Goal: Contribute content

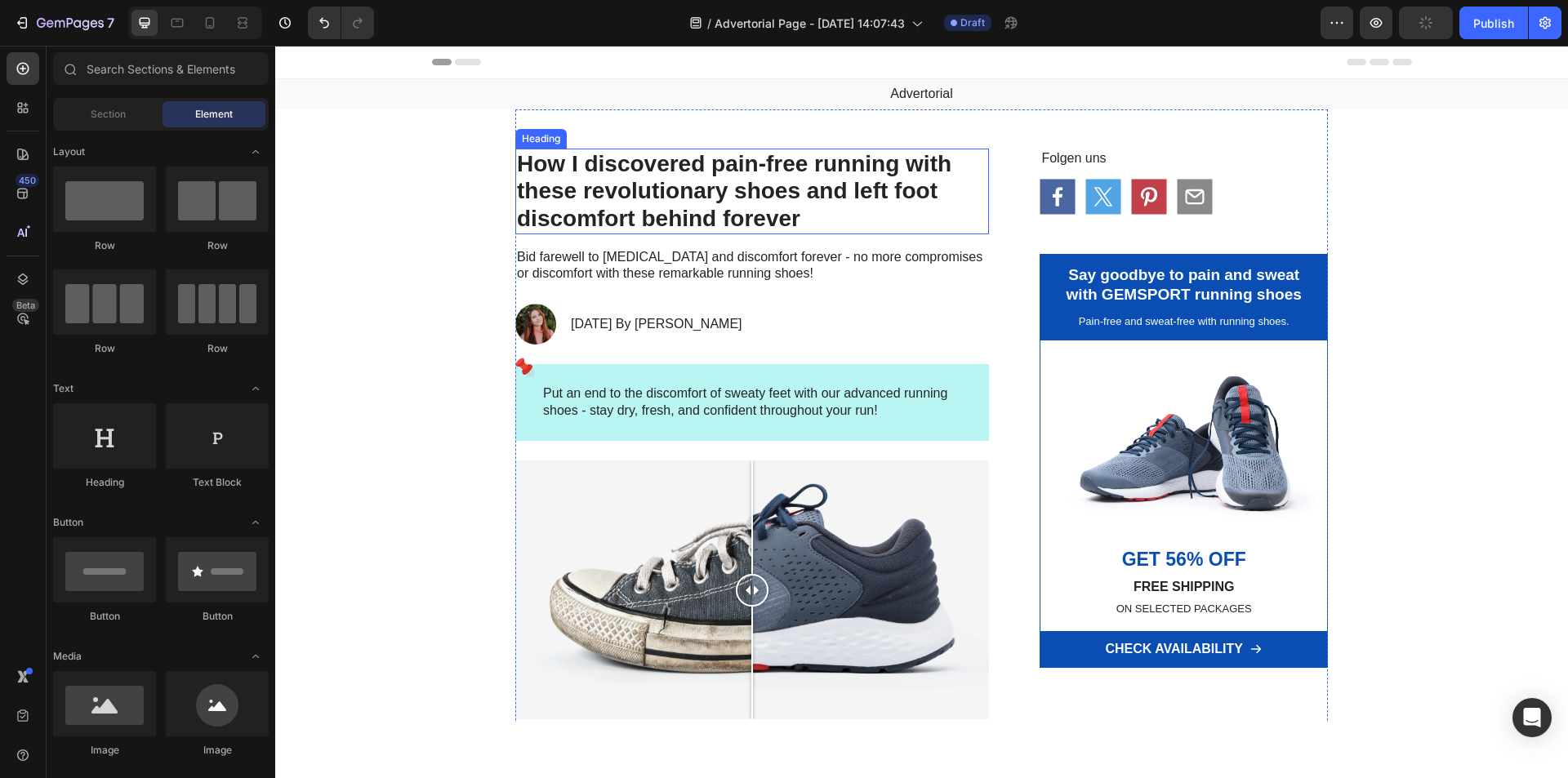
click at [720, 213] on h1 "How I discovered pain-free running with these revolutionary shoes and left foot…" at bounding box center [751, 192] width 474 height 86
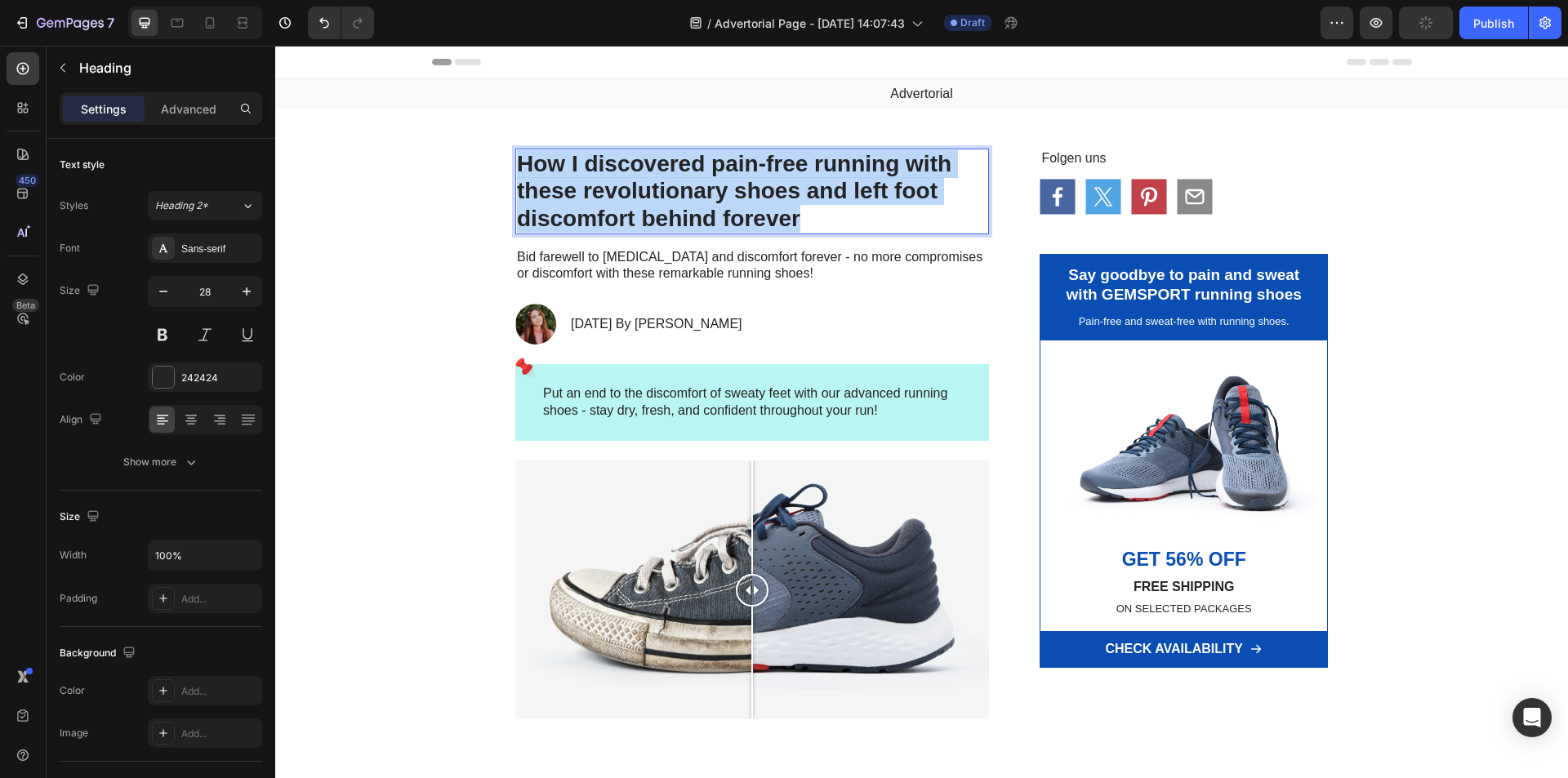
click at [720, 213] on p "How I discovered pain-free running with these revolutionary shoes and left foot…" at bounding box center [751, 191] width 470 height 83
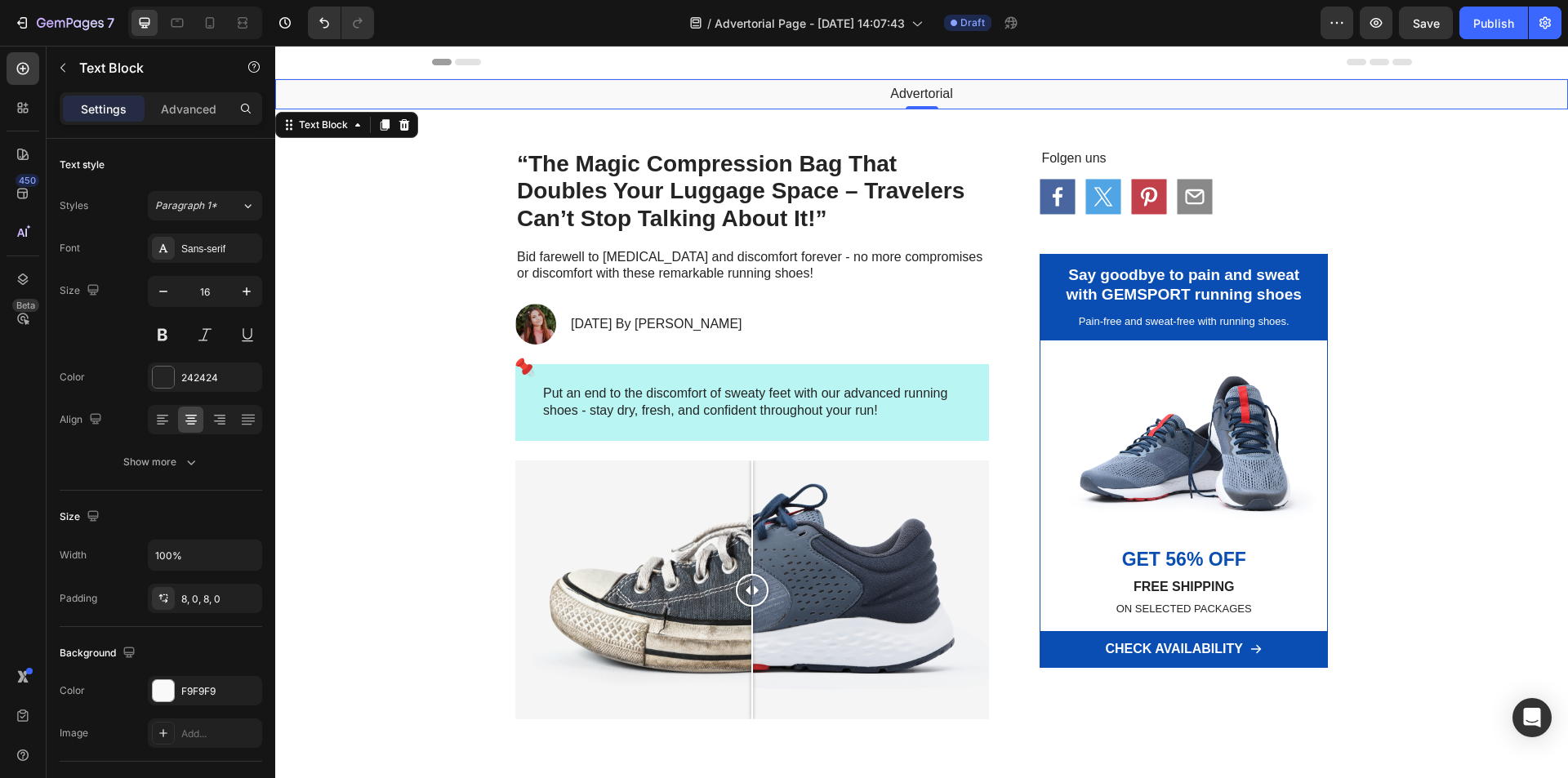
click at [895, 90] on p "Advertorial" at bounding box center [921, 94] width 1290 height 17
click at [409, 127] on icon at bounding box center [404, 125] width 13 height 13
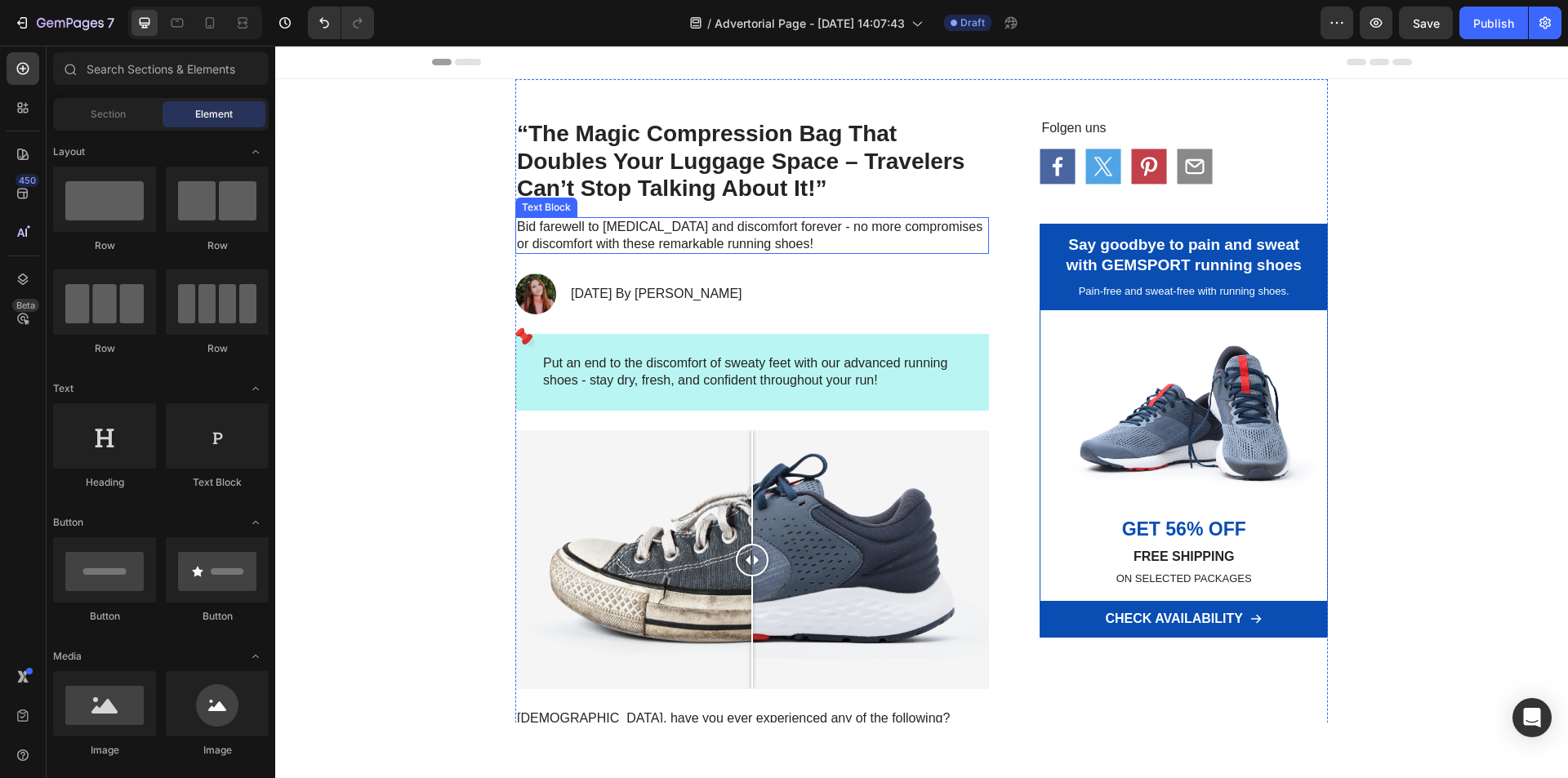
click at [655, 240] on p "Bid farewell to [MEDICAL_DATA] and discomfort forever - no more compromises or …" at bounding box center [751, 235] width 470 height 34
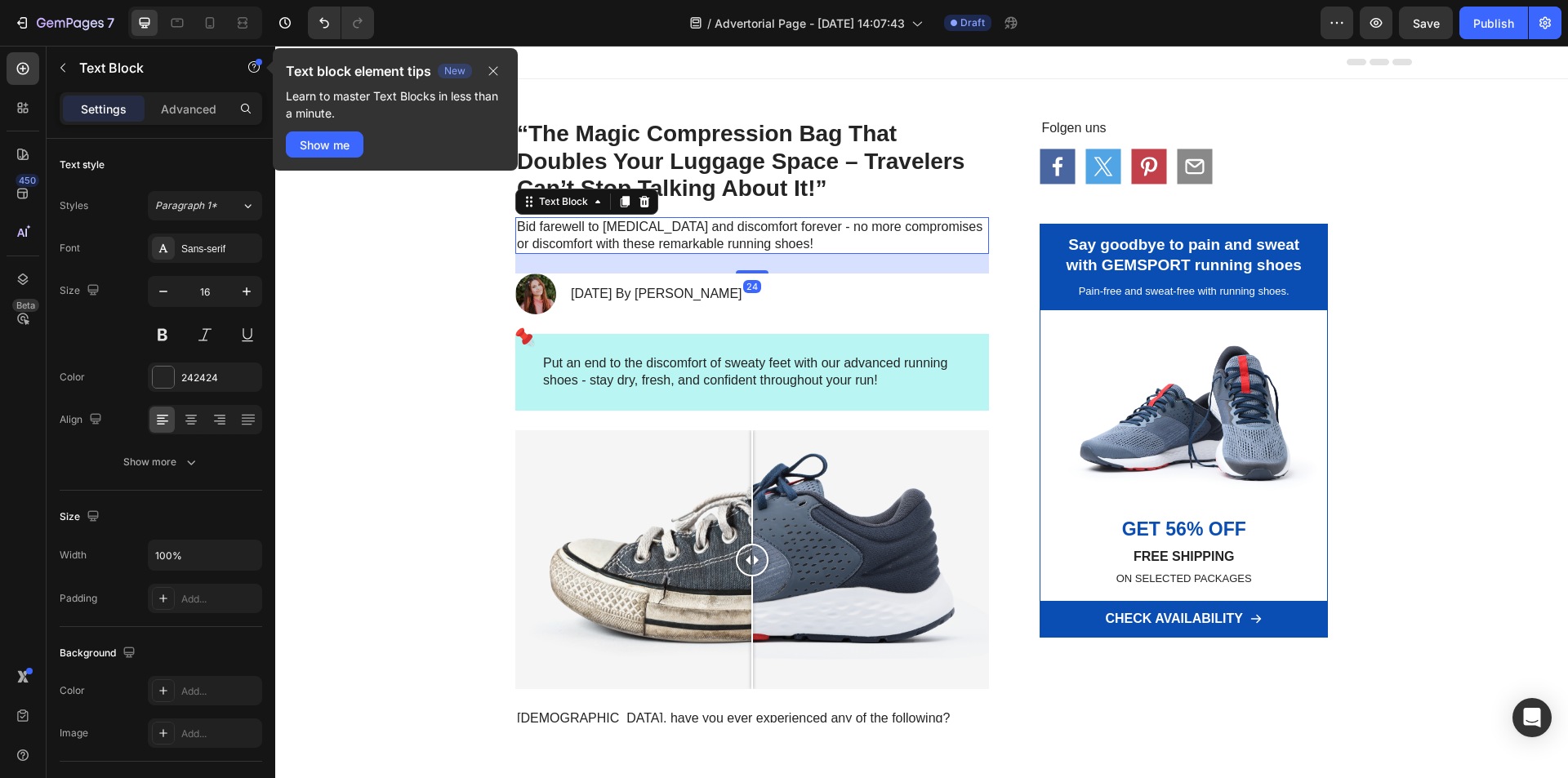
click at [655, 240] on p "Bid farewell to [MEDICAL_DATA] and discomfort forever - no more compromises or …" at bounding box center [751, 235] width 470 height 34
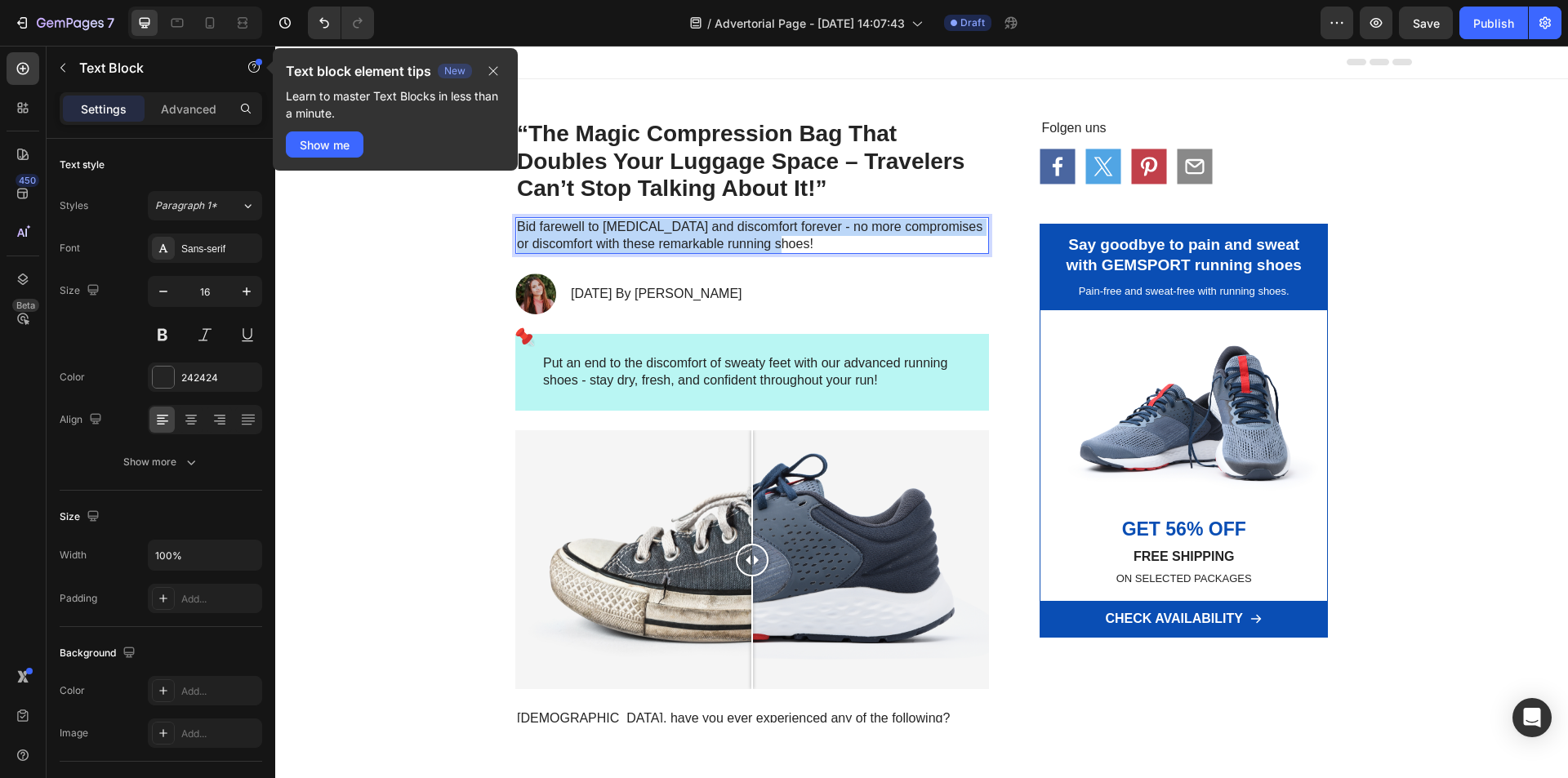
click at [655, 240] on p "Bid farewell to [MEDICAL_DATA] and discomfort forever - no more compromises or …" at bounding box center [751, 235] width 470 height 34
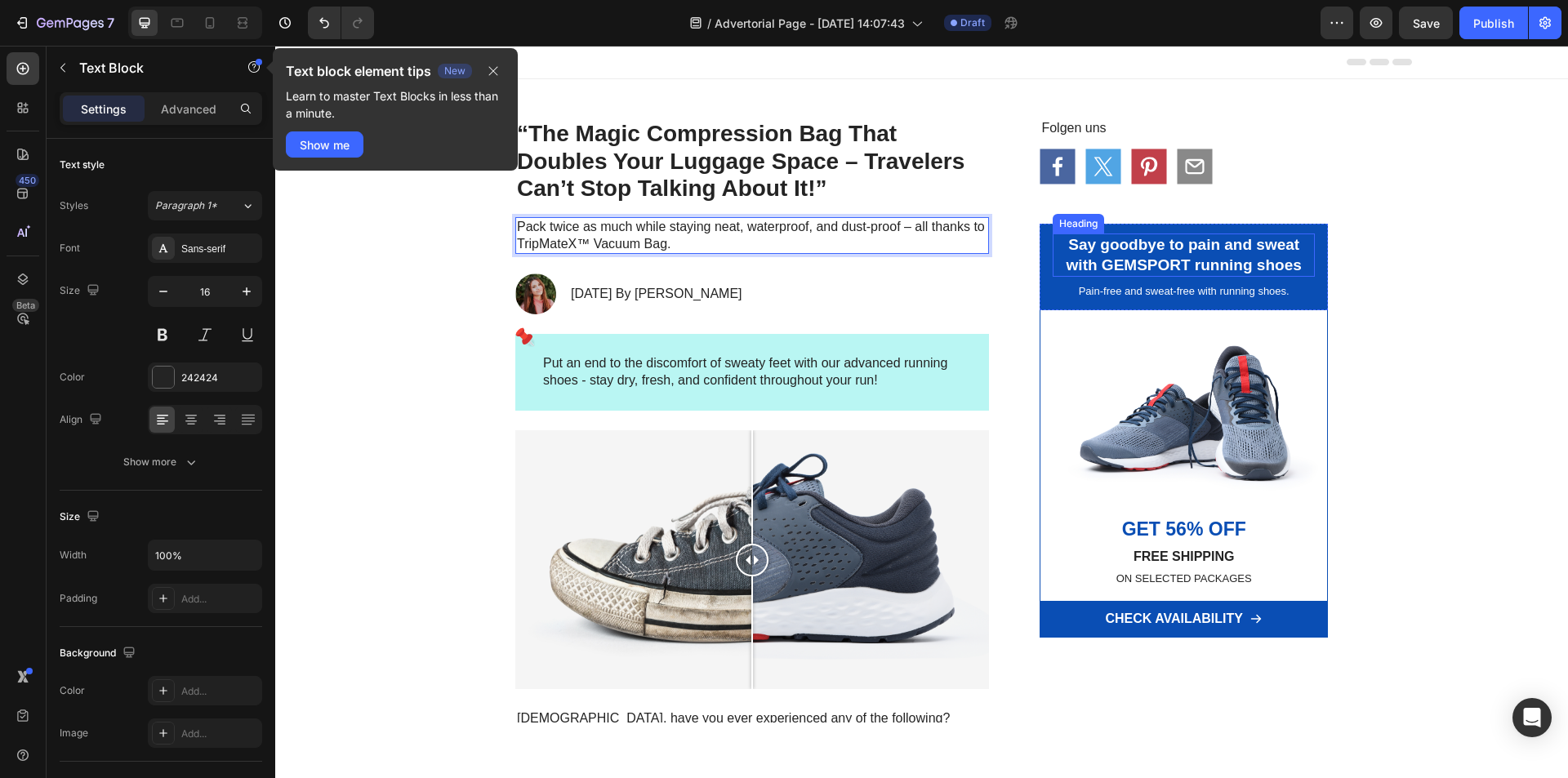
click at [1186, 263] on h2 "Say goodbye to pain and sweat with GEMSPORT running shoes" at bounding box center [1183, 255] width 263 height 43
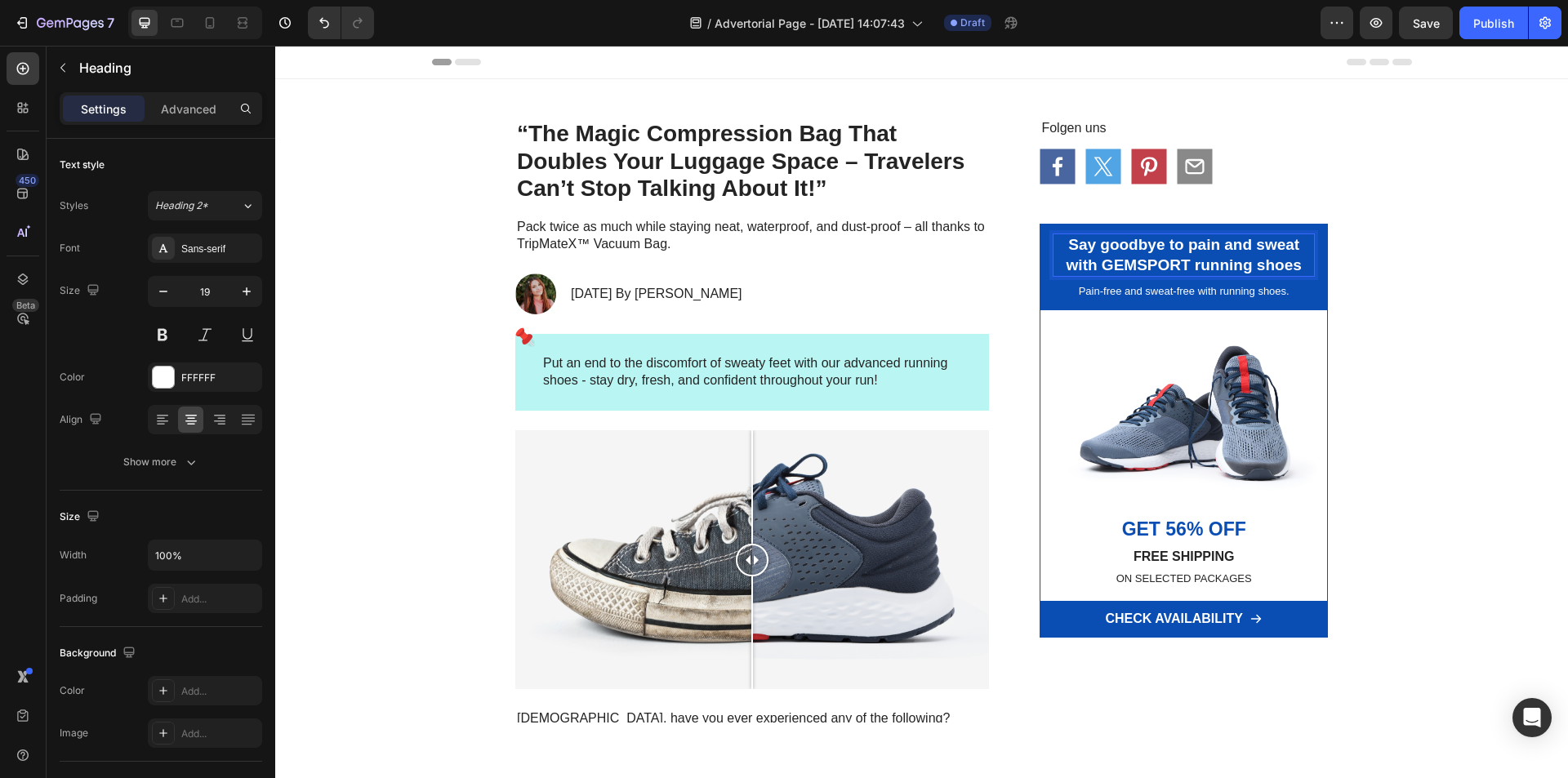
click at [1186, 263] on h2 "Say goodbye to pain and sweat with GEMSPORT running shoes" at bounding box center [1183, 255] width 263 height 43
click at [1186, 263] on p "Say goodbye to pain and sweat with GEMSPORT running shoes" at bounding box center [1183, 255] width 259 height 40
click at [1184, 302] on div "“Double Your Packing Space in Seconds – No Pump Needed!” Heading 8 Pain-free an…" at bounding box center [1183, 266] width 289 height 87
click at [1182, 290] on p "Pain-free and sweat-free with running shoes." at bounding box center [1183, 291] width 259 height 14
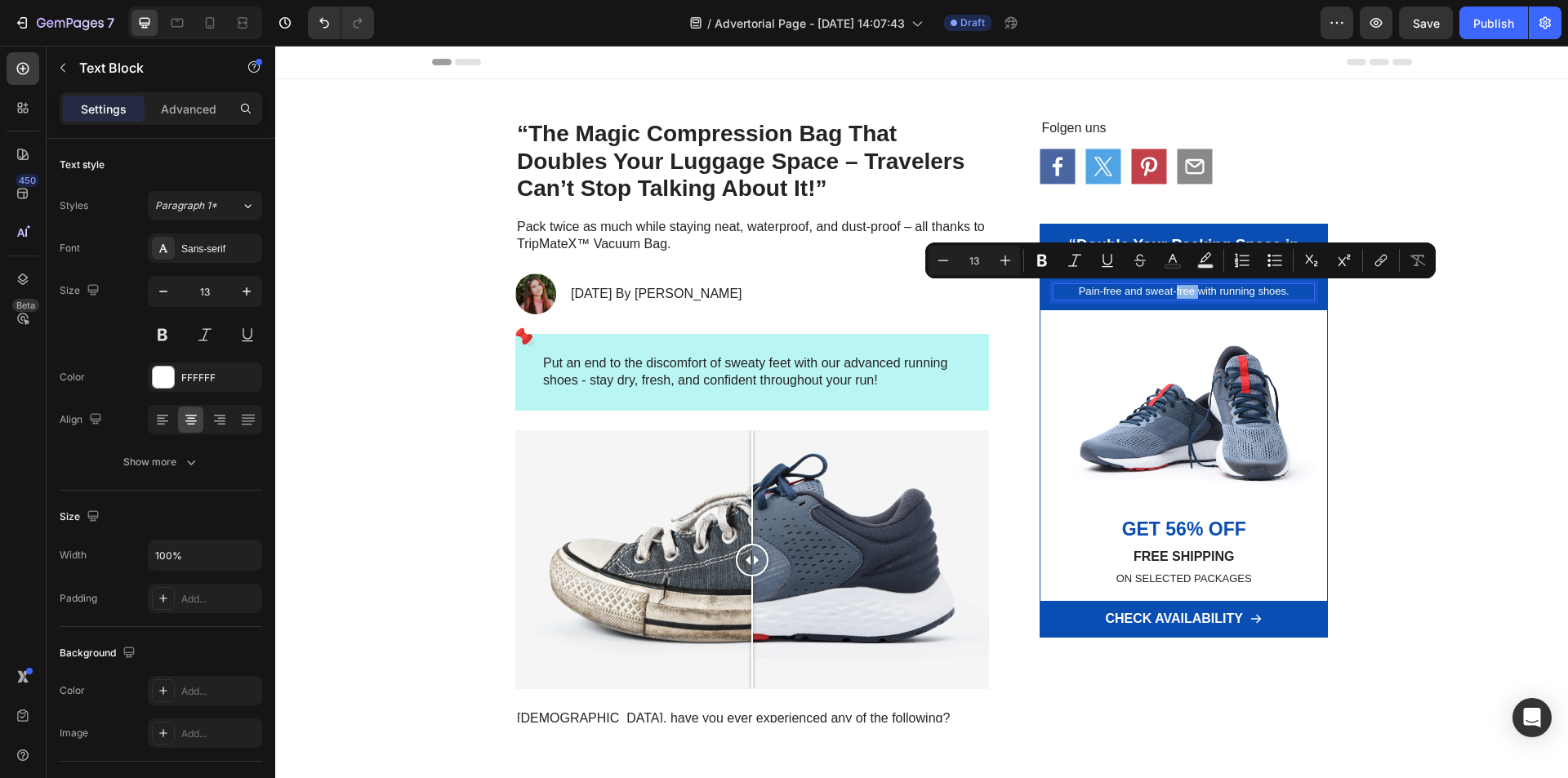
click at [1182, 290] on p "Pain-free and sweat-free with running shoes." at bounding box center [1183, 291] width 259 height 14
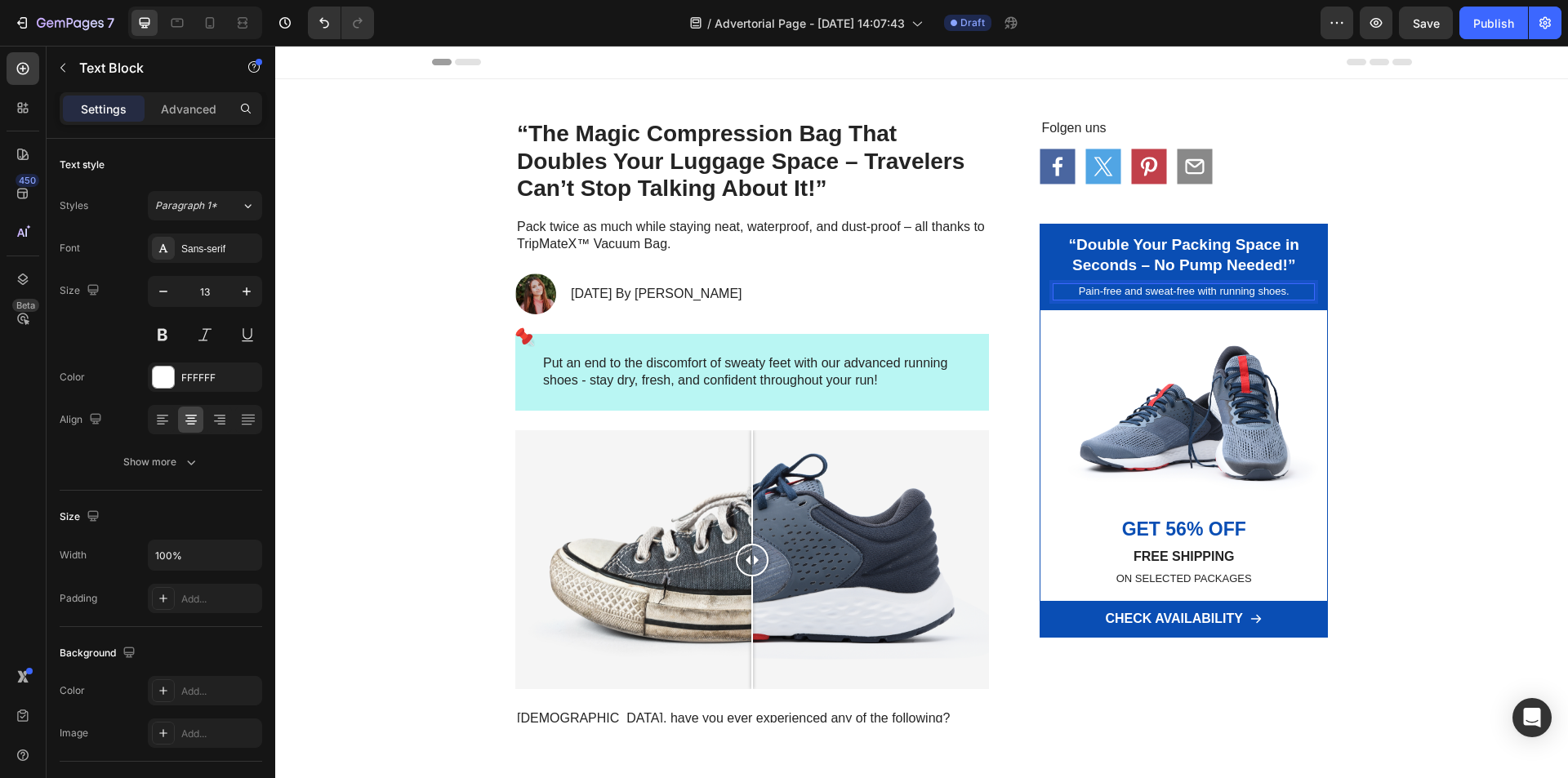
click at [1182, 290] on p "Pain-free and sweat-free with running shoes." at bounding box center [1183, 291] width 259 height 14
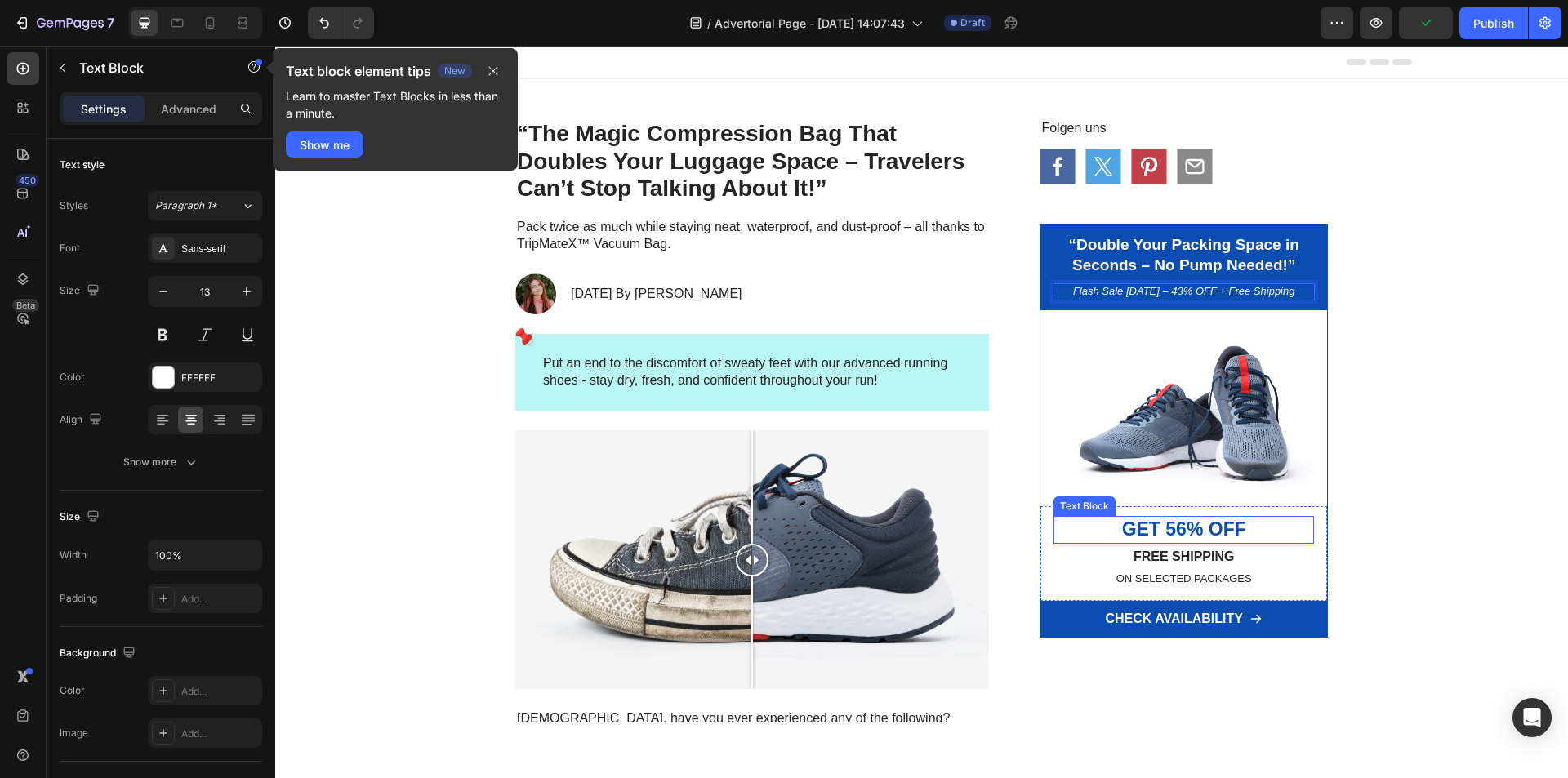
click at [1192, 536] on p "GET 56% OFF" at bounding box center [1183, 530] width 257 height 24
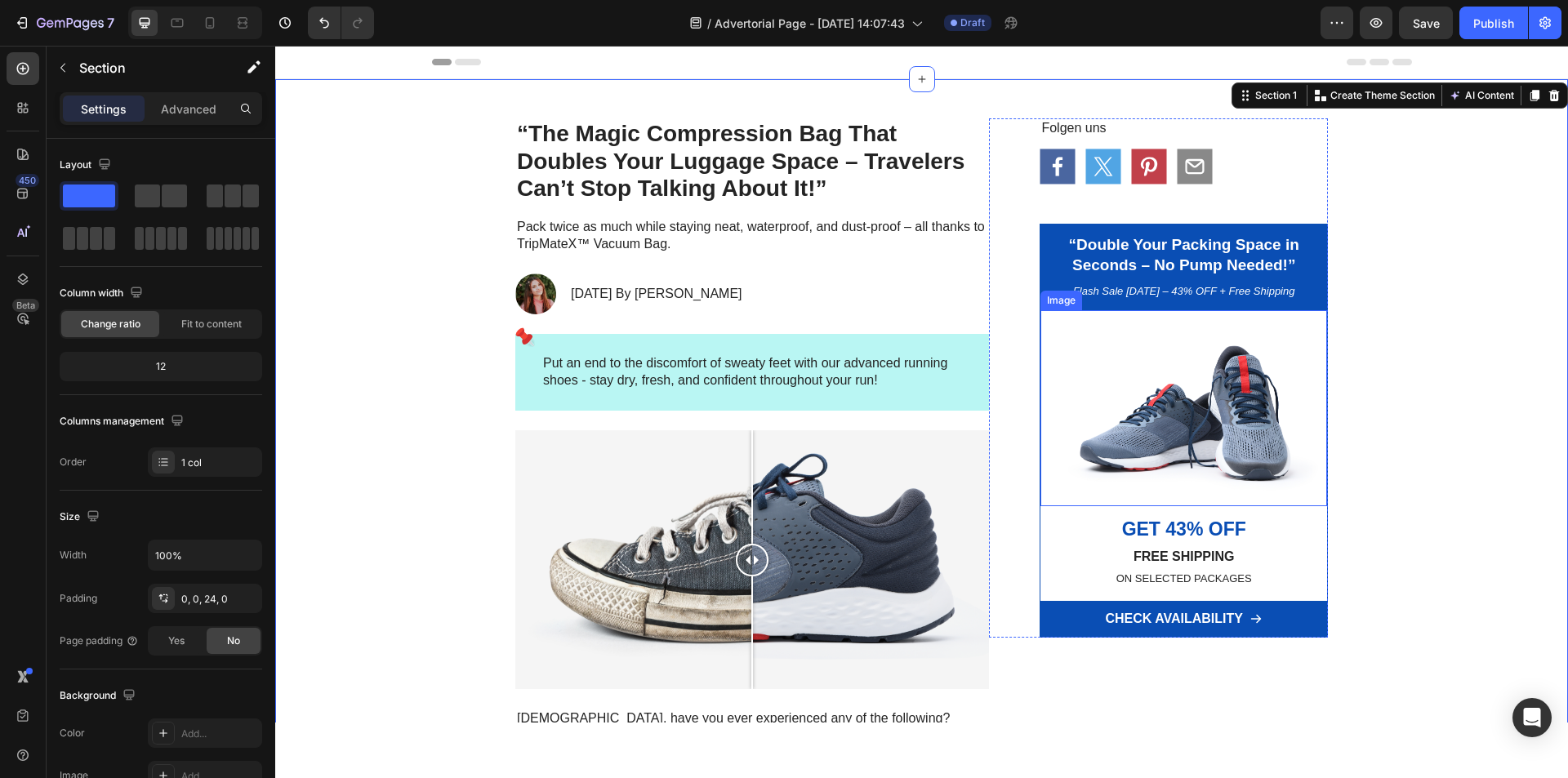
click at [1159, 429] on img at bounding box center [1183, 408] width 287 height 195
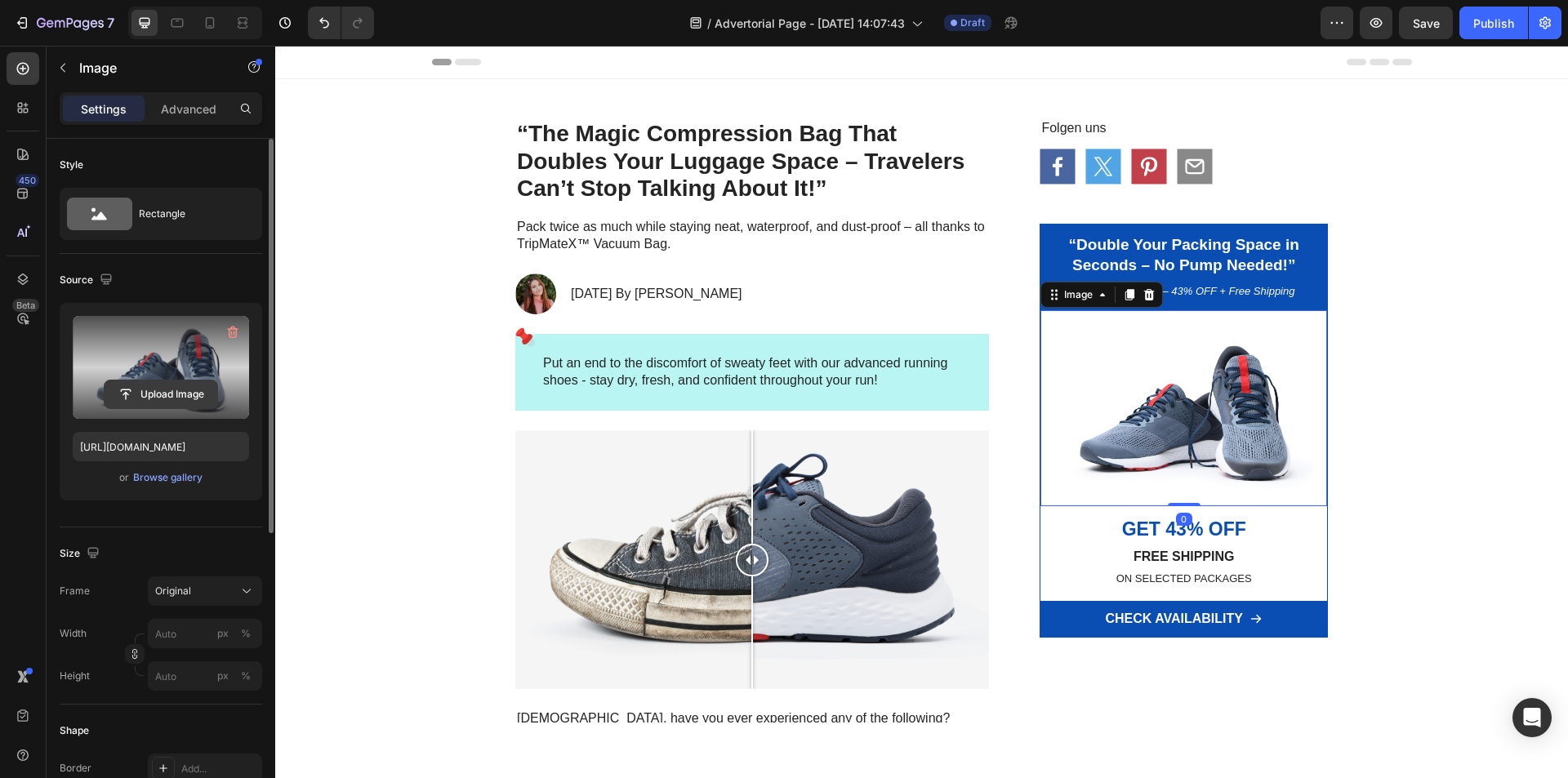
click at [169, 396] on input "file" at bounding box center [160, 395] width 113 height 28
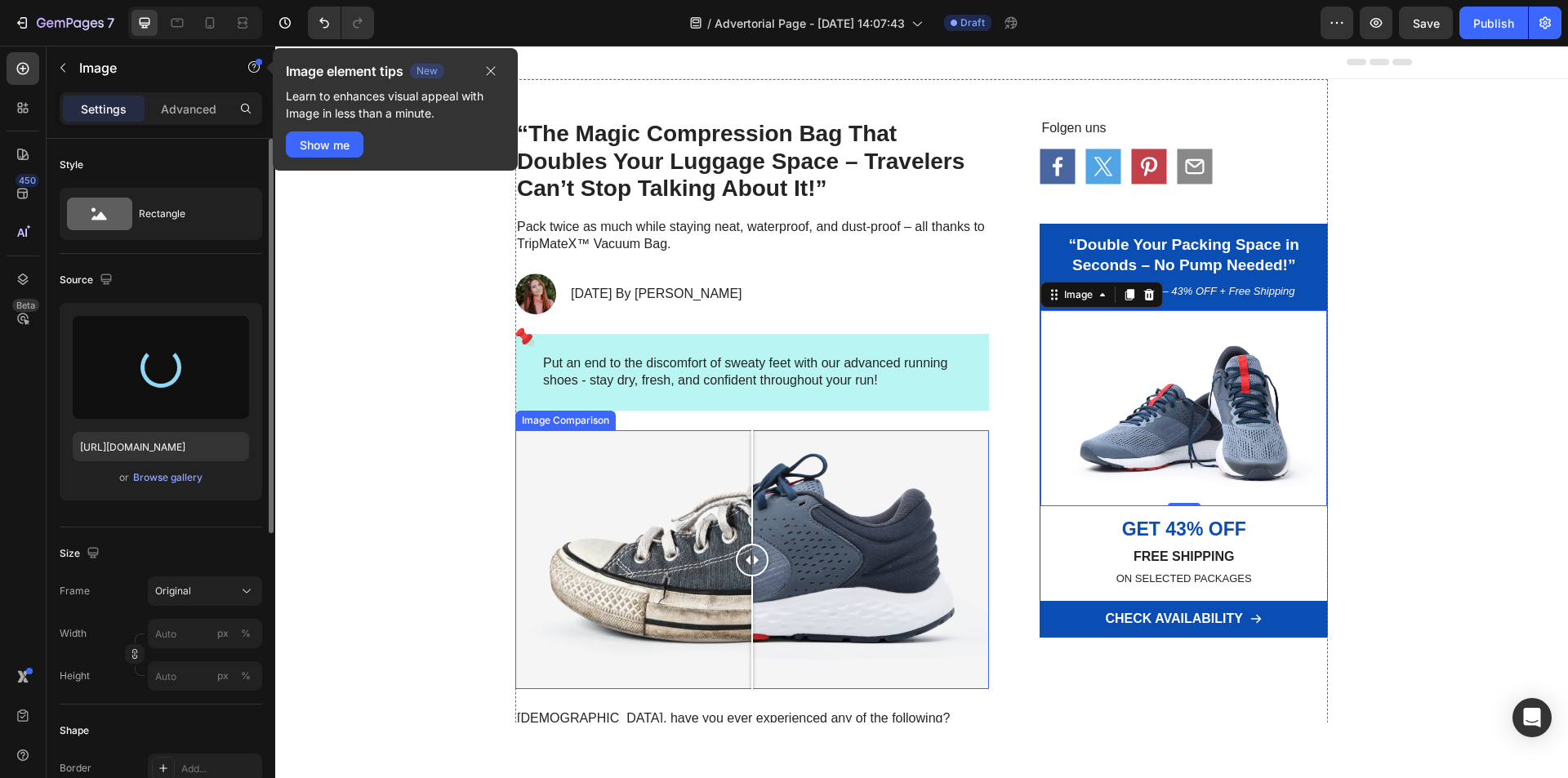
type input "[URL][DOMAIN_NAME]"
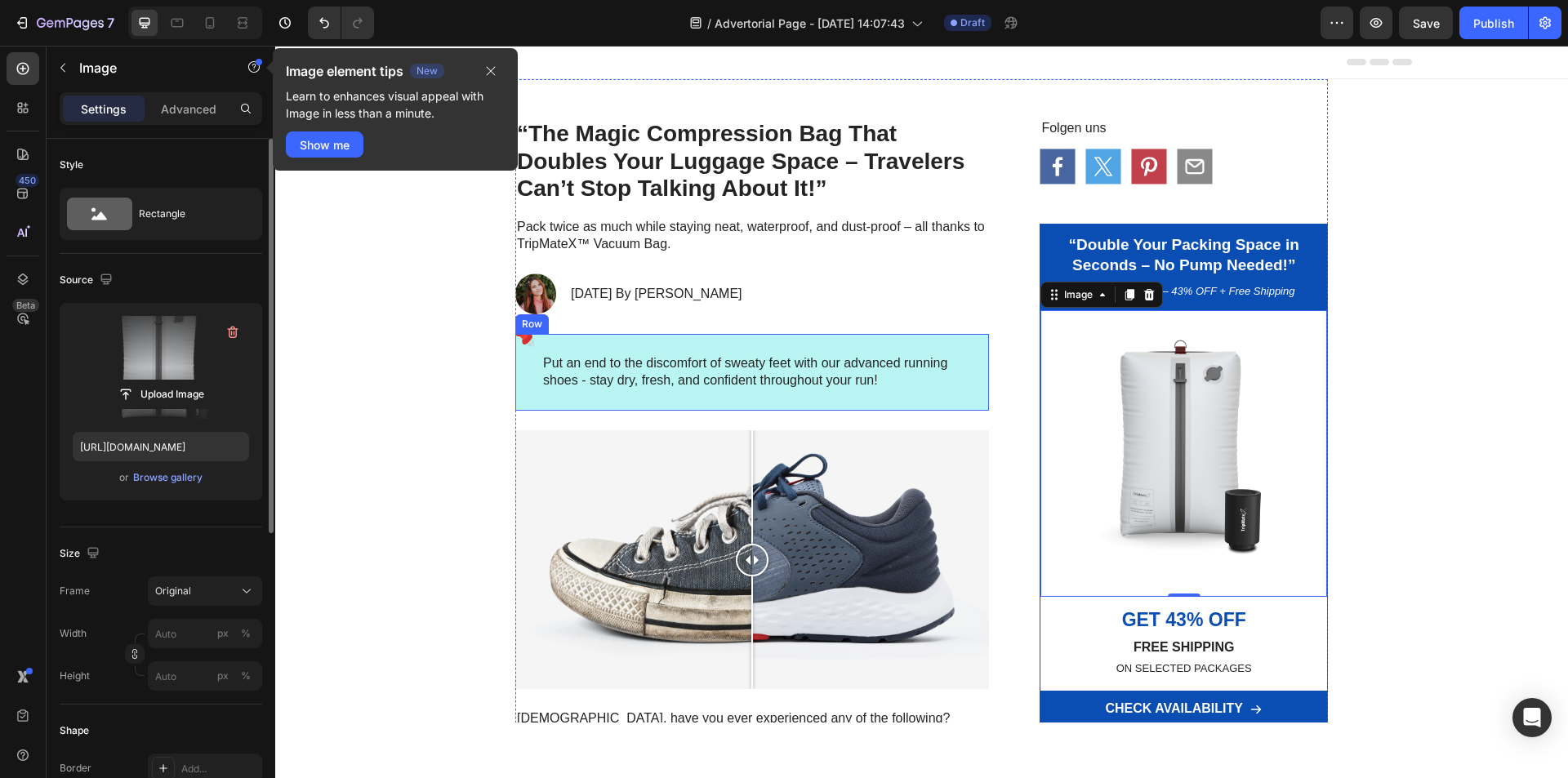
click at [660, 355] on p "Put an end to the discomfort of sweaty feet with our advanced running shoes - s…" at bounding box center [751, 372] width 418 height 34
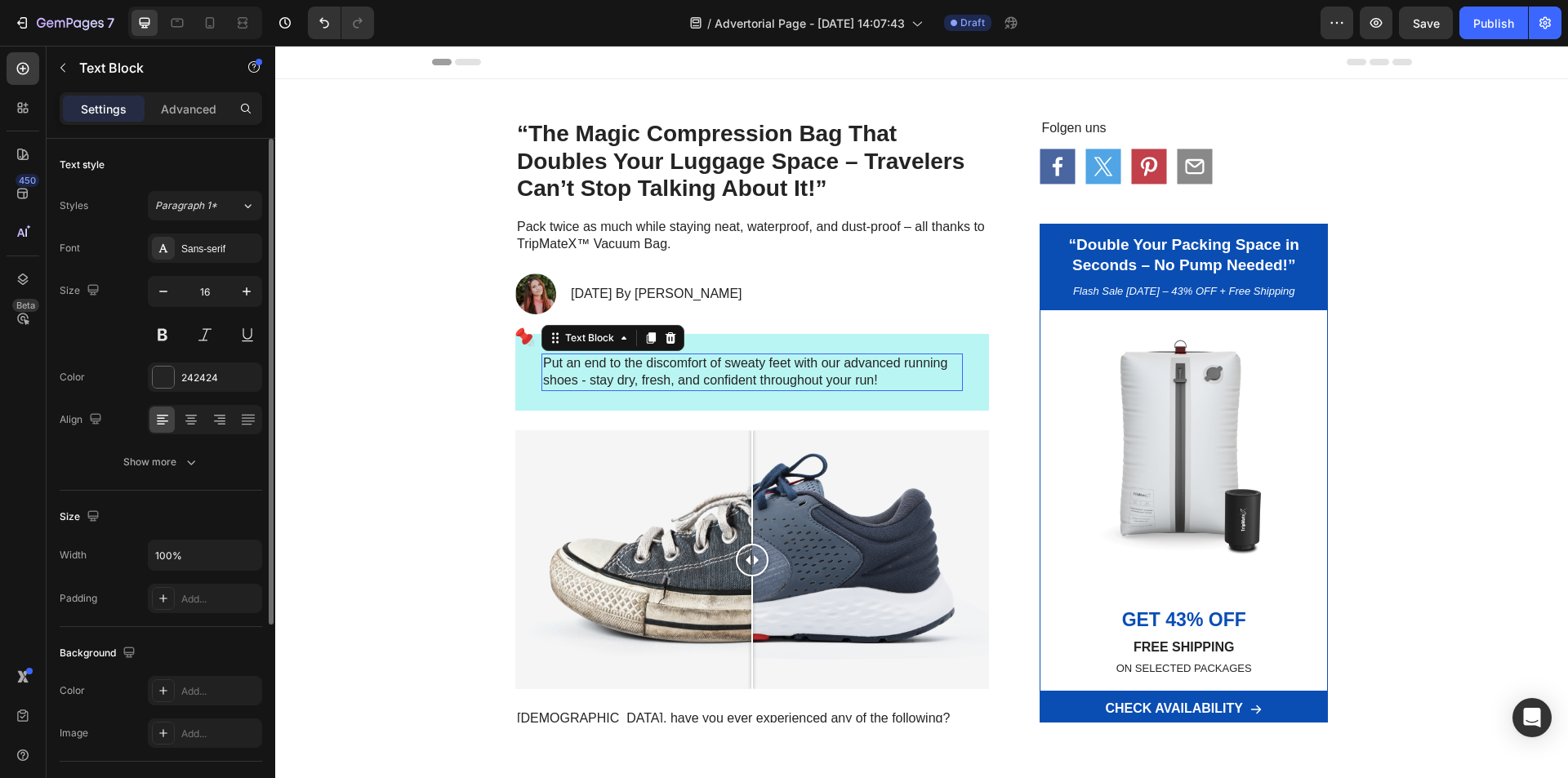
click at [660, 355] on p "Put an end to the discomfort of sweaty feet with our advanced running shoes - s…" at bounding box center [751, 372] width 418 height 34
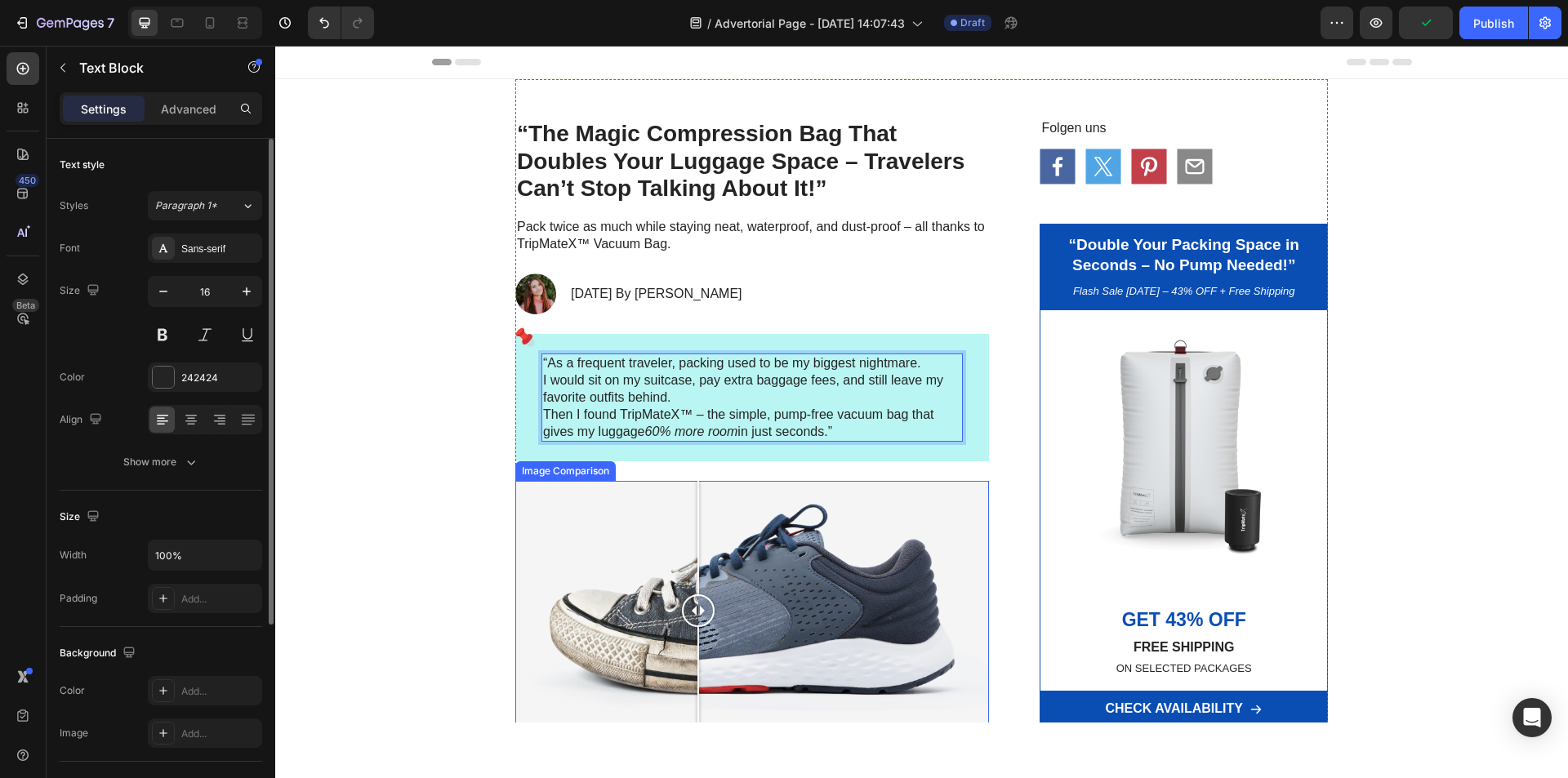
click at [692, 523] on div at bounding box center [751, 610] width 474 height 259
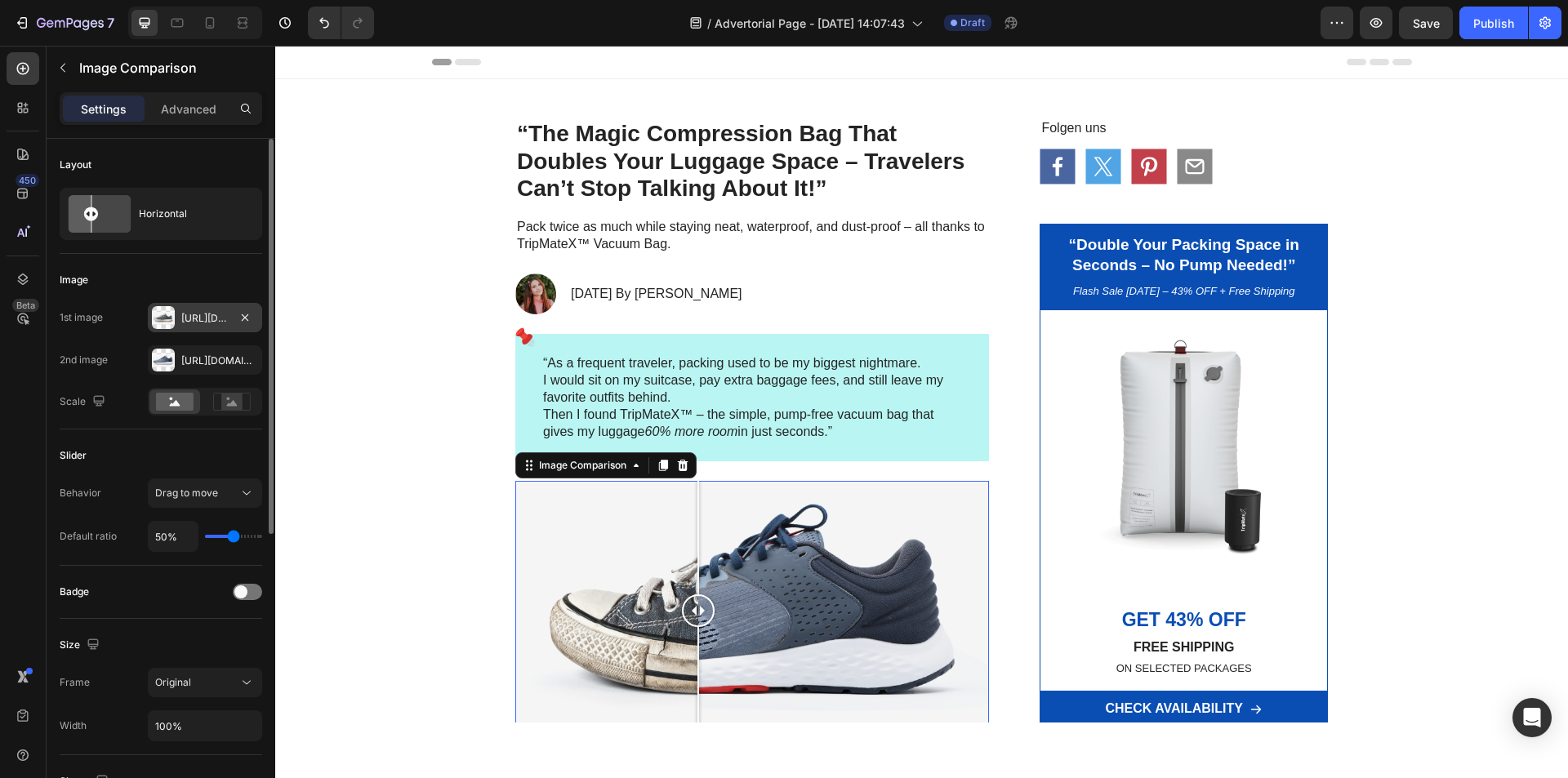
click at [210, 320] on div "[URL][DOMAIN_NAME]" at bounding box center [205, 318] width 47 height 15
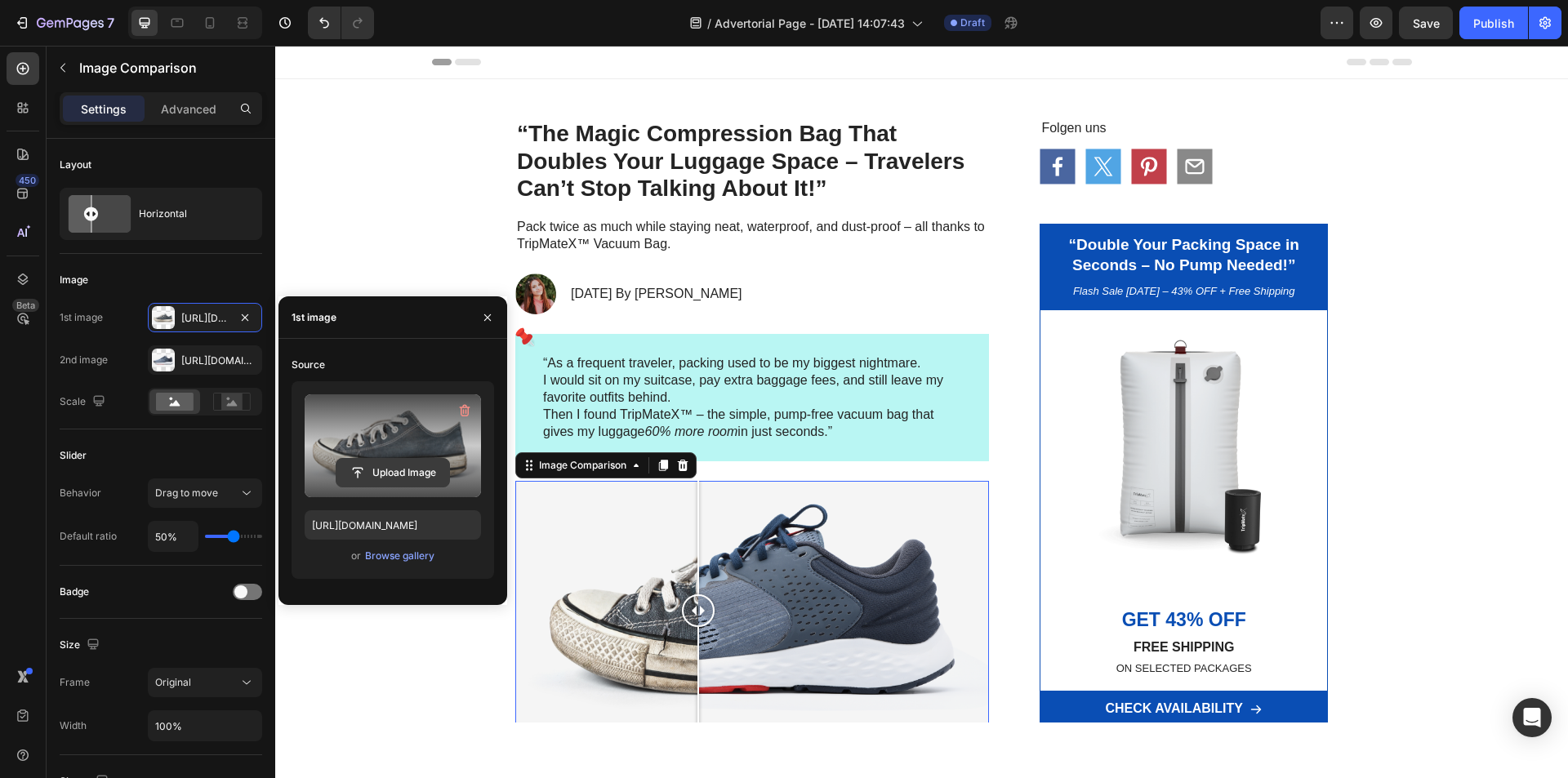
click at [401, 468] on input "file" at bounding box center [392, 473] width 113 height 28
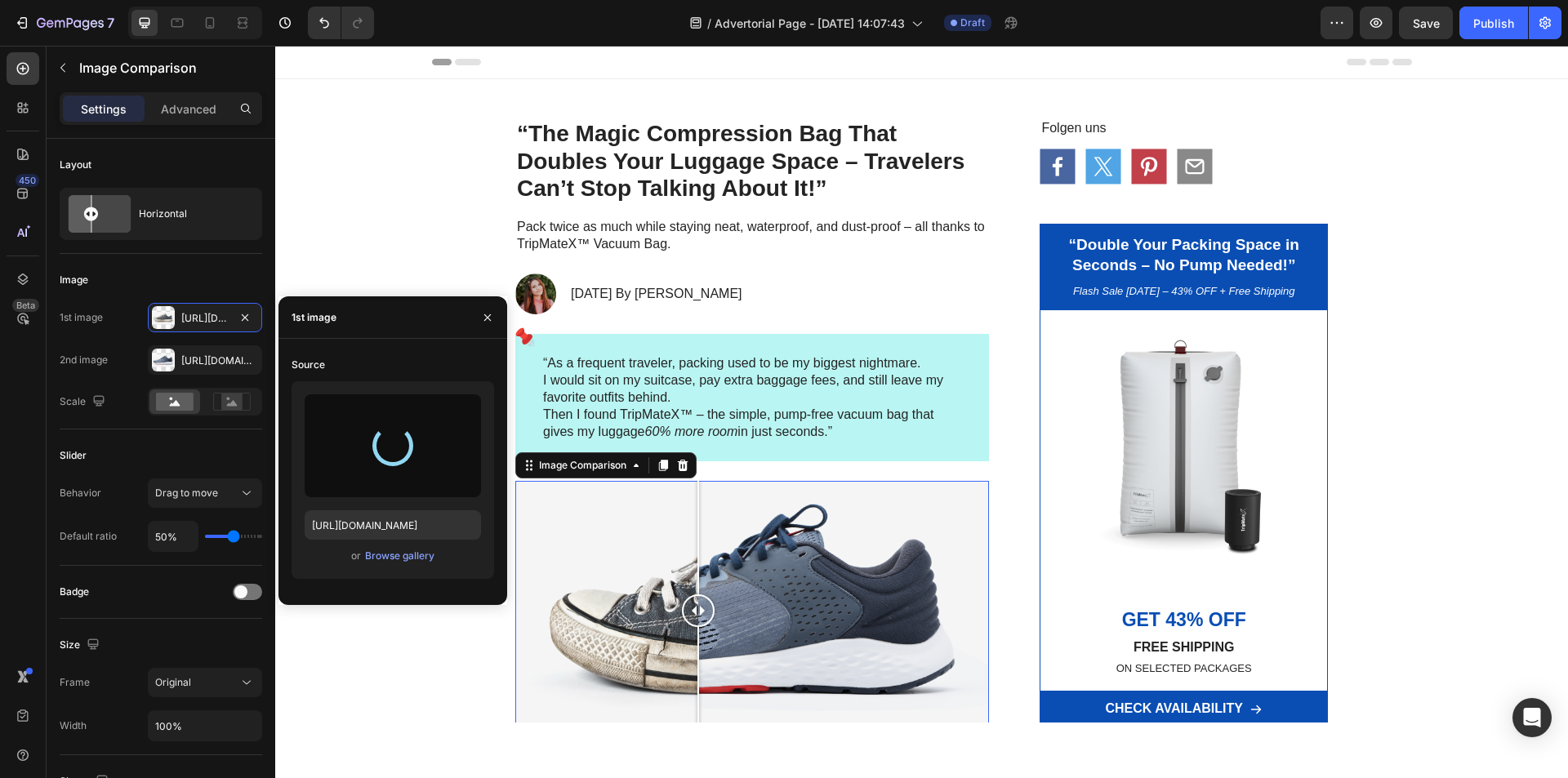
type input "[URL][DOMAIN_NAME]"
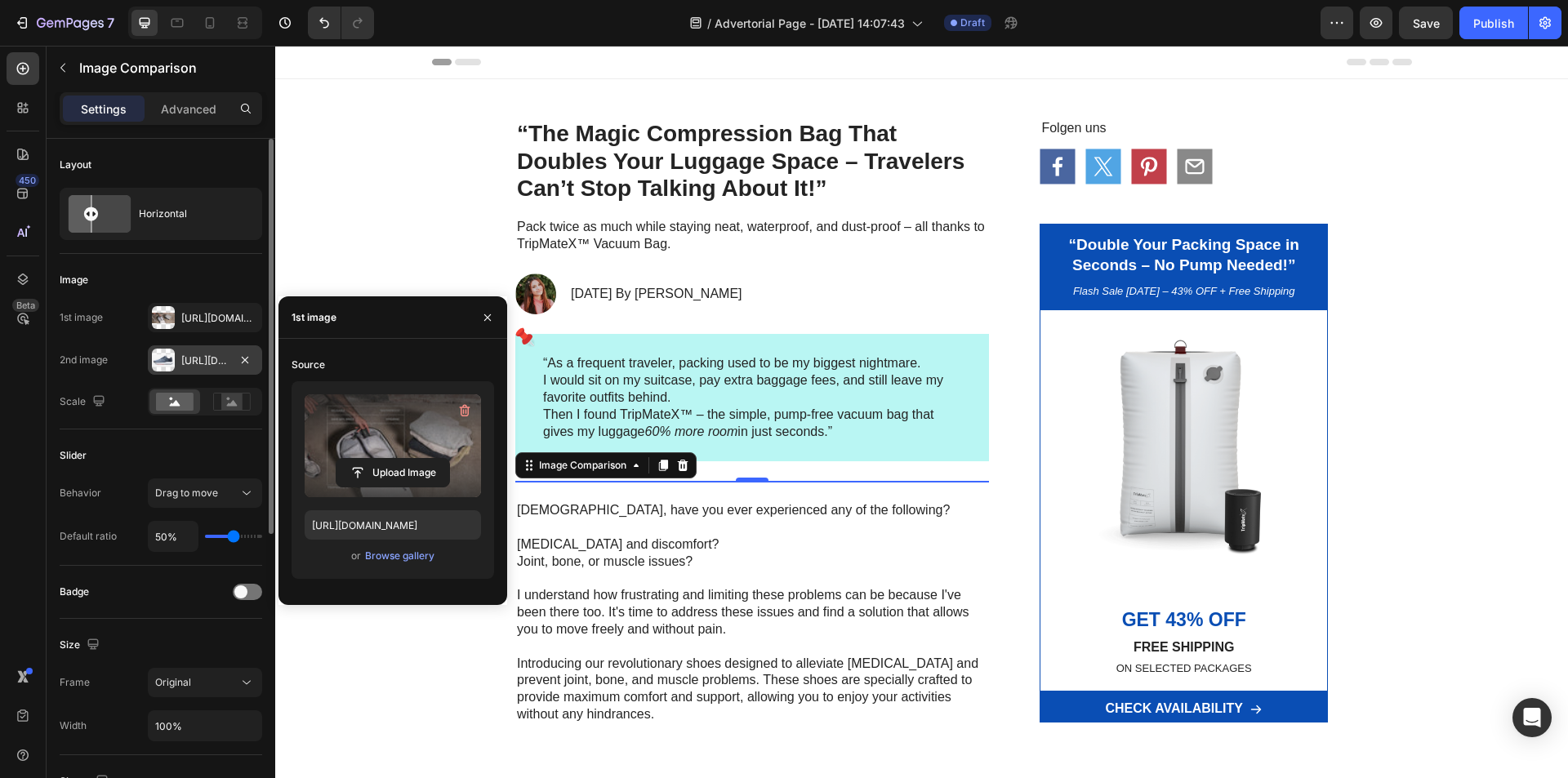
click at [203, 350] on div "[URL][DOMAIN_NAME]" at bounding box center [205, 360] width 115 height 30
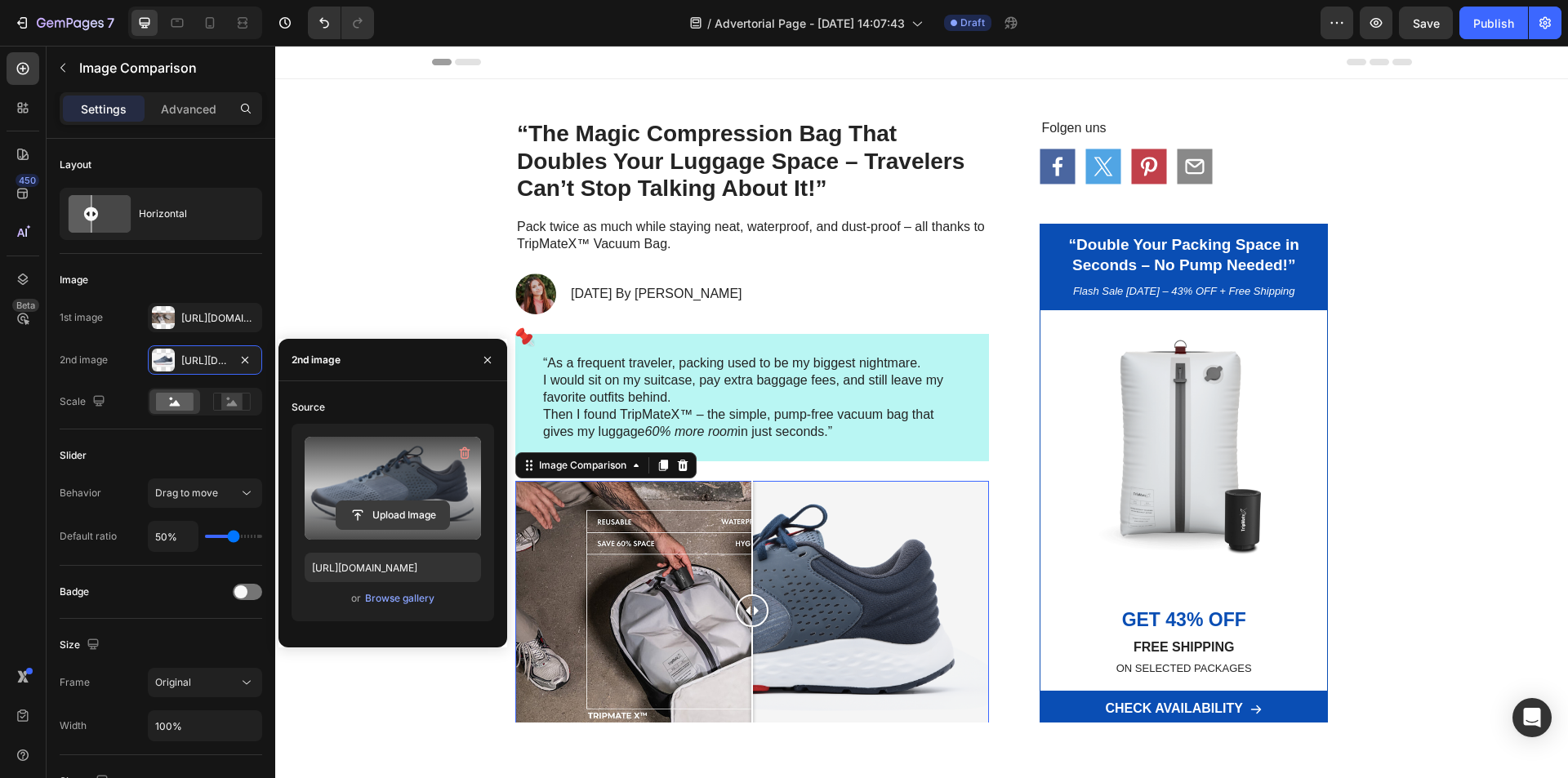
click at [382, 508] on input "file" at bounding box center [392, 515] width 113 height 28
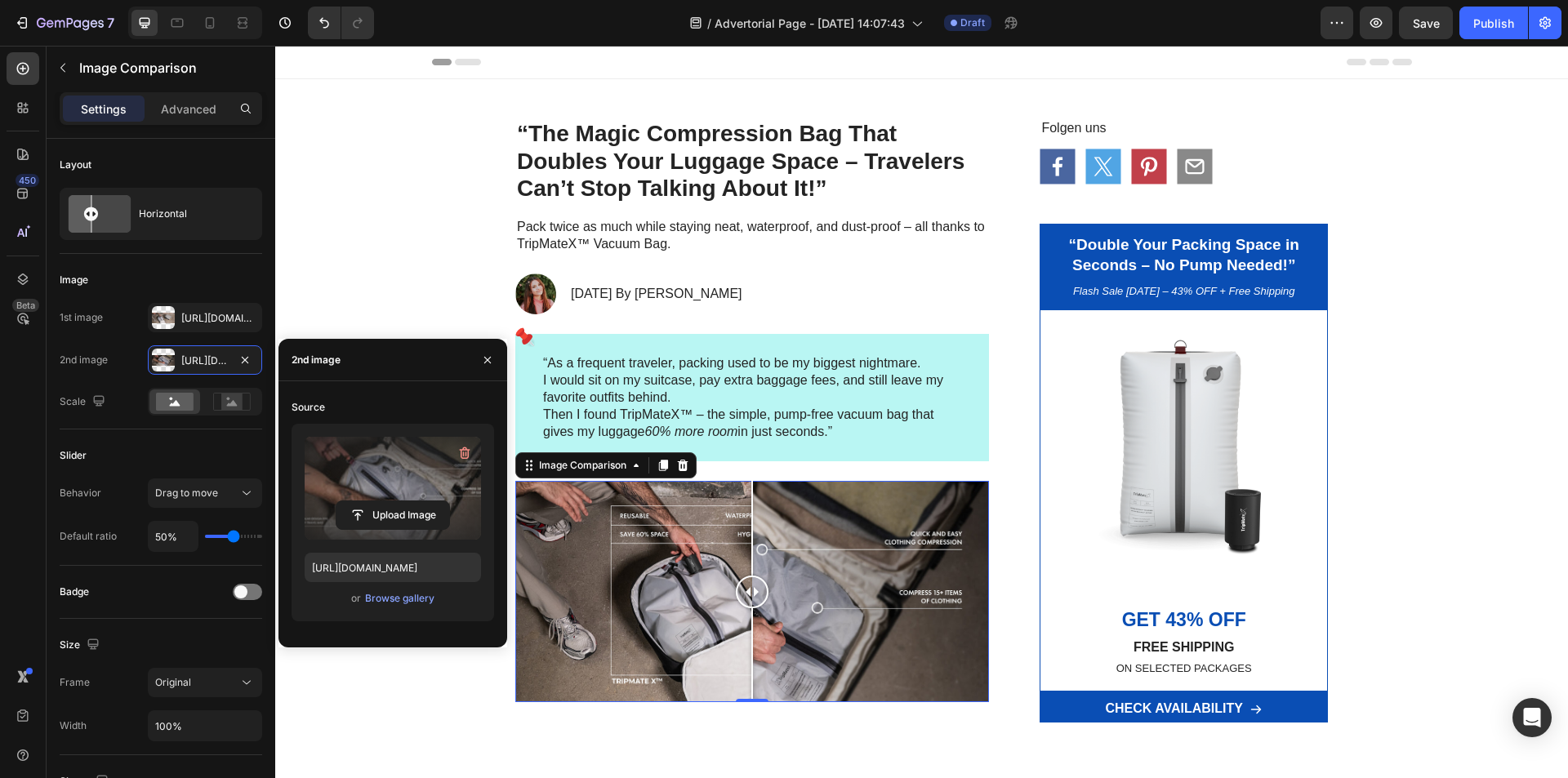
scroll to position [409, 0]
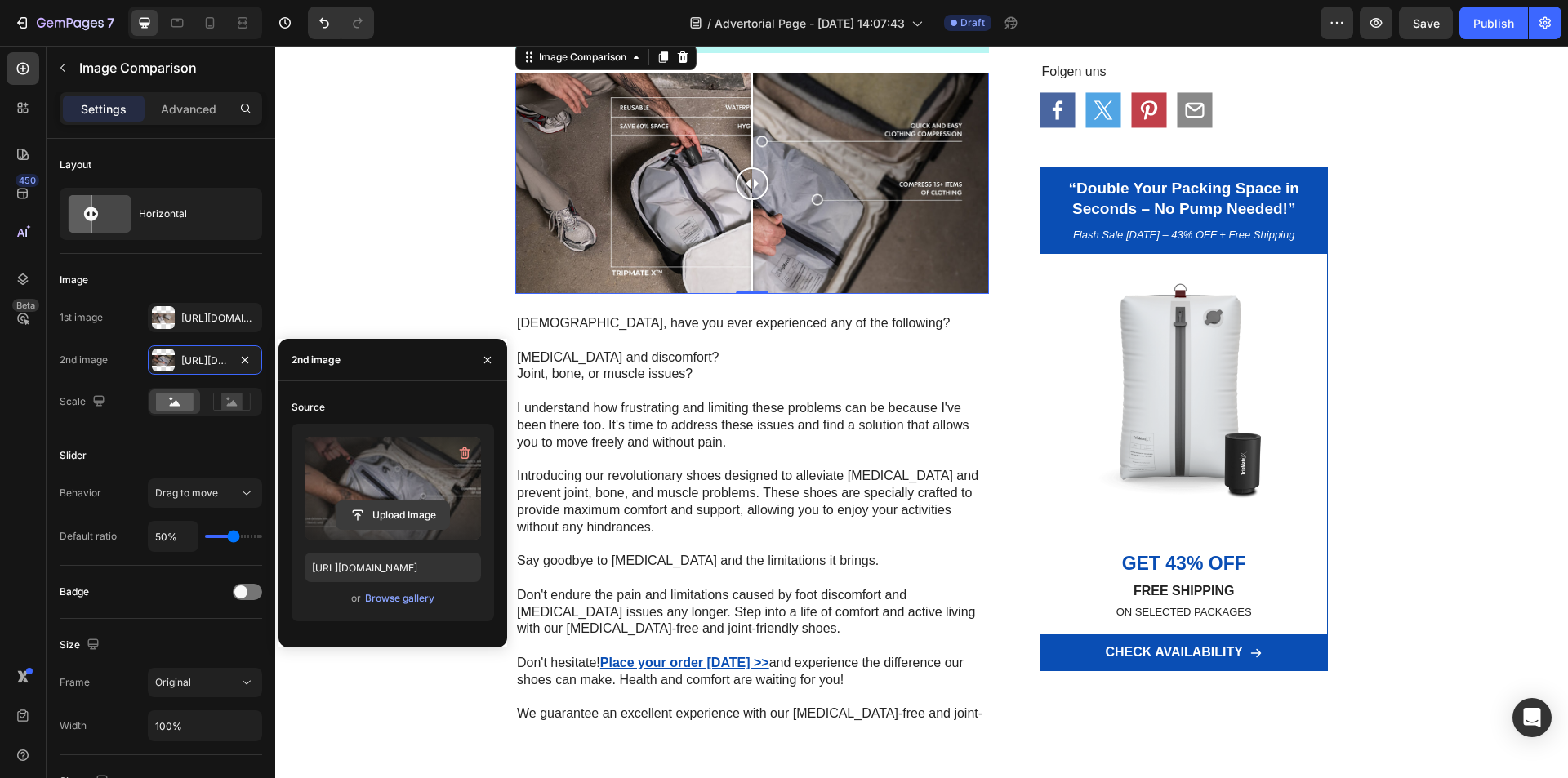
click at [382, 517] on input "file" at bounding box center [392, 515] width 113 height 28
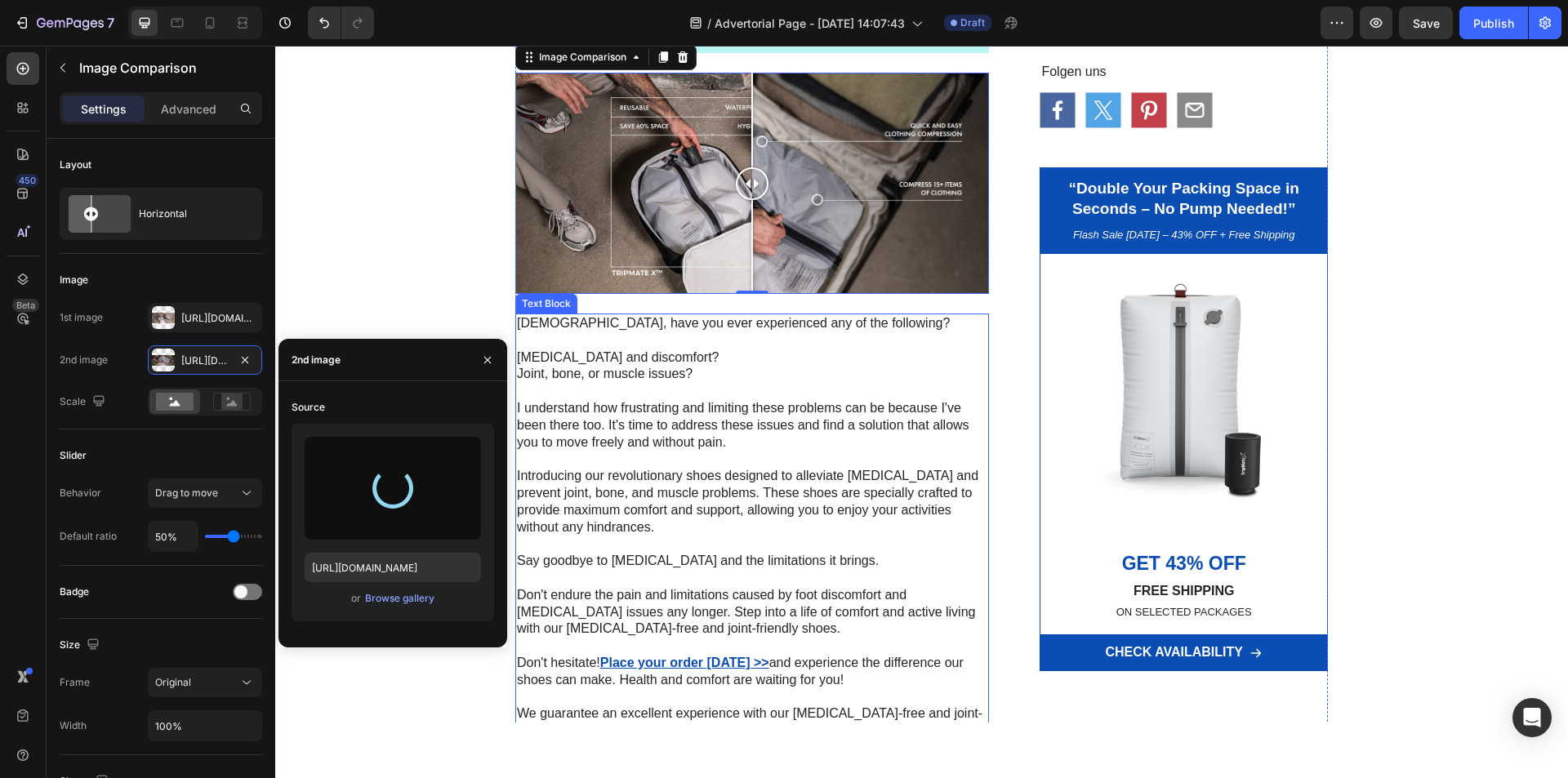
type input "[URL][DOMAIN_NAME]"
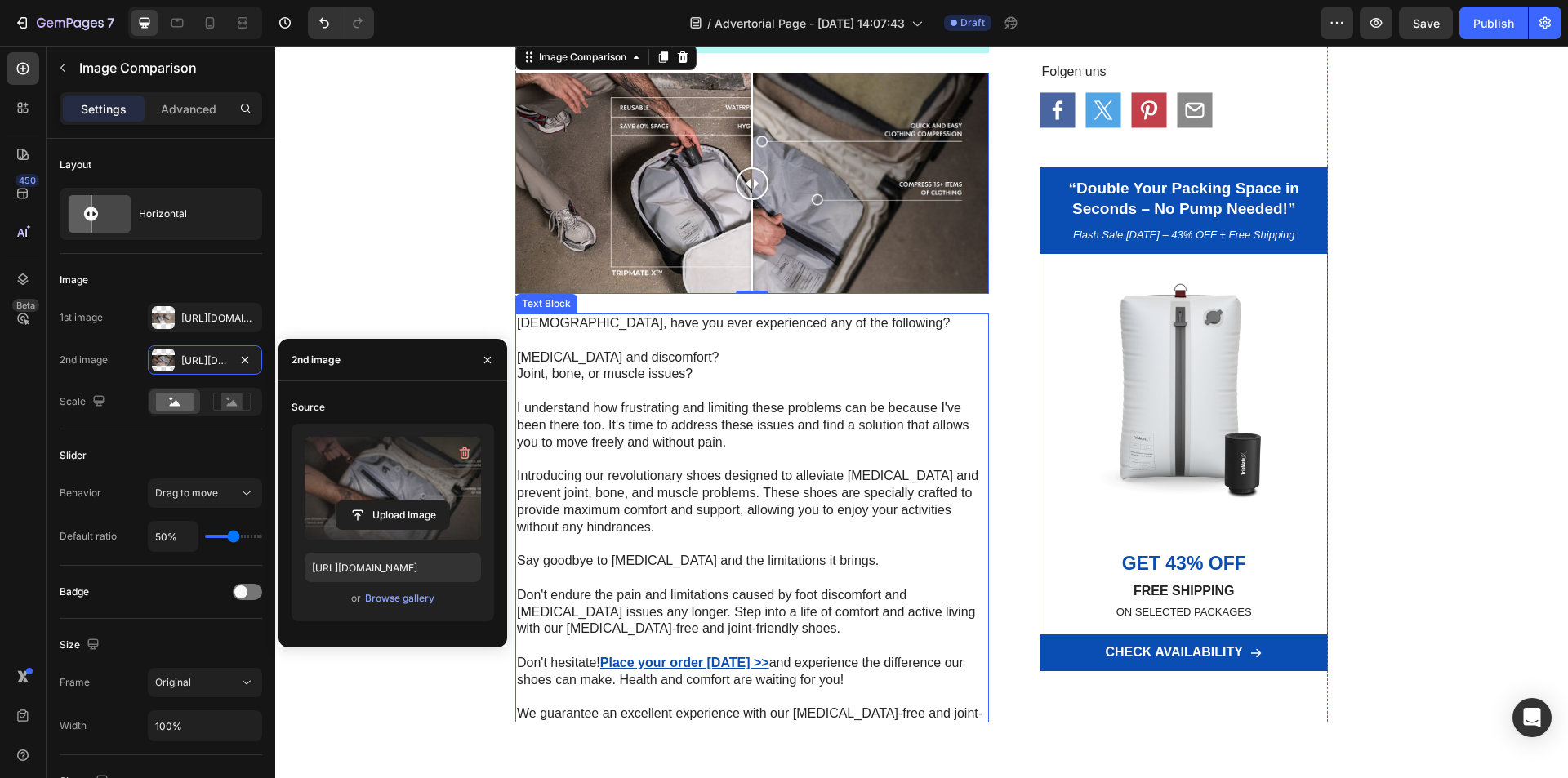
scroll to position [571, 0]
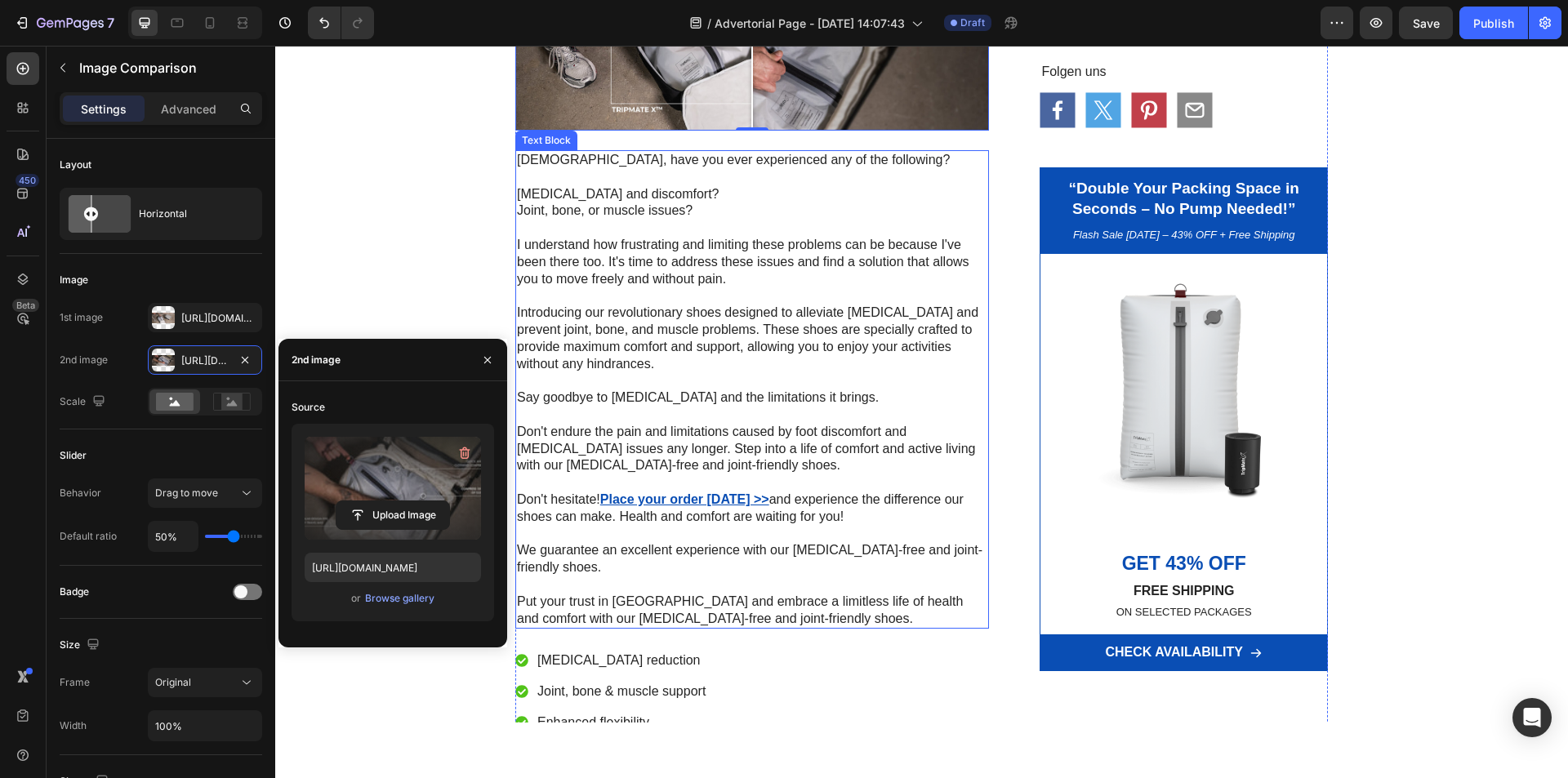
click at [755, 376] on p at bounding box center [751, 381] width 470 height 17
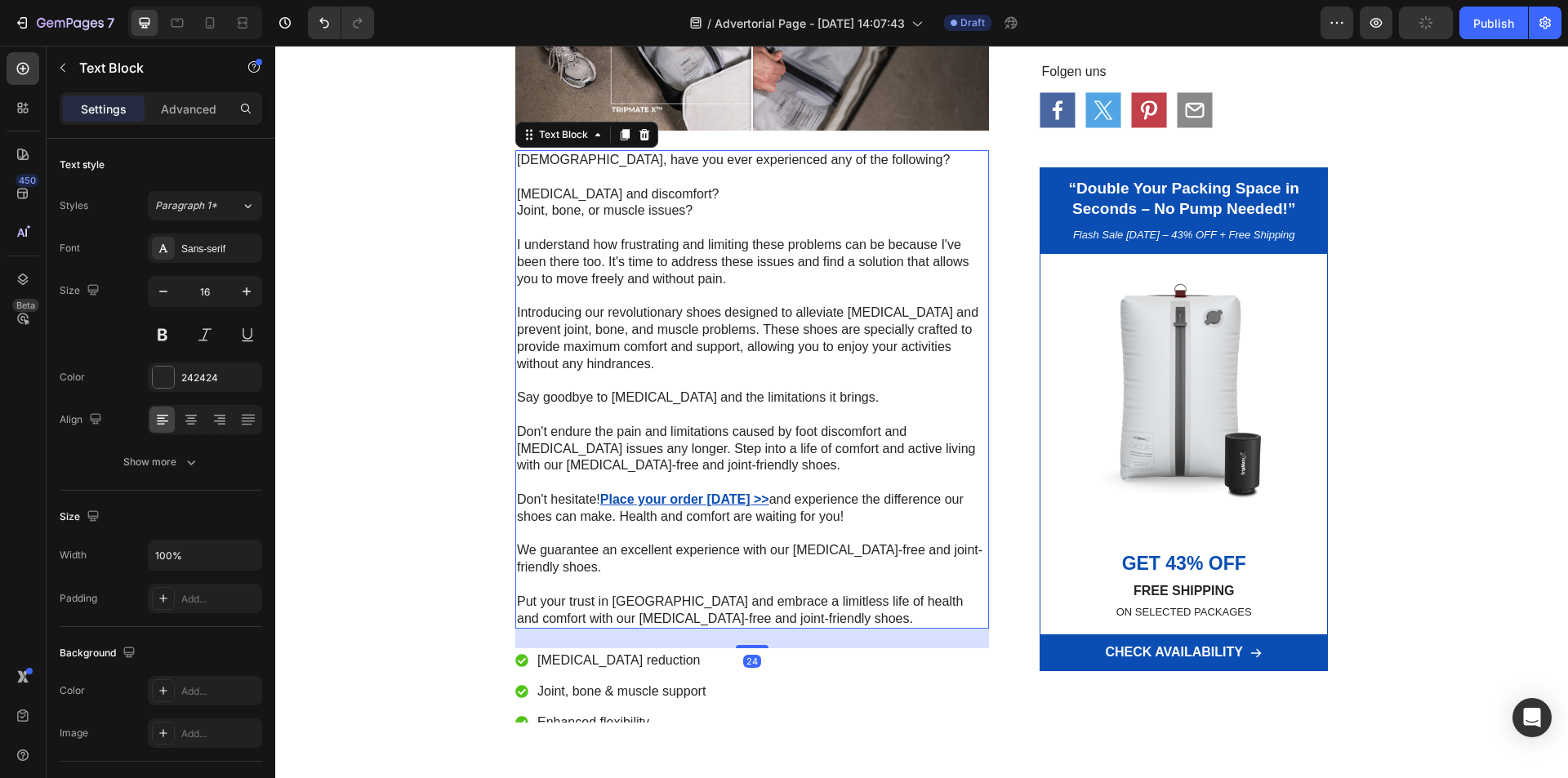
click at [743, 347] on p "Introducing our revolutionary shoes designed to alleviate [MEDICAL_DATA] and pr…" at bounding box center [751, 338] width 470 height 68
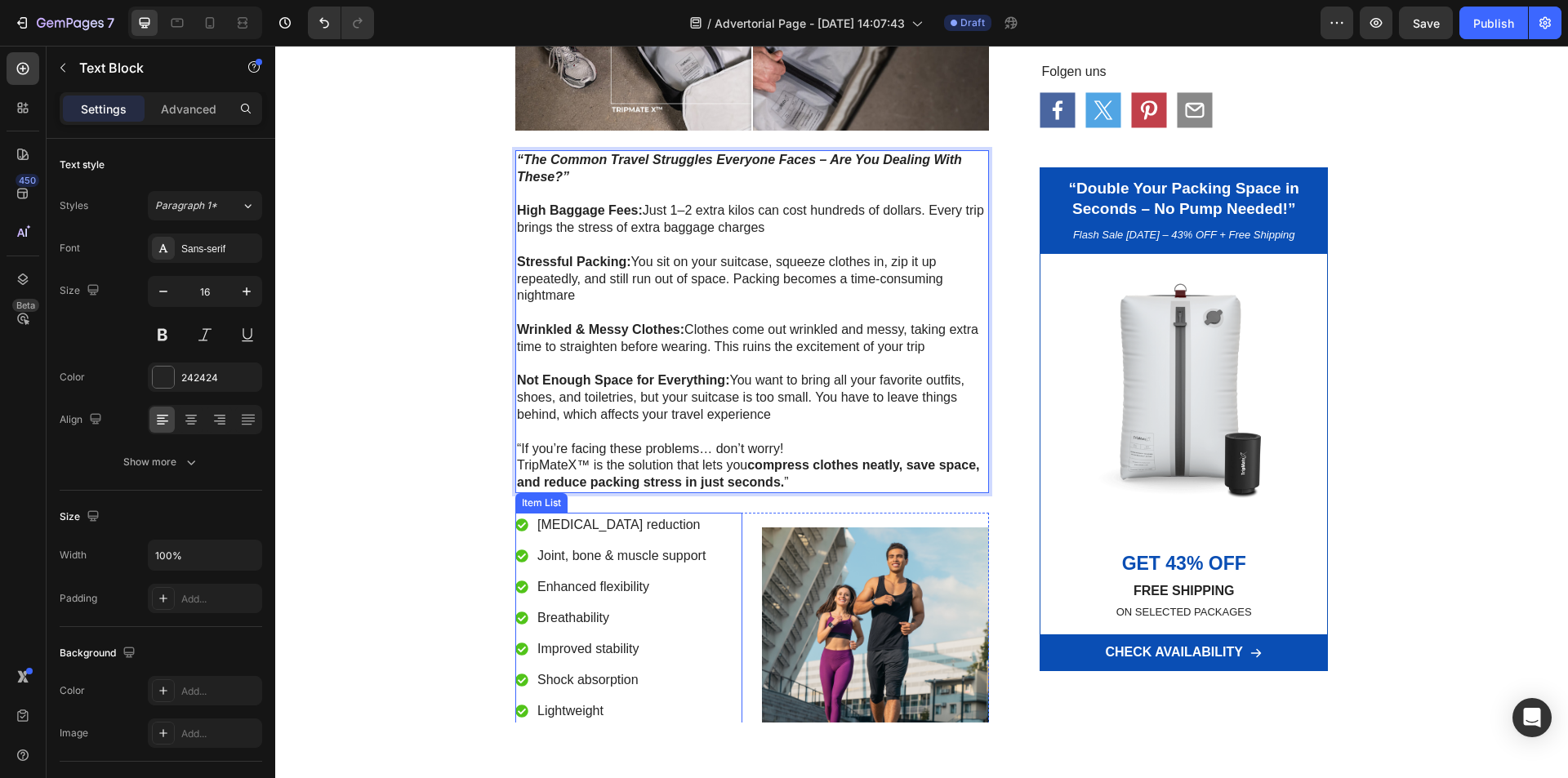
scroll to position [898, 0]
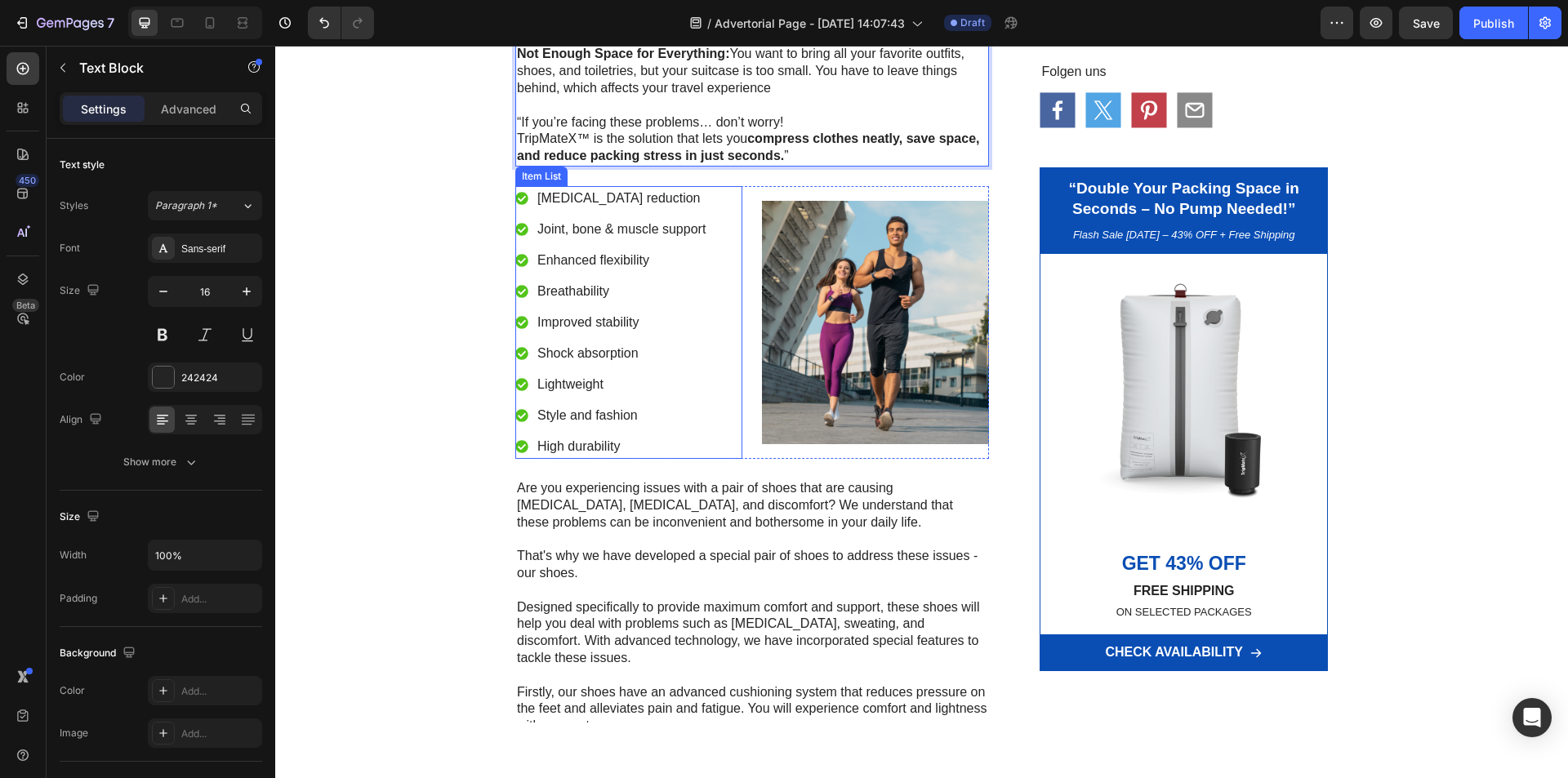
click at [721, 398] on div "[MEDICAL_DATA] reduction Joint, bone & muscle support Enhanced flexibility Brea…" at bounding box center [629, 322] width 227 height 273
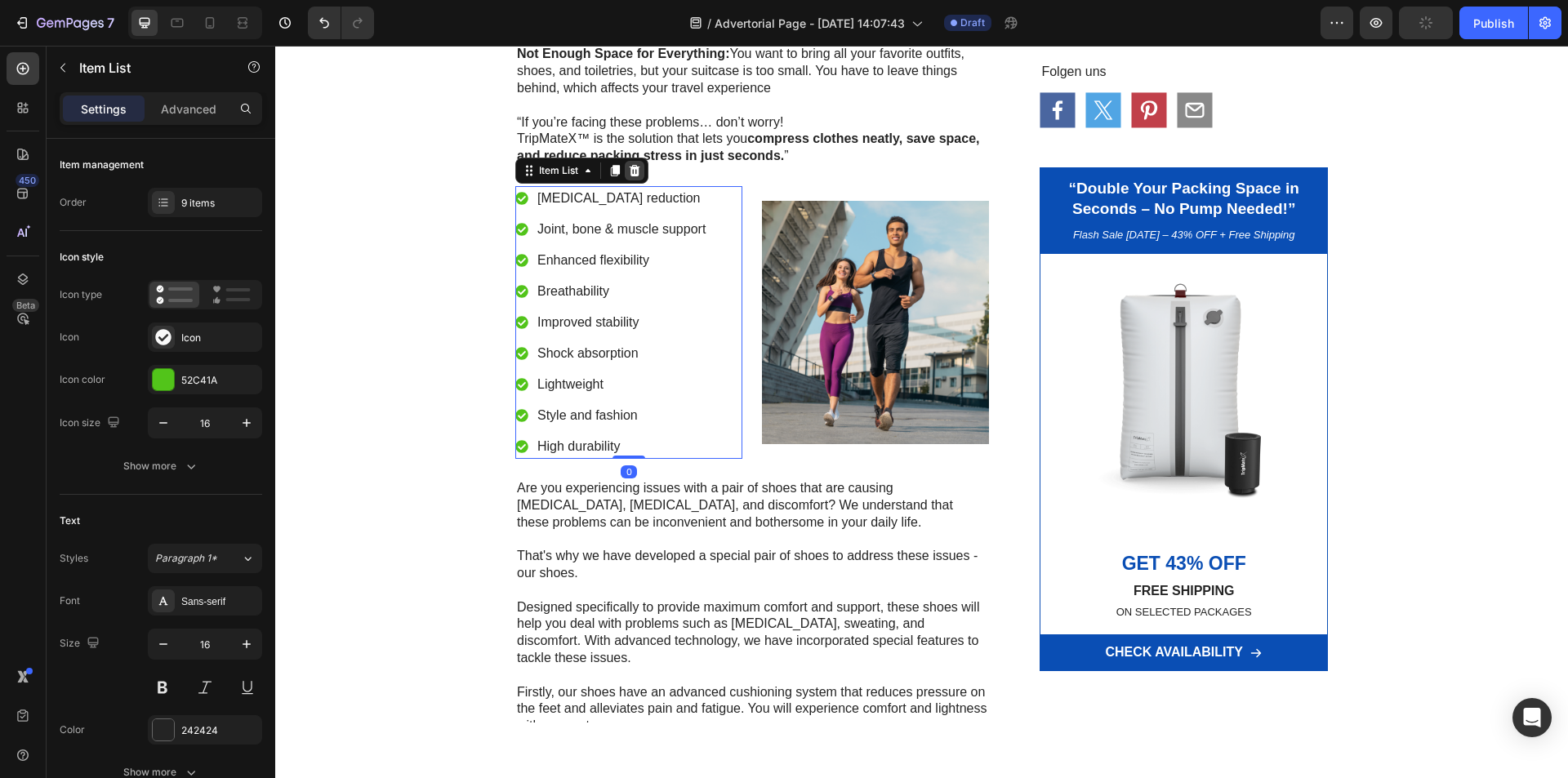
click at [634, 164] on icon at bounding box center [634, 170] width 13 height 13
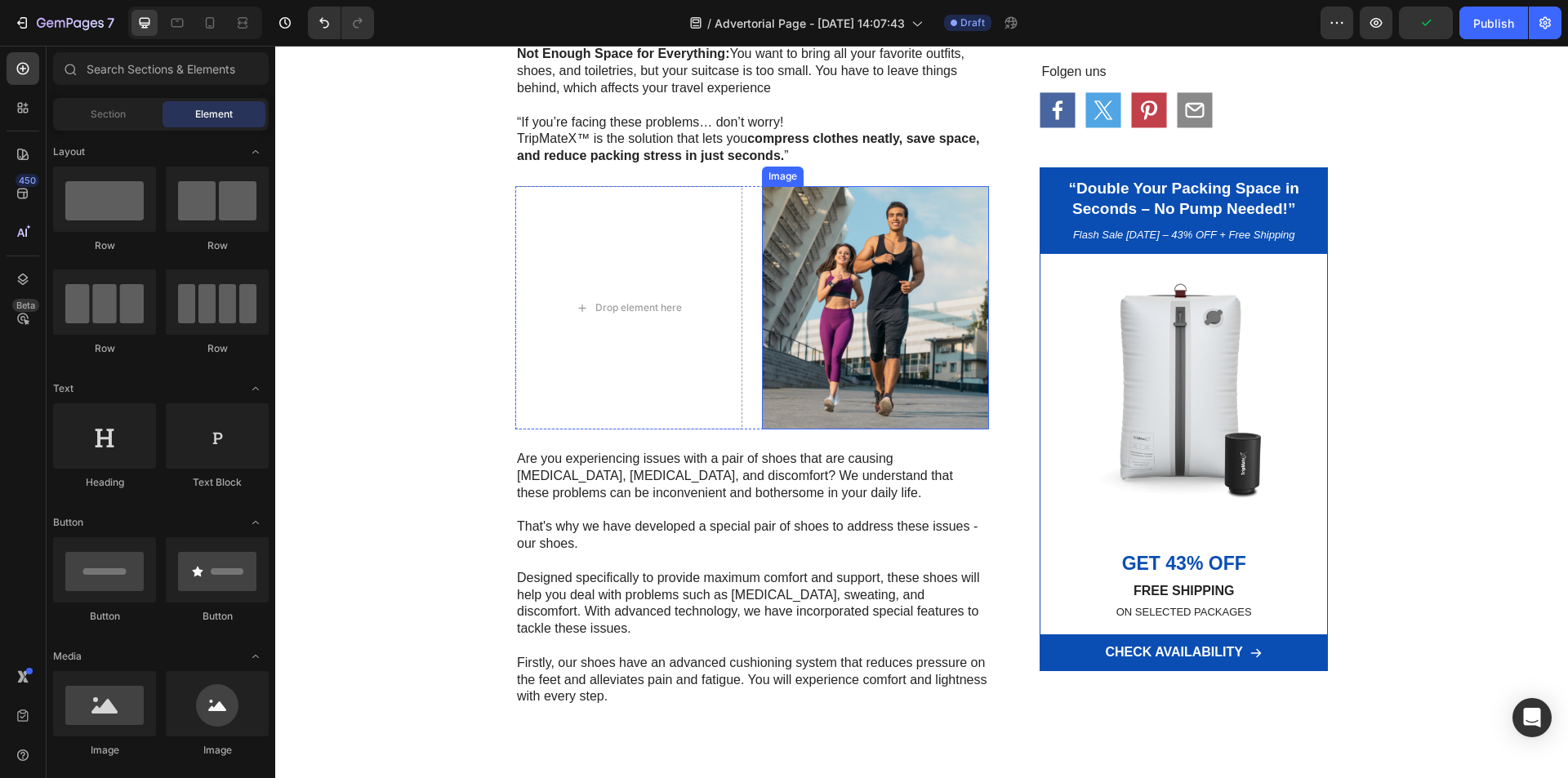
click at [782, 297] on img at bounding box center [875, 307] width 227 height 243
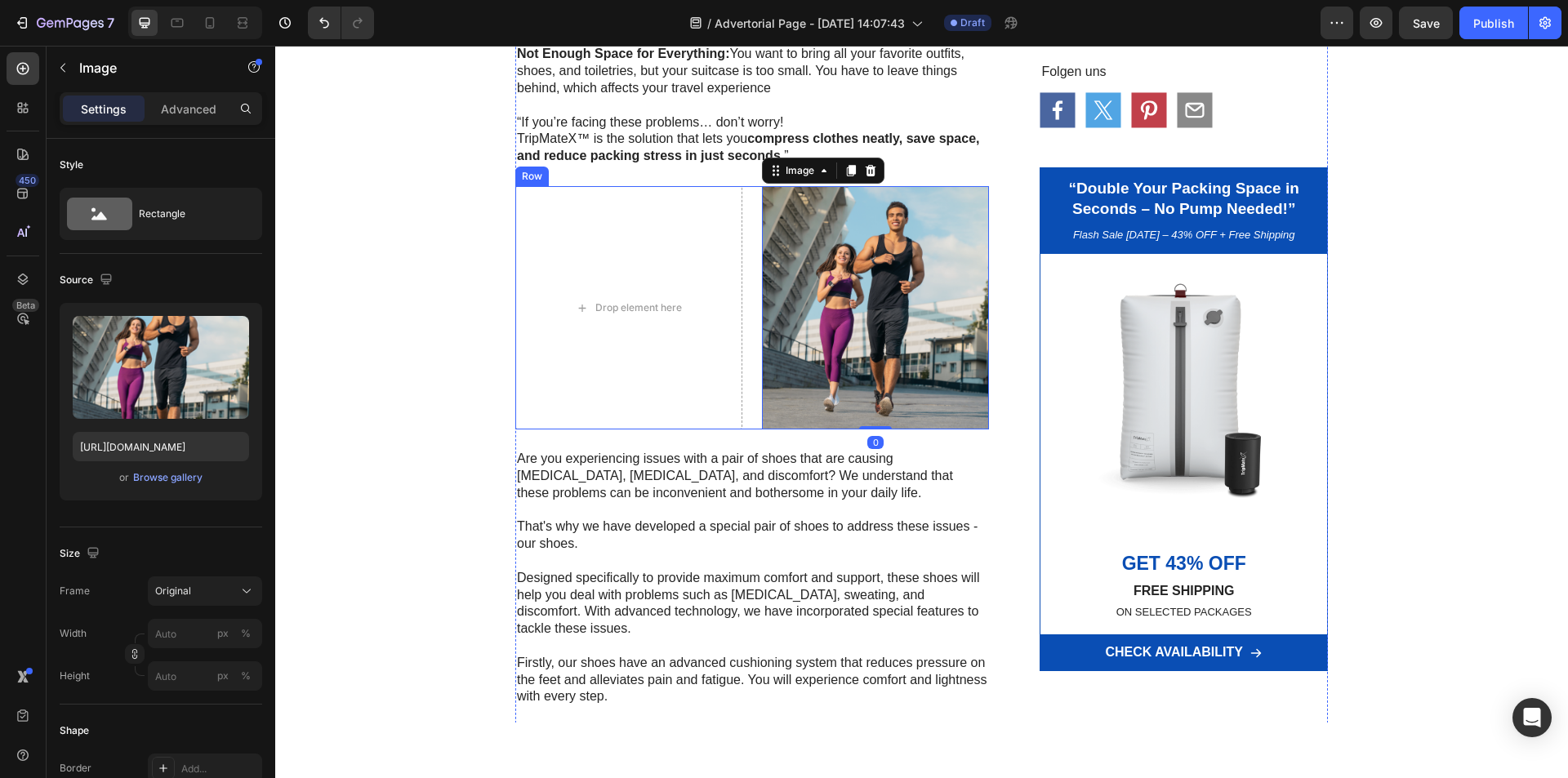
click at [747, 304] on div "Drop element here Image 0 Row" at bounding box center [751, 307] width 474 height 243
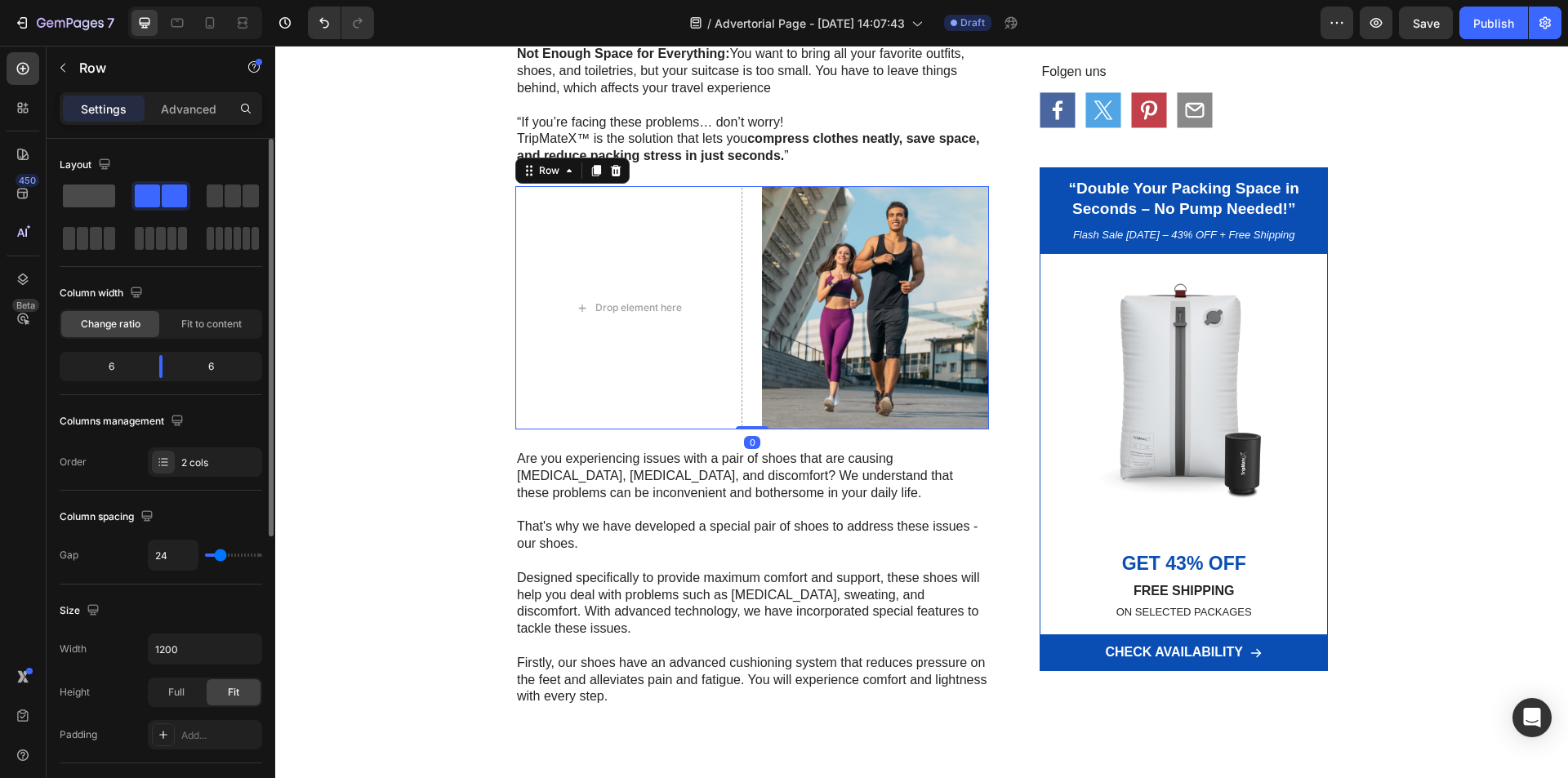
click at [103, 194] on span at bounding box center [89, 195] width 52 height 23
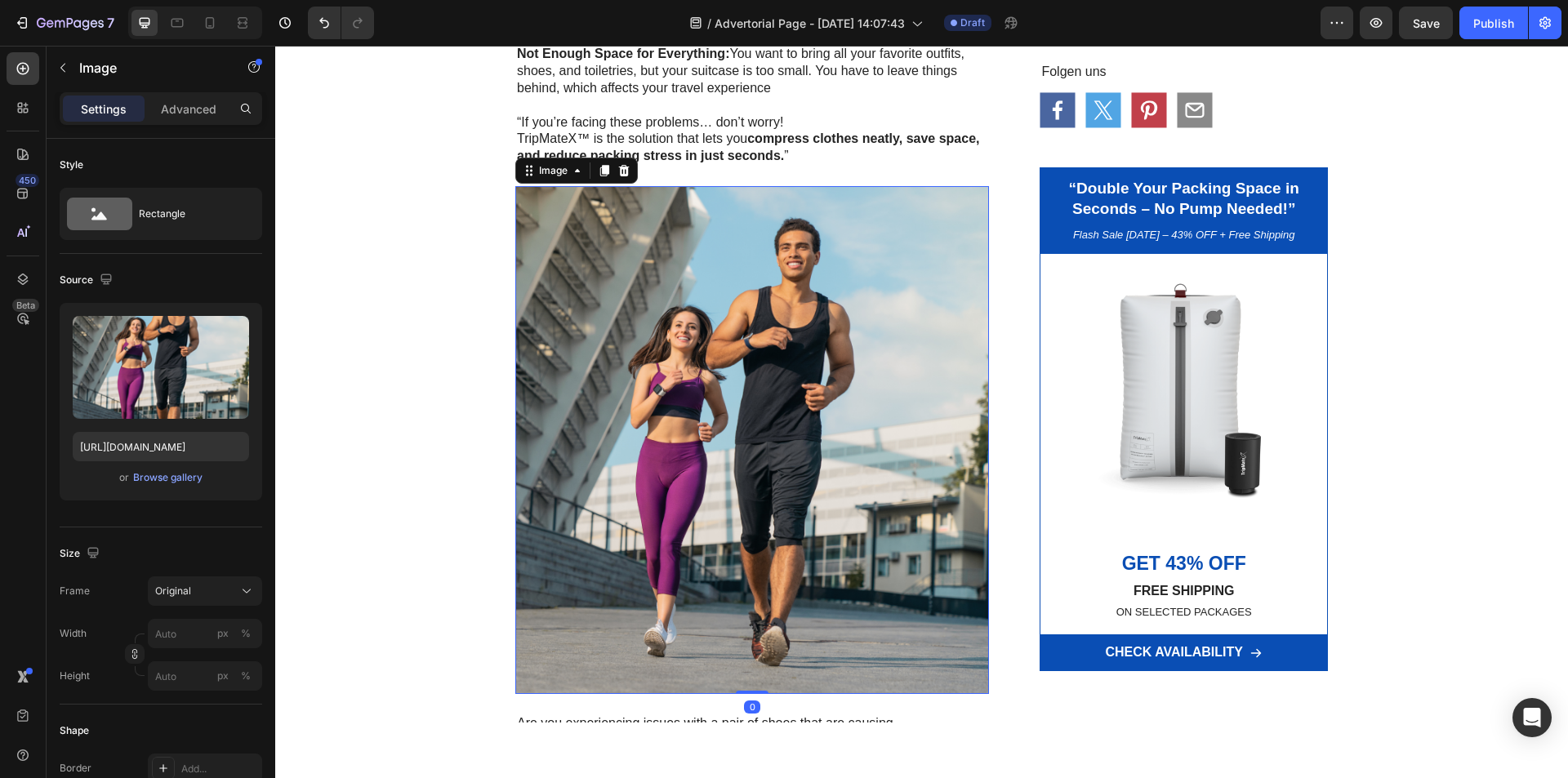
click at [764, 382] on img at bounding box center [751, 440] width 474 height 508
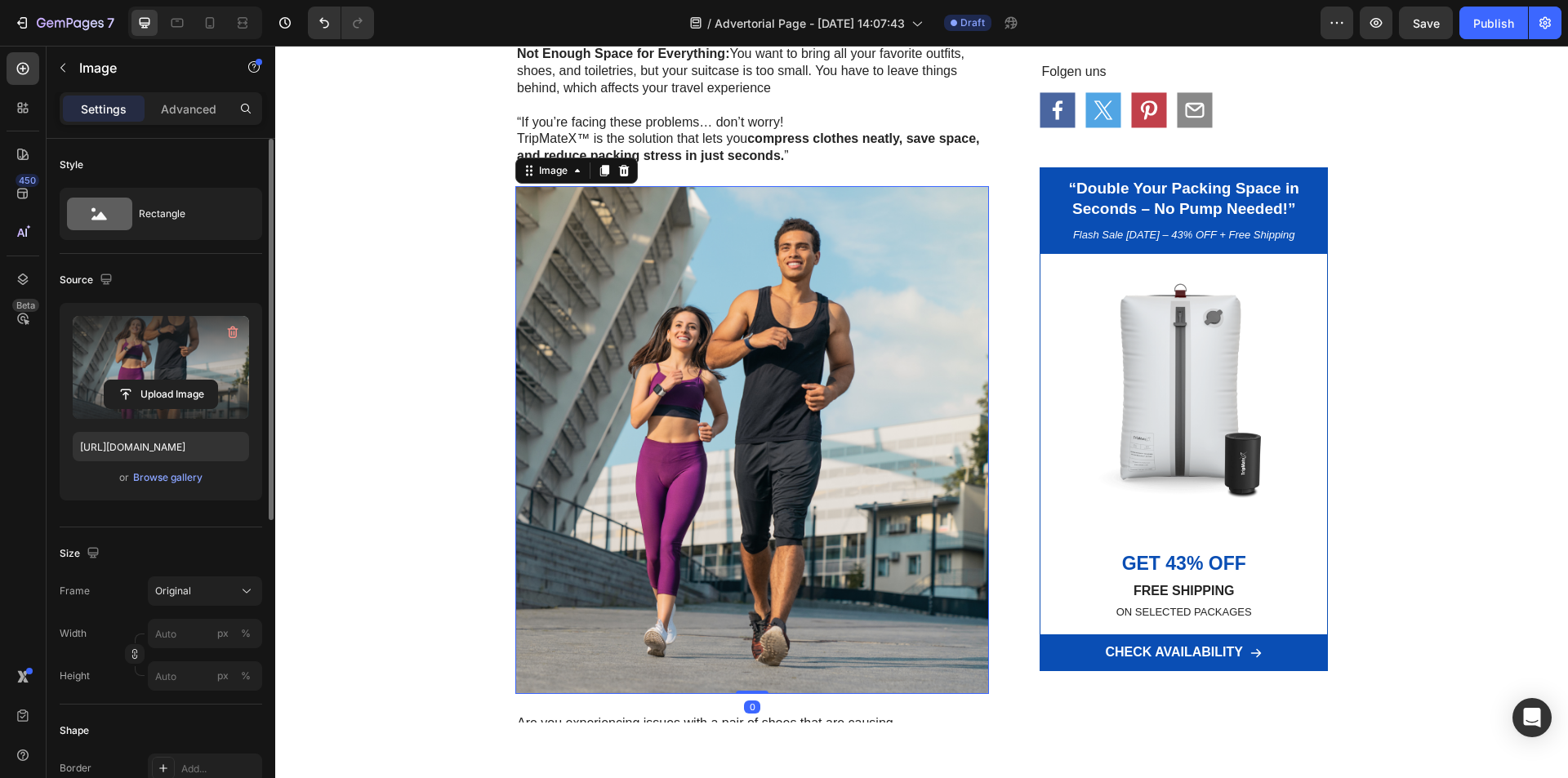
click at [172, 373] on label at bounding box center [160, 367] width 176 height 103
click at [172, 381] on input "file" at bounding box center [160, 395] width 113 height 28
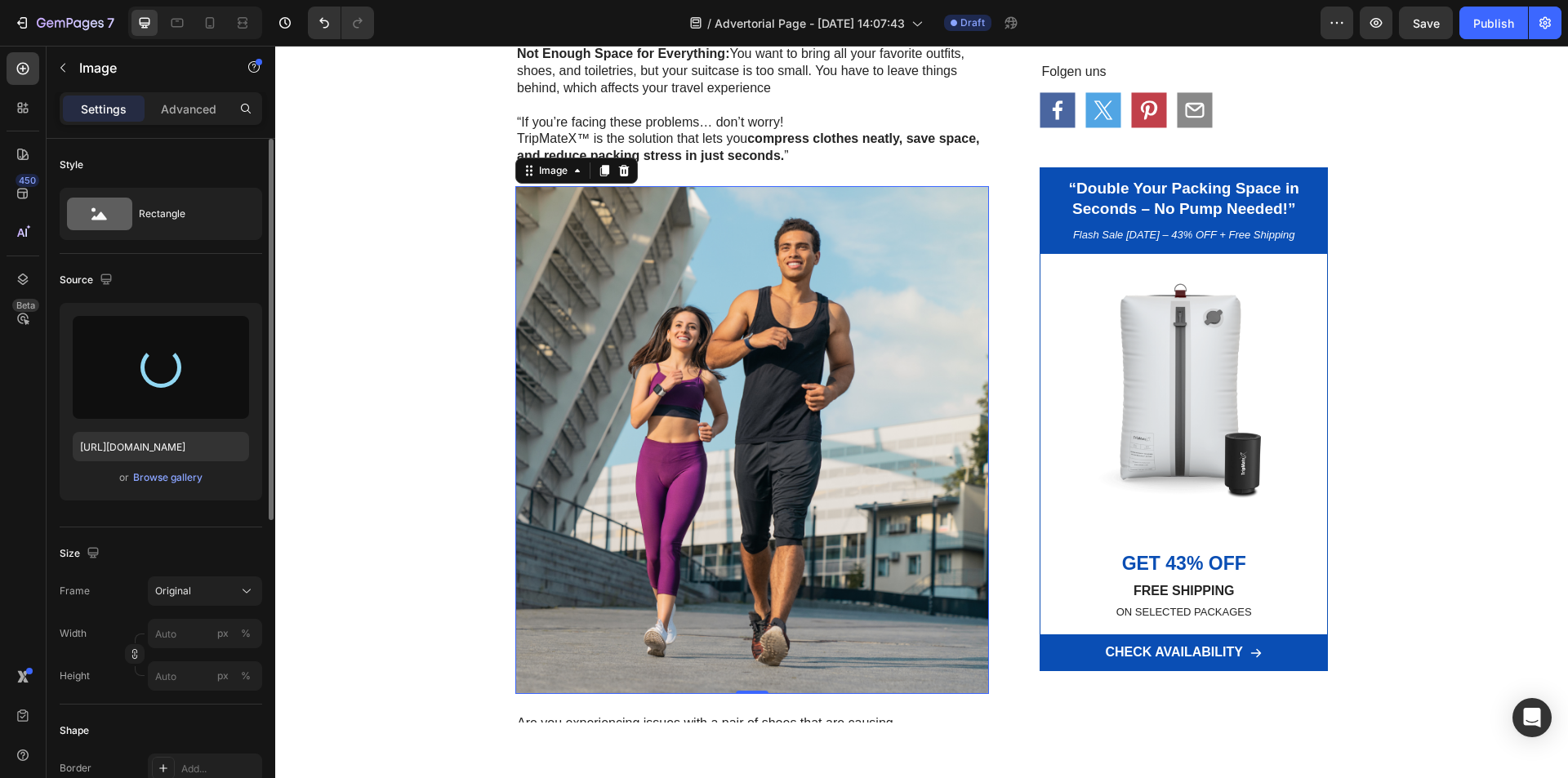
type input "[URL][DOMAIN_NAME]"
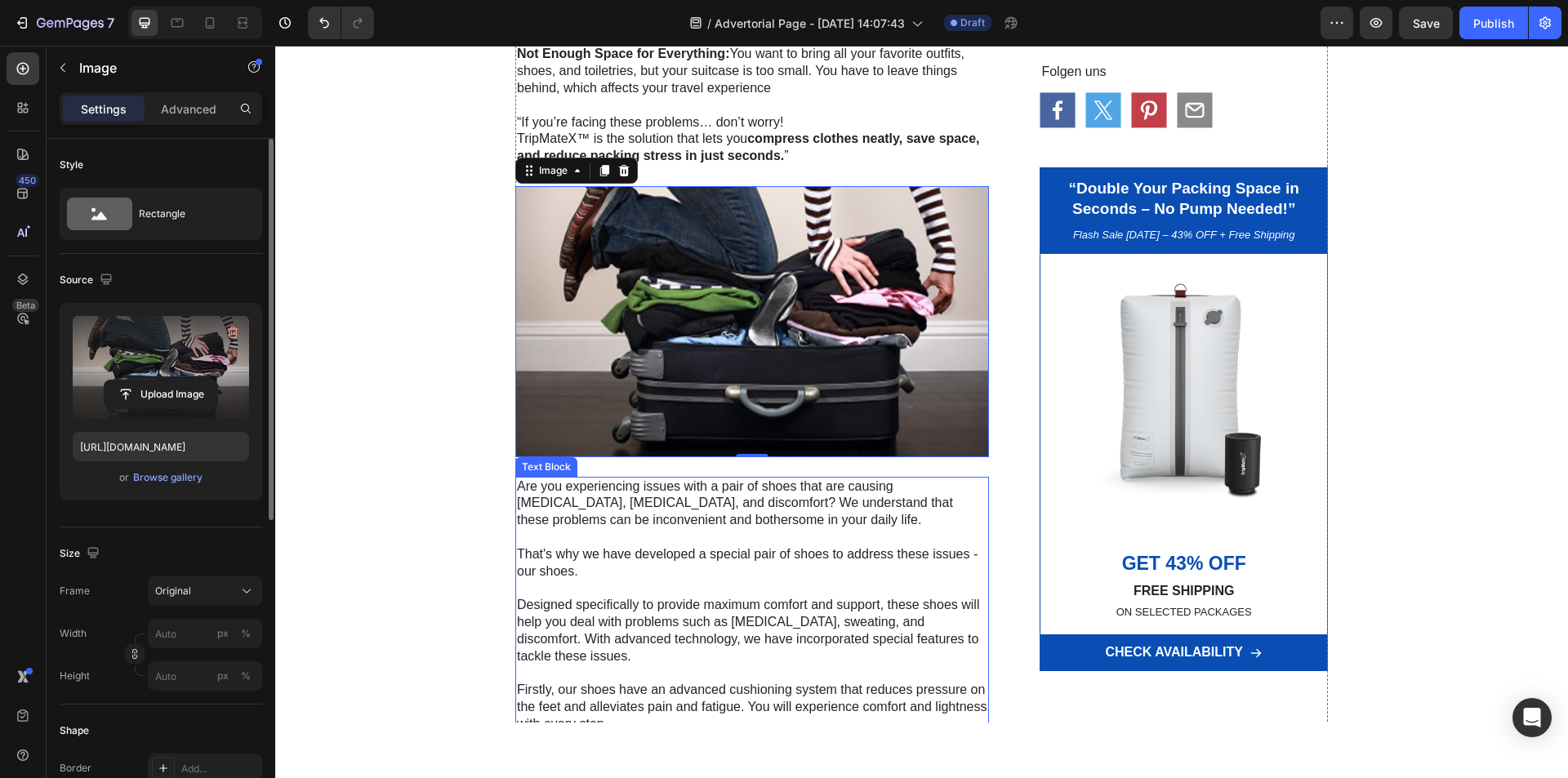
click at [703, 501] on p "Are you experiencing issues with a pair of shoes that are causing [MEDICAL_DATA…" at bounding box center [751, 503] width 470 height 50
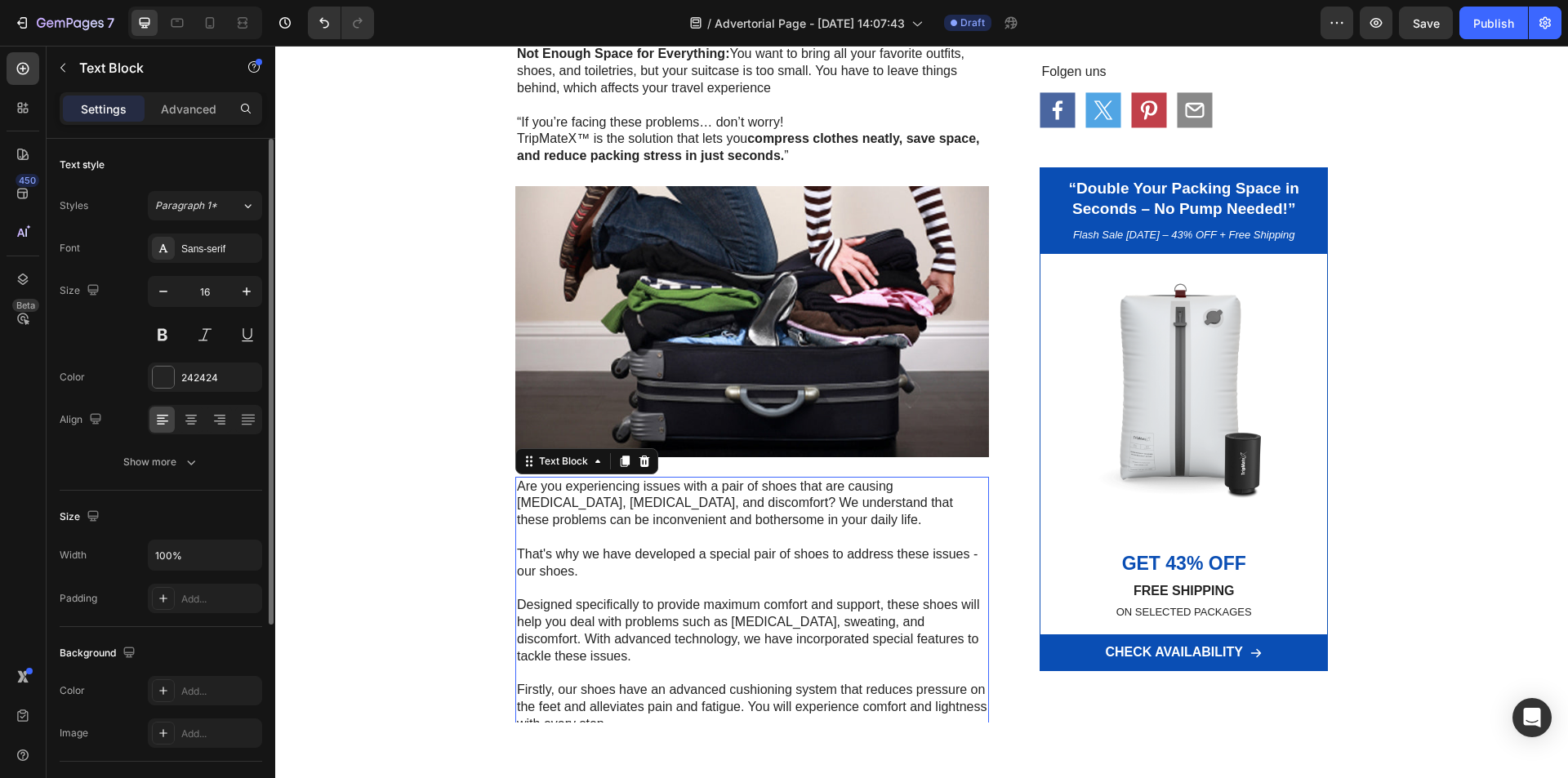
click at [706, 497] on p "Are you experiencing issues with a pair of shoes that are causing [MEDICAL_DATA…" at bounding box center [751, 503] width 470 height 50
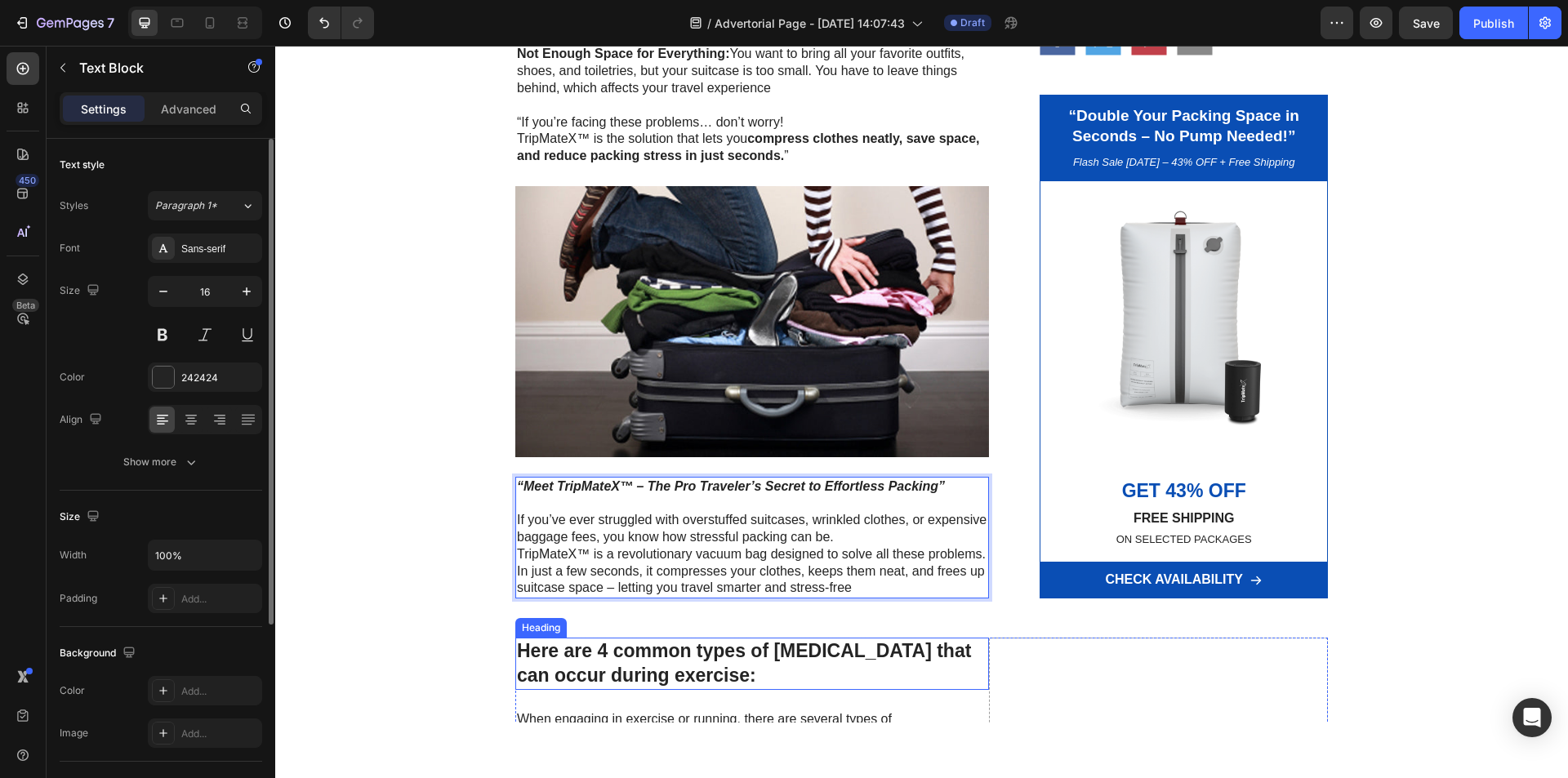
scroll to position [1306, 0]
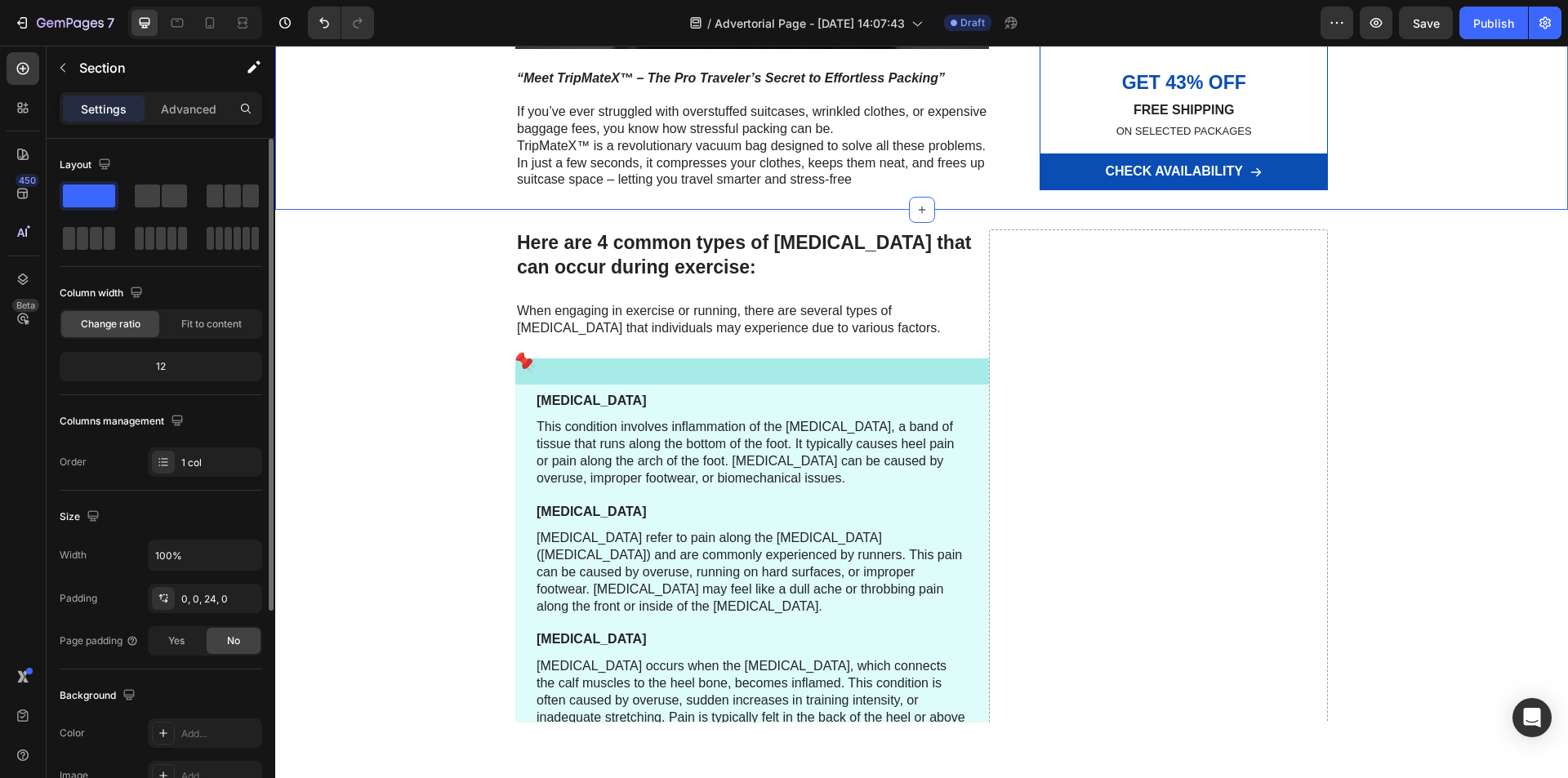
click at [66, 73] on icon "button" at bounding box center [63, 68] width 13 height 13
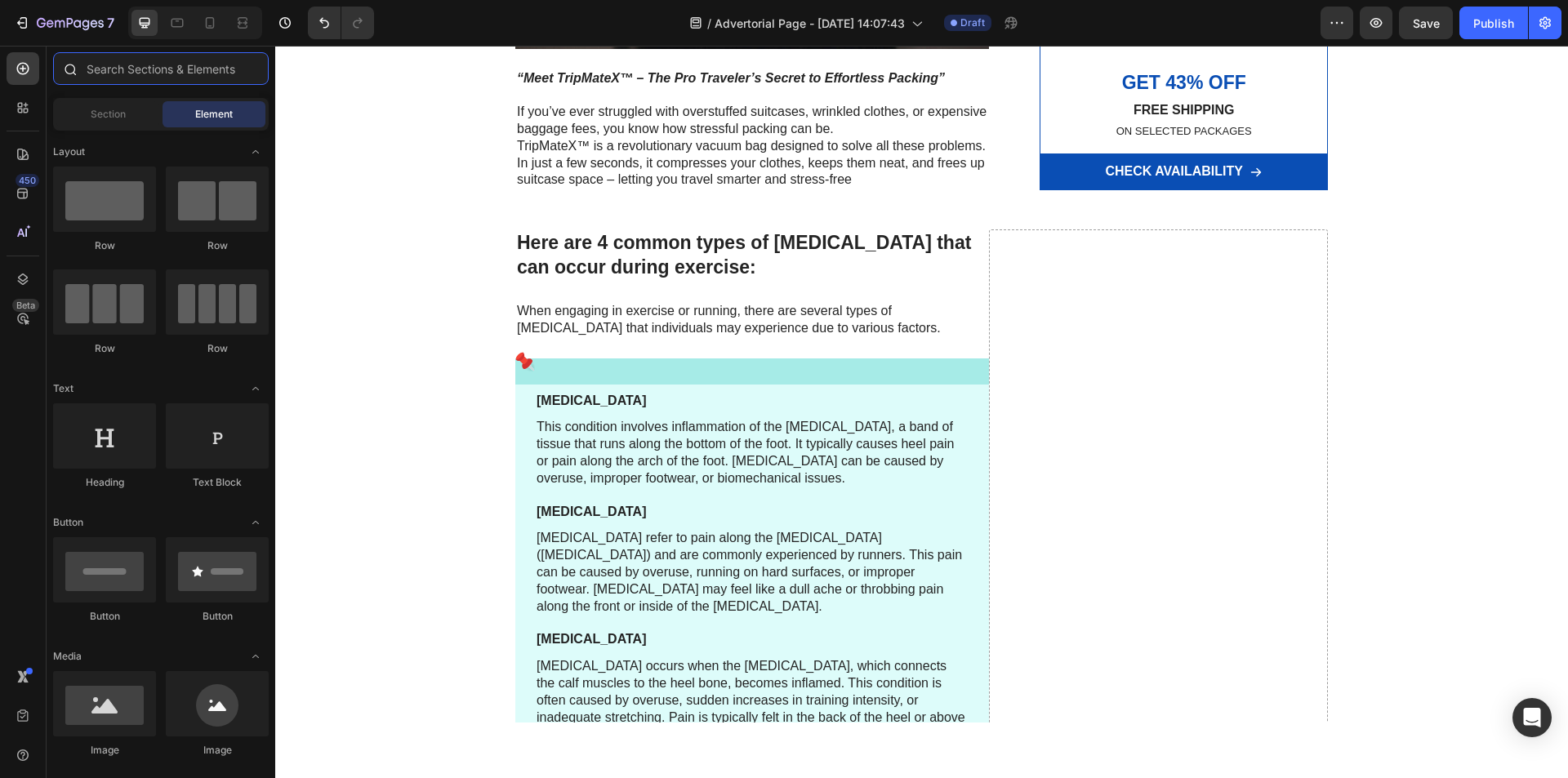
click at [136, 73] on input "text" at bounding box center [161, 68] width 216 height 33
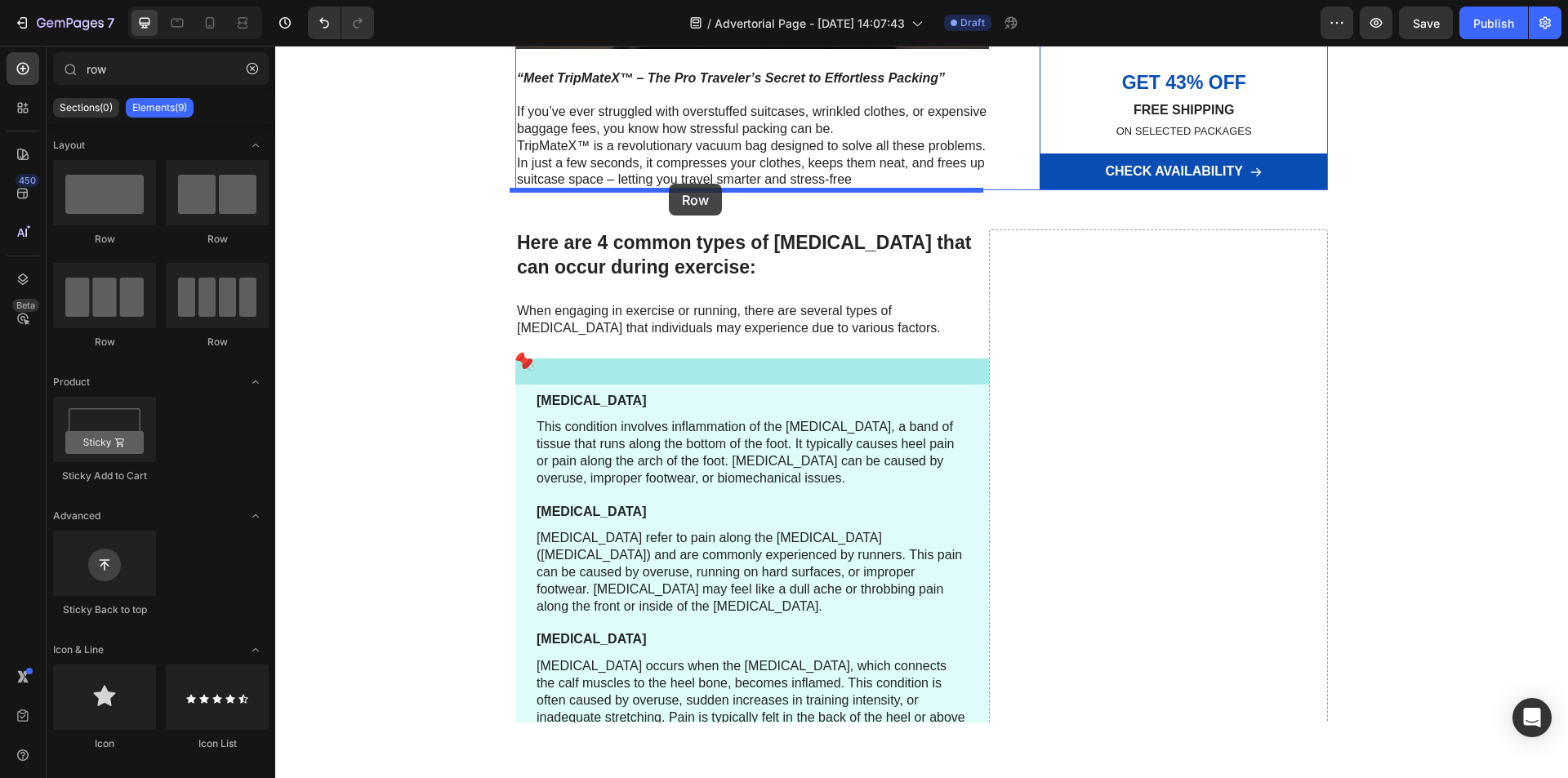
drag, startPoint x: 389, startPoint y: 232, endPoint x: 669, endPoint y: 183, distance: 284.3
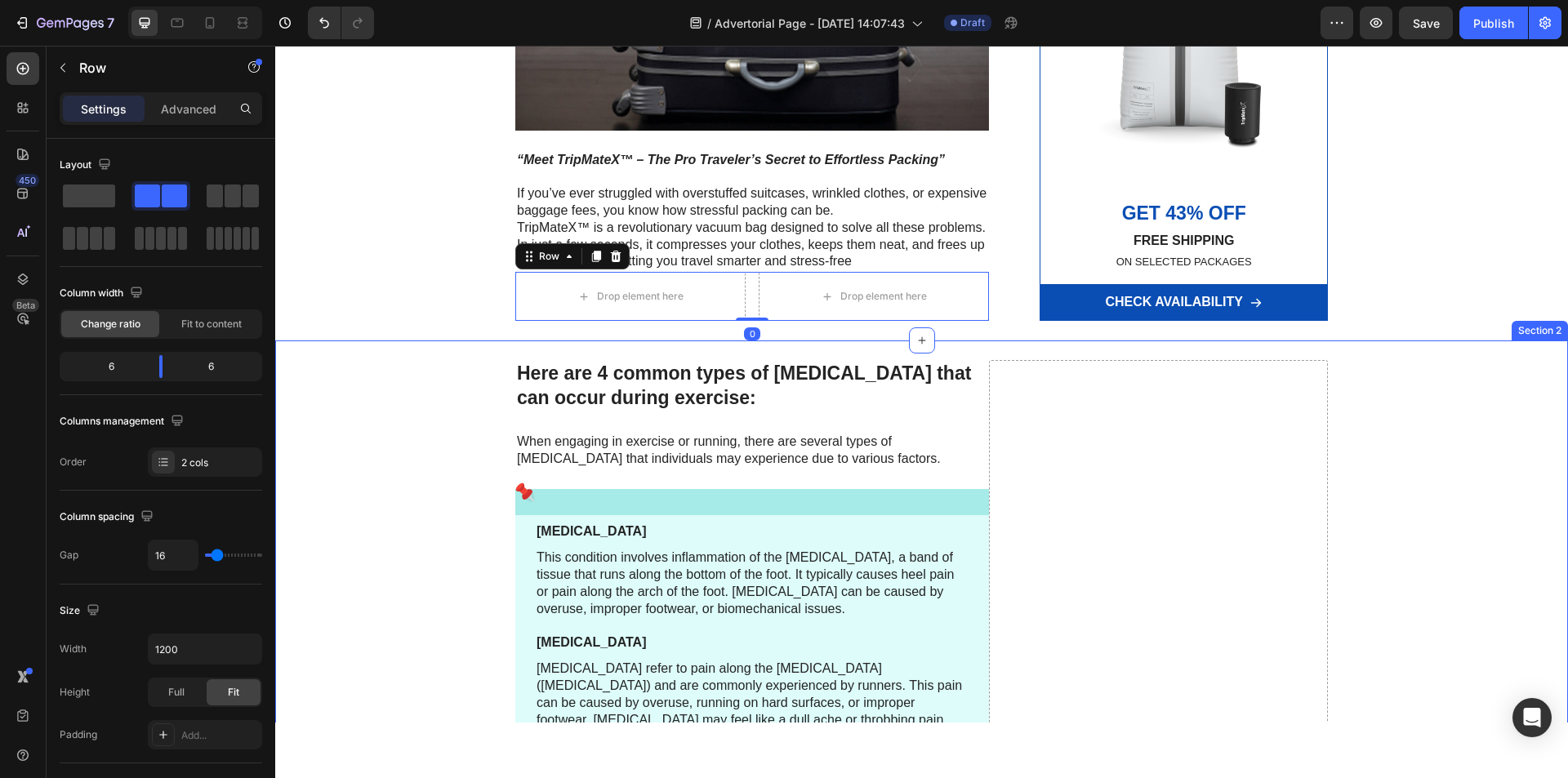
scroll to position [1143, 0]
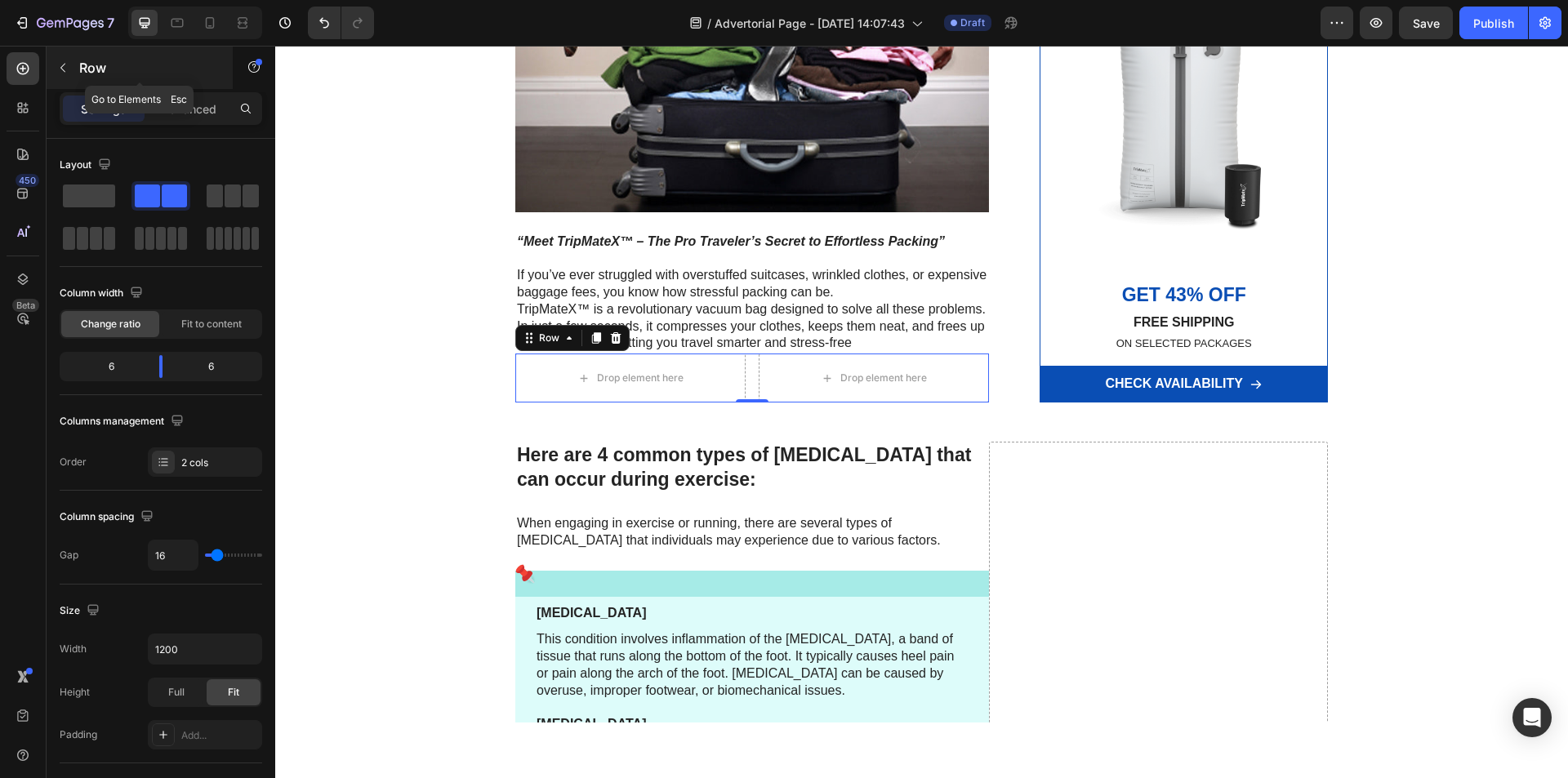
click at [68, 66] on icon "button" at bounding box center [63, 68] width 13 height 13
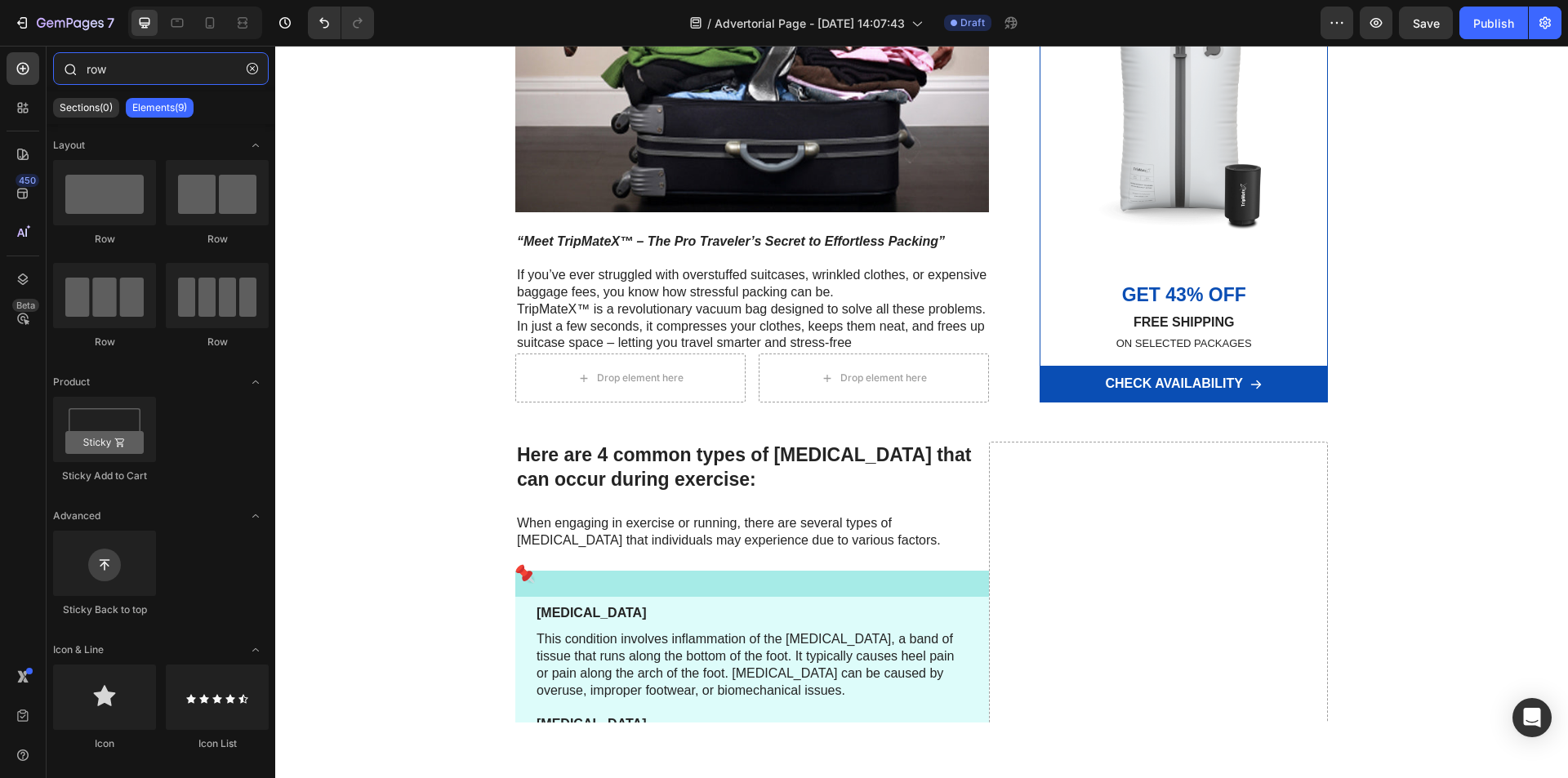
click at [136, 78] on input "row" at bounding box center [161, 68] width 216 height 33
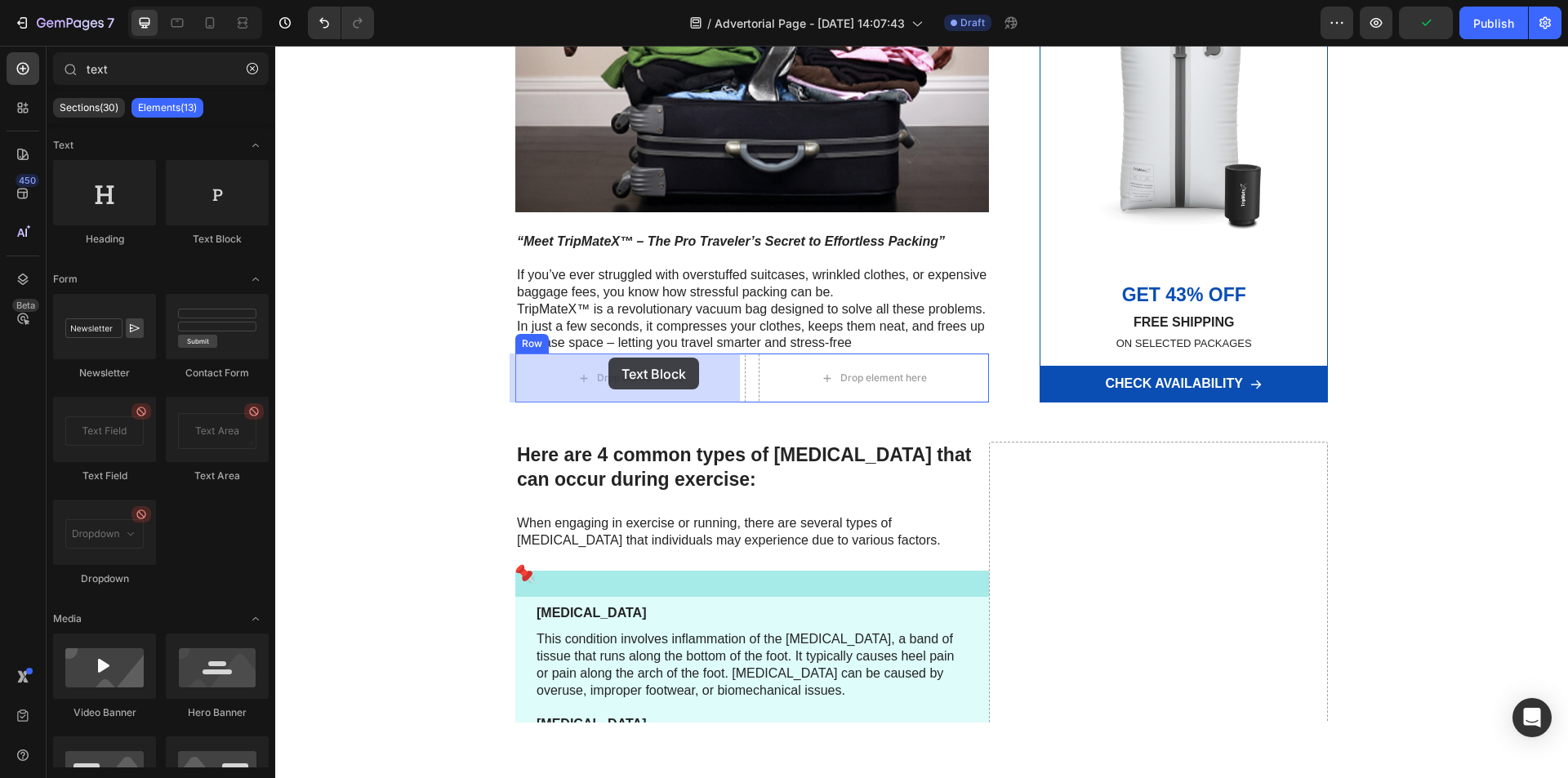
drag, startPoint x: 477, startPoint y: 252, endPoint x: 608, endPoint y: 357, distance: 167.9
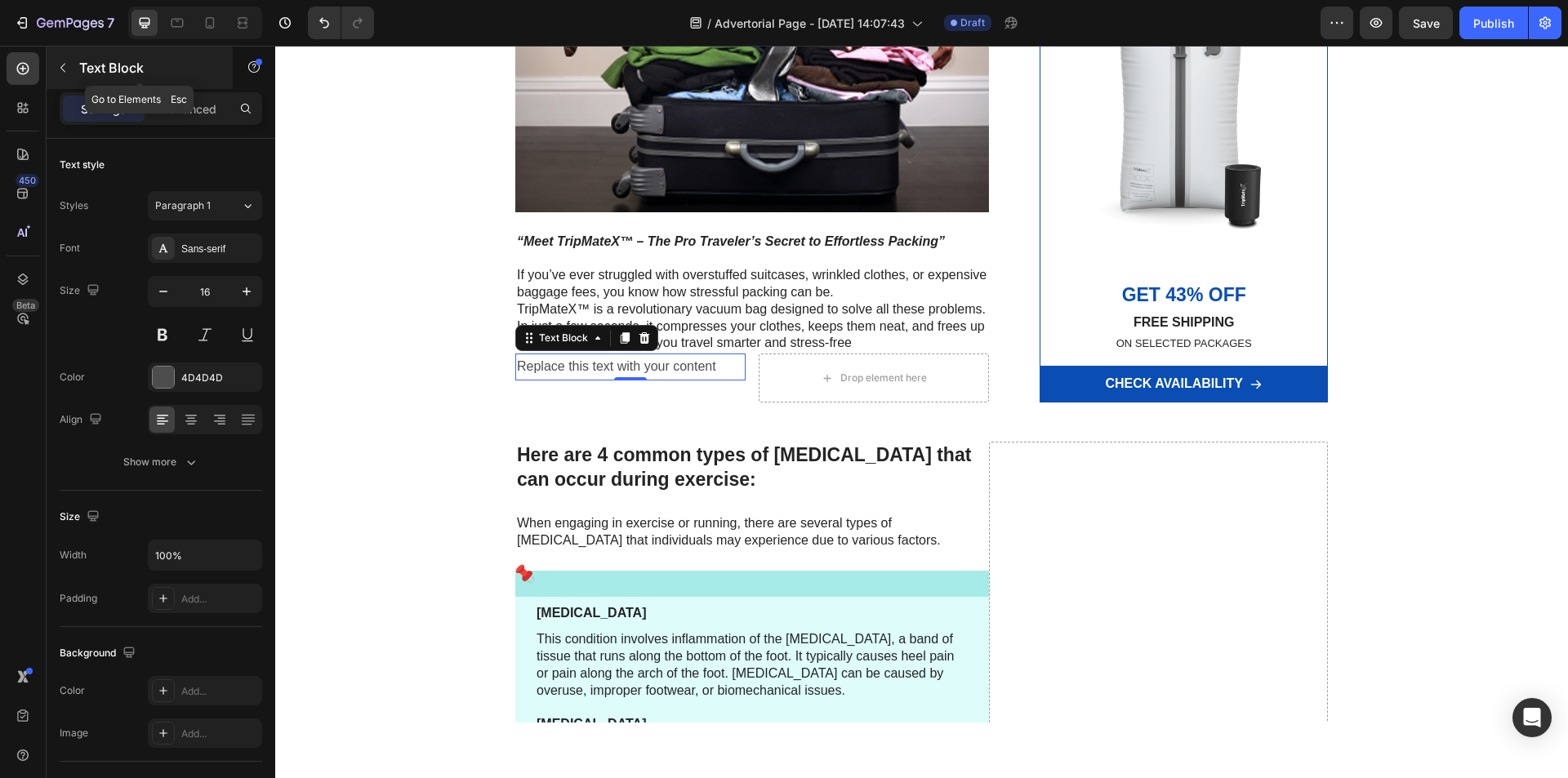
click at [83, 57] on div "Text Block" at bounding box center [140, 68] width 186 height 43
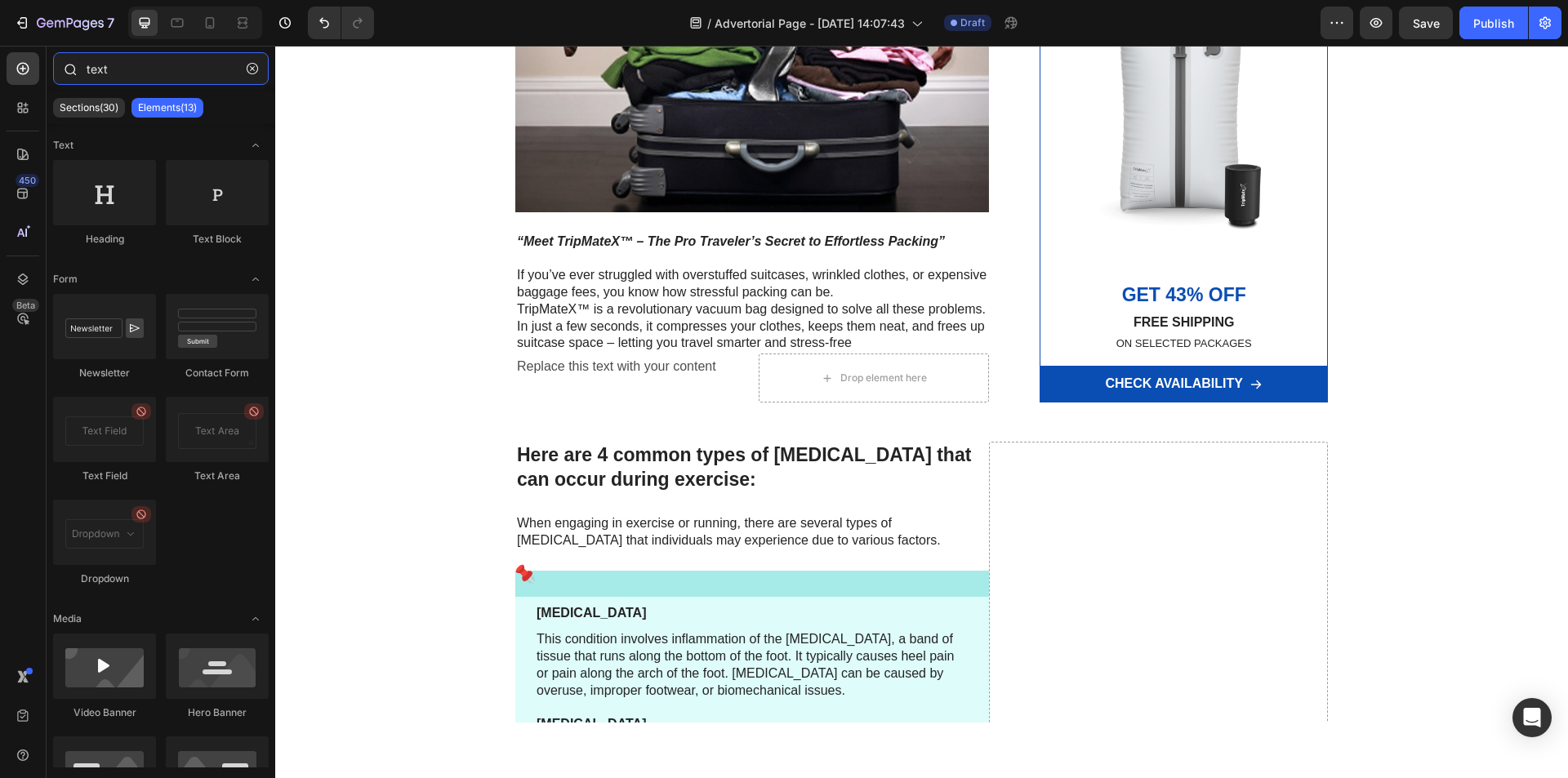
click at [165, 78] on input "text" at bounding box center [161, 68] width 216 height 33
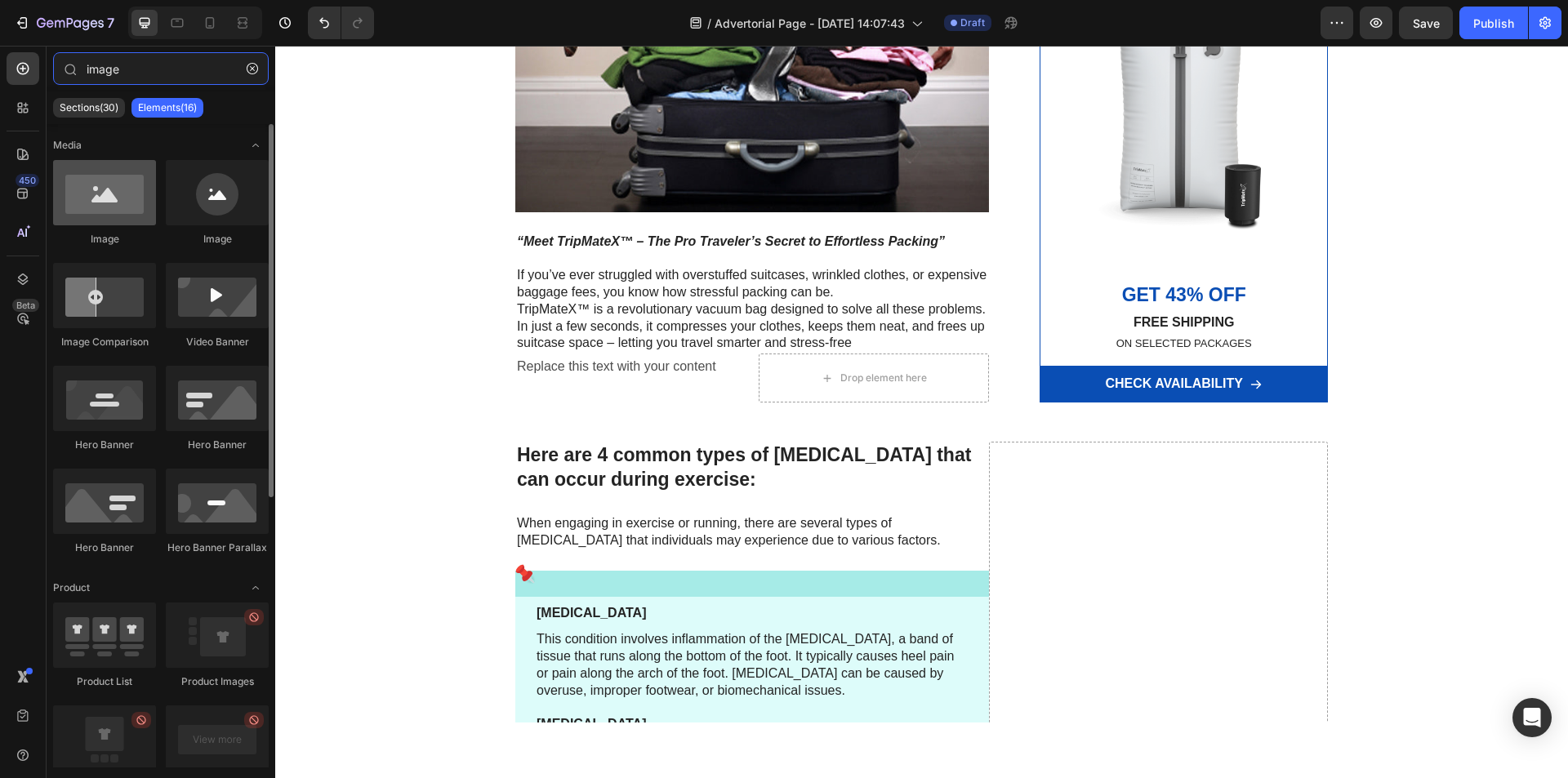
type input "image"
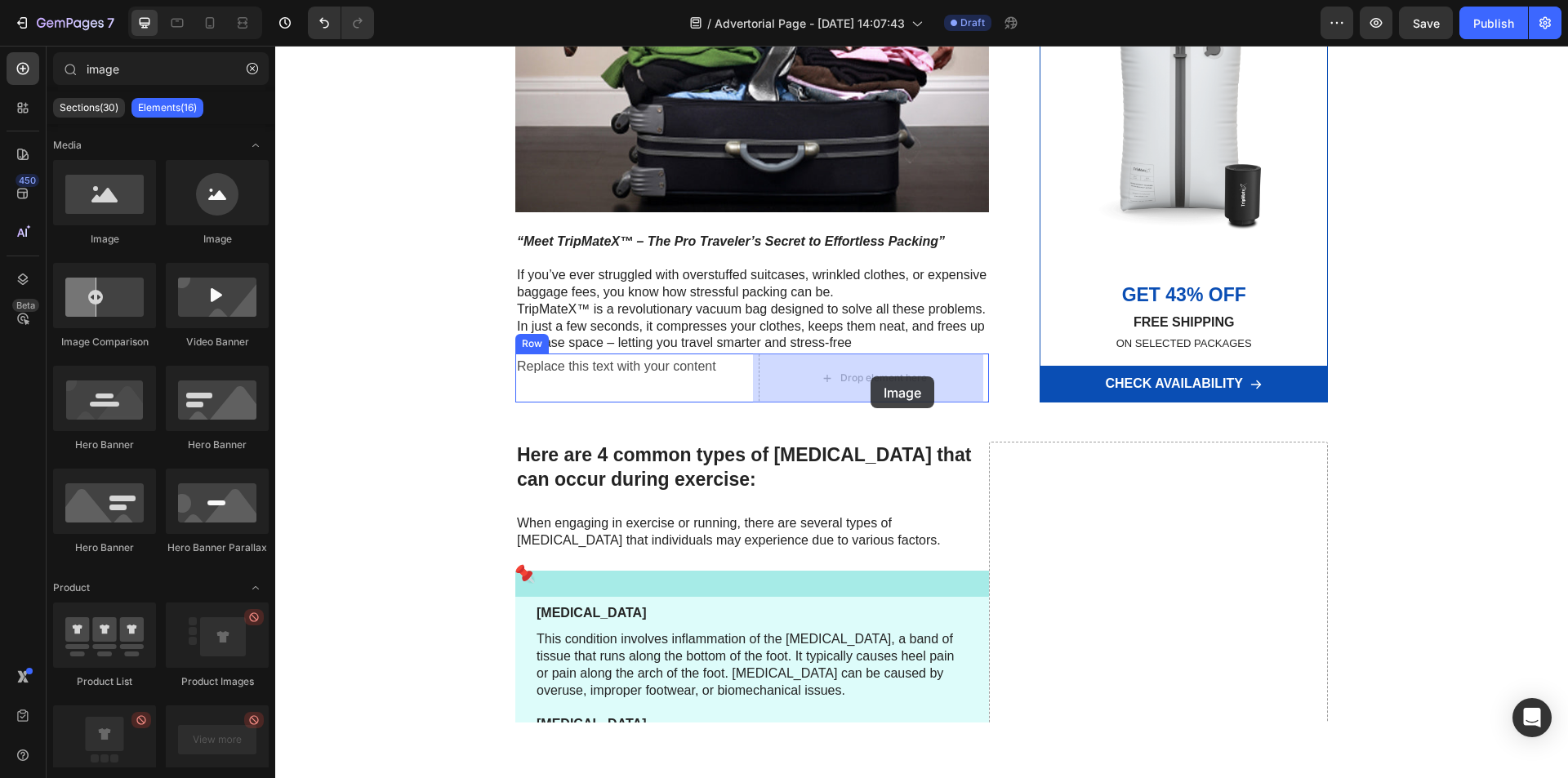
drag, startPoint x: 393, startPoint y: 270, endPoint x: 871, endPoint y: 376, distance: 489.6
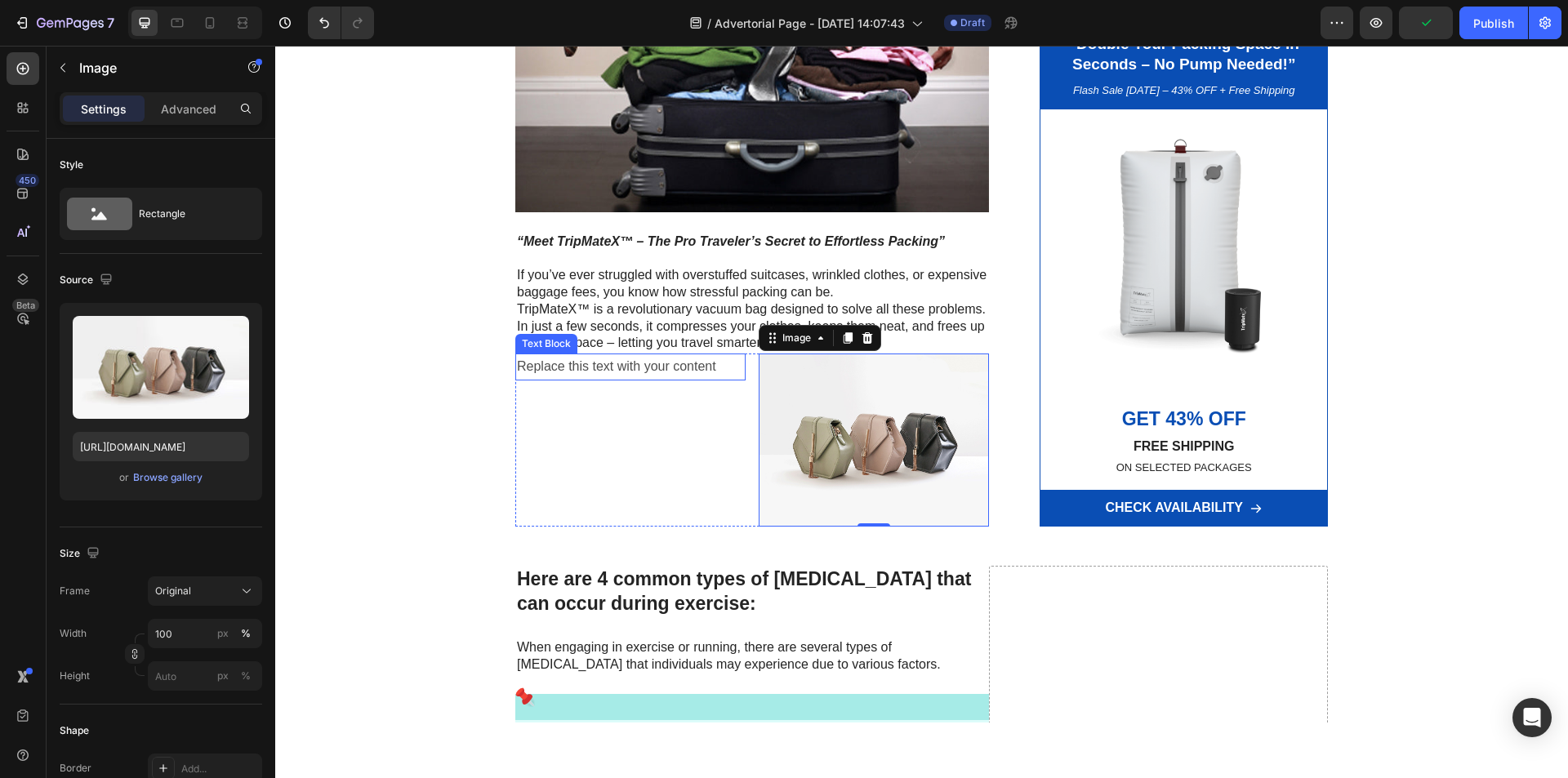
click at [653, 368] on div "Replace this text with your content" at bounding box center [629, 367] width 230 height 27
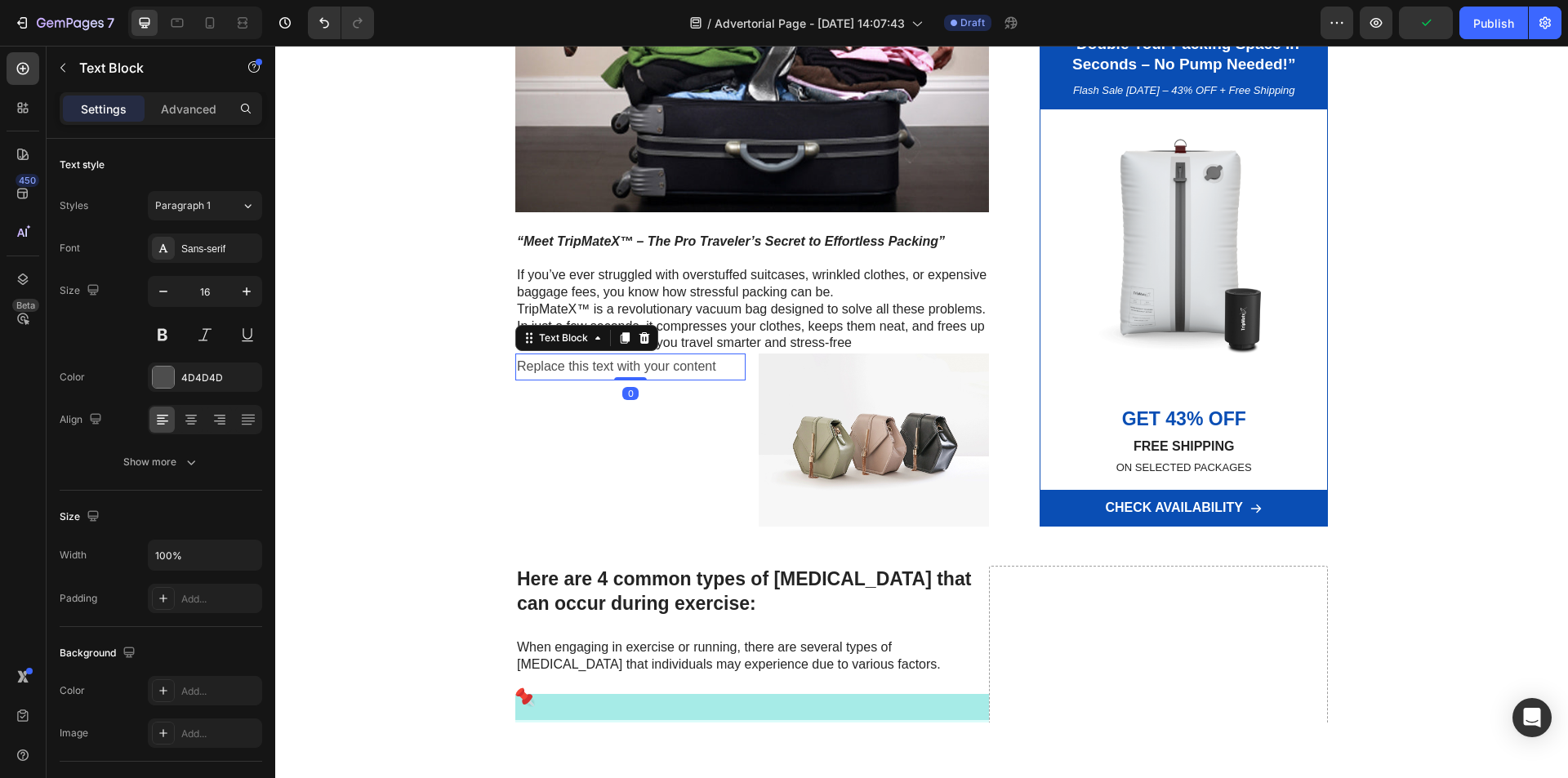
click at [652, 369] on div "Replace this text with your content" at bounding box center [629, 367] width 230 height 27
click at [652, 369] on p "Replace this text with your content" at bounding box center [630, 367] width 227 height 23
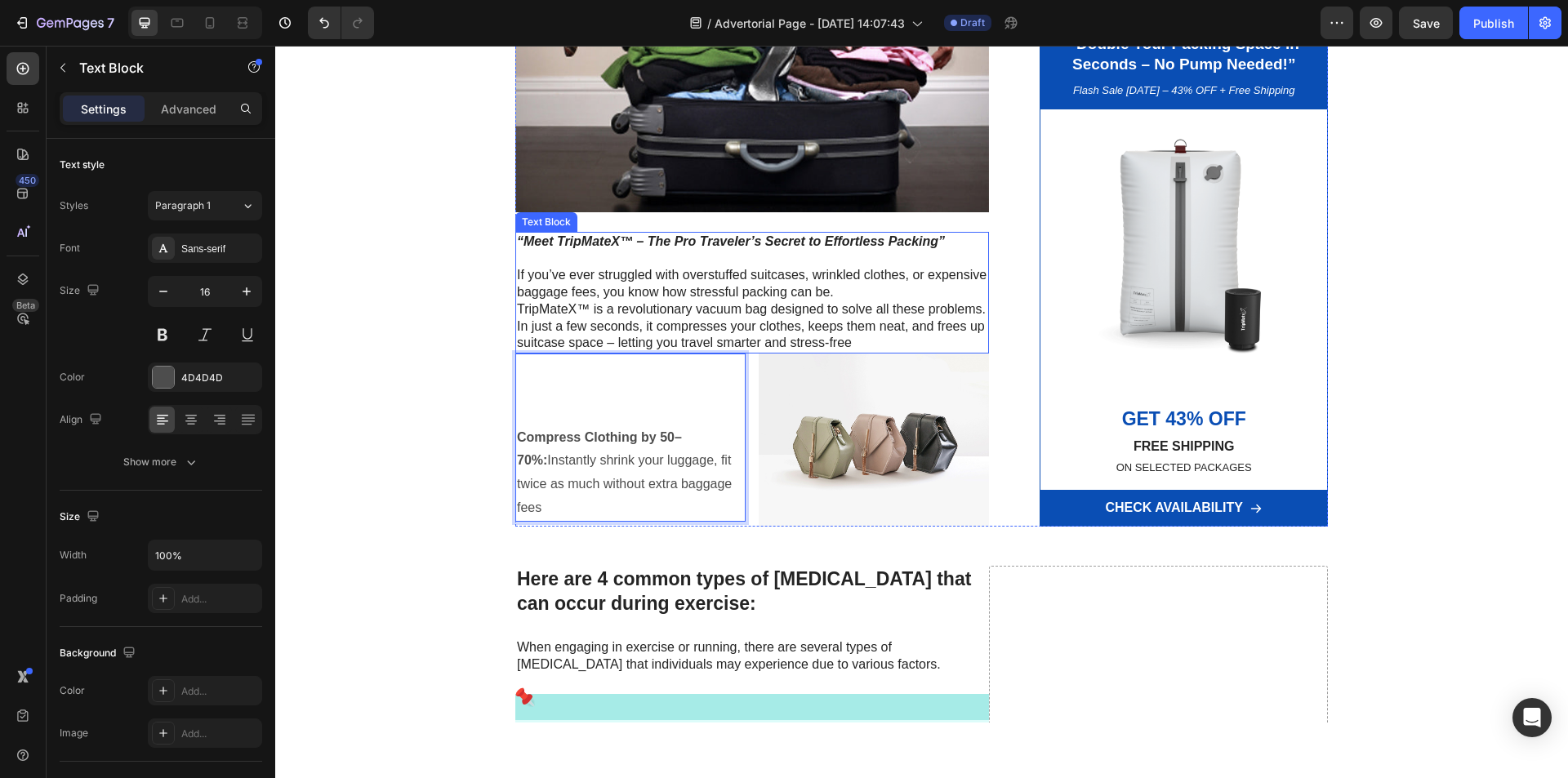
click at [929, 300] on p "If you’ve ever struggled with overstuffed suitcases, wrinkled clothes, or expen…" at bounding box center [751, 309] width 470 height 85
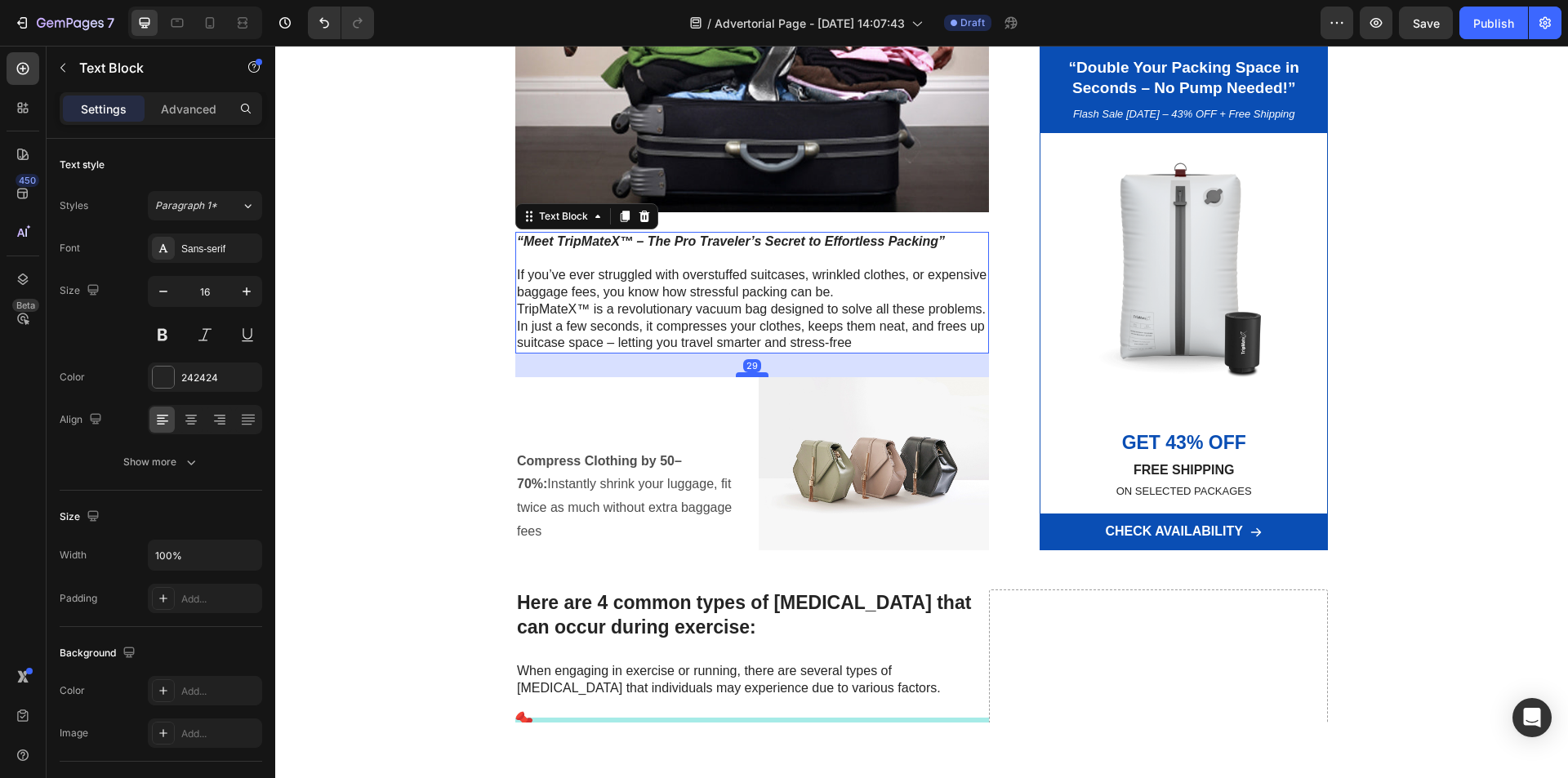
drag, startPoint x: 745, startPoint y: 352, endPoint x: 744, endPoint y: 375, distance: 23.0
click at [744, 375] on div at bounding box center [751, 374] width 33 height 5
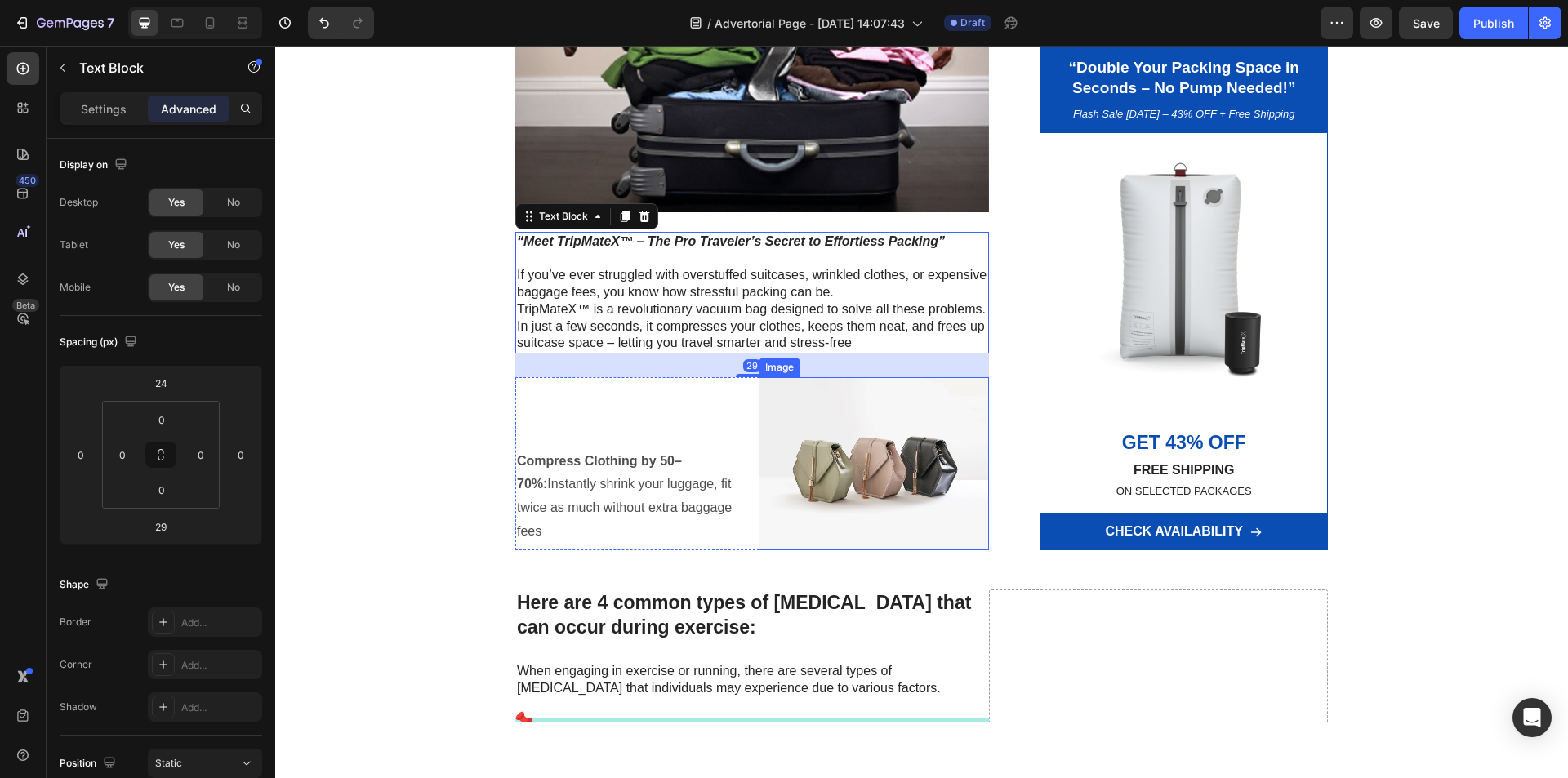
click at [826, 443] on img at bounding box center [873, 463] width 230 height 173
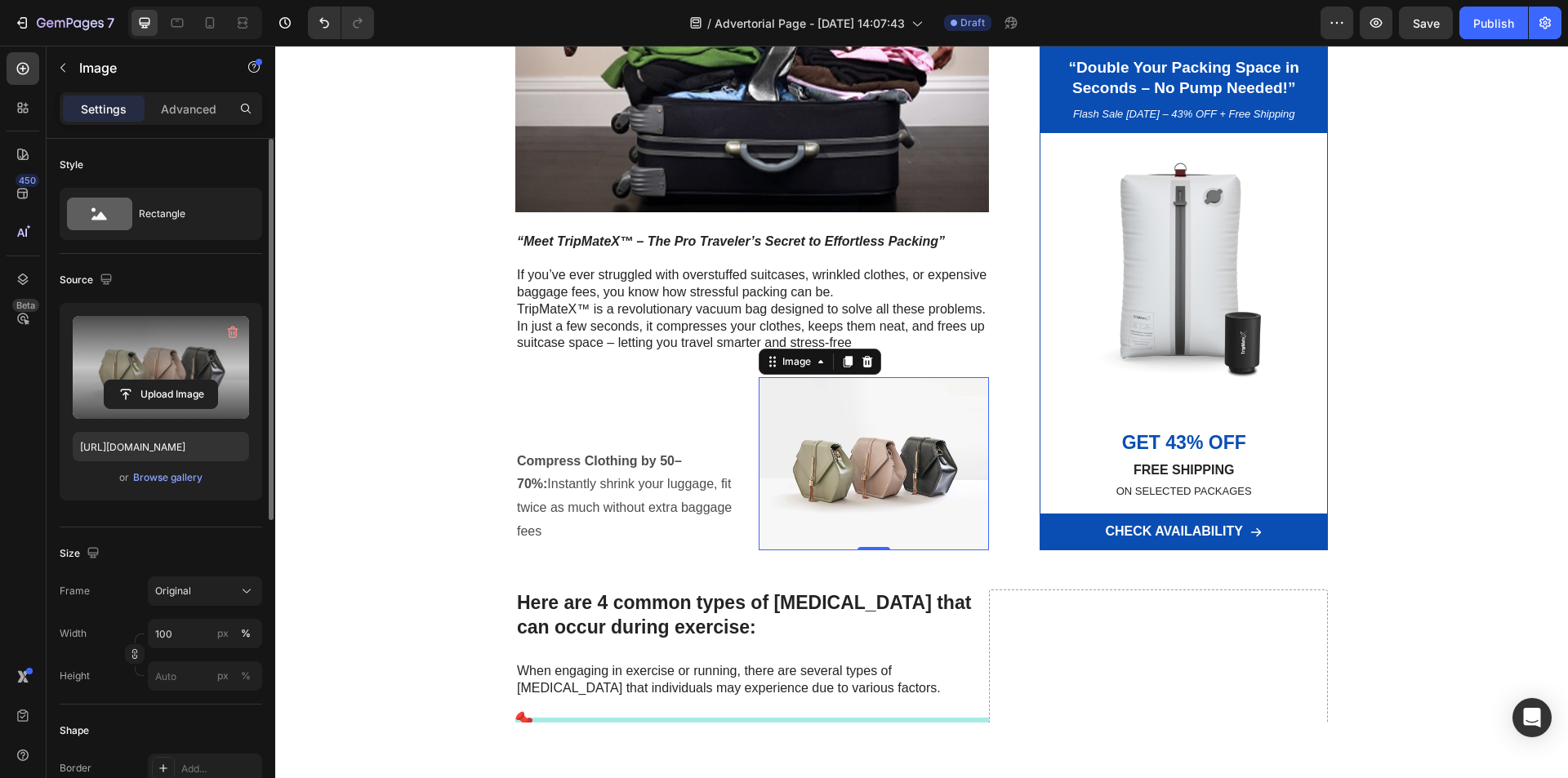
click at [163, 377] on label at bounding box center [160, 367] width 176 height 103
click at [163, 381] on input "file" at bounding box center [160, 395] width 113 height 28
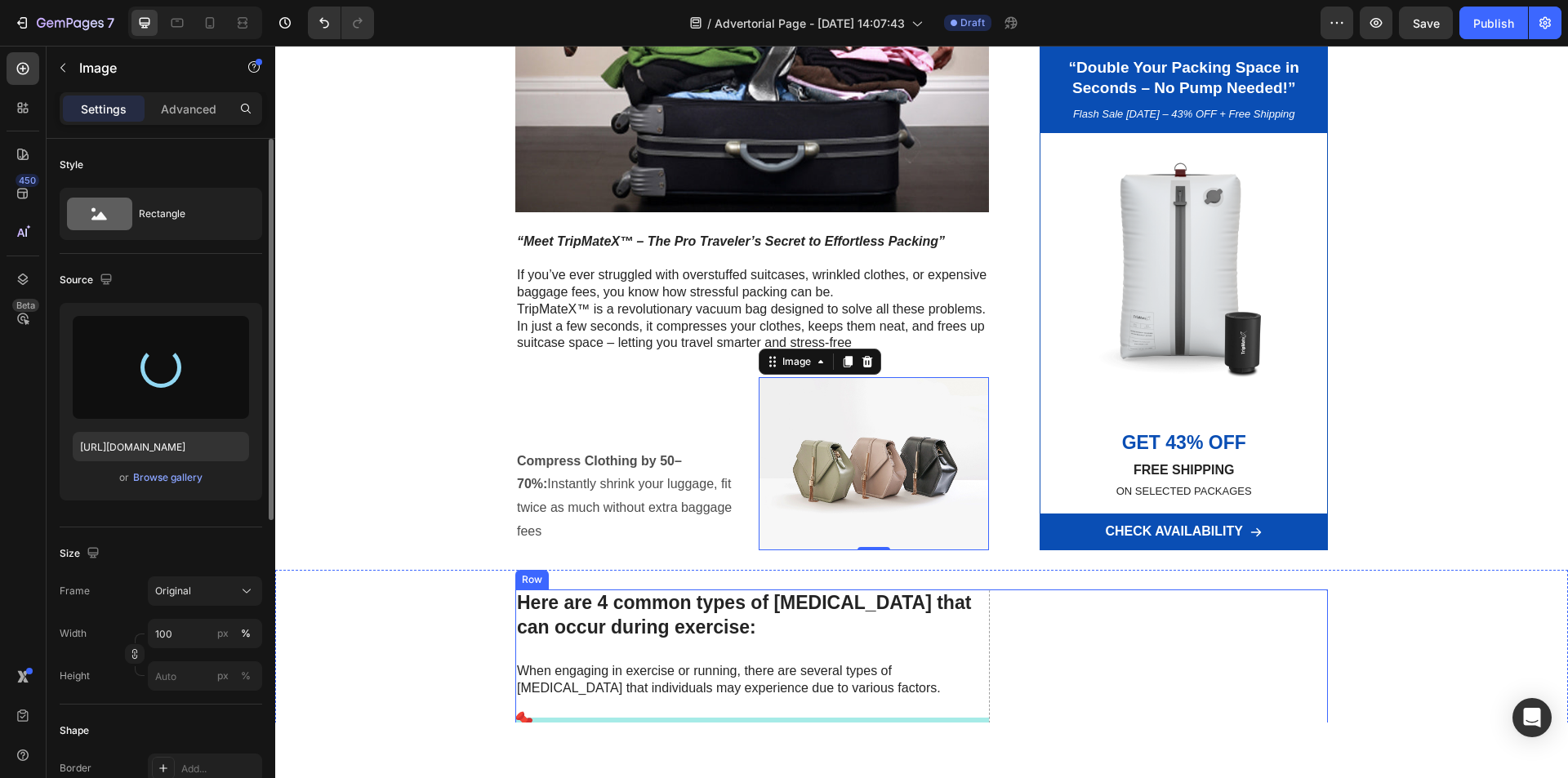
type input "[URL][DOMAIN_NAME]"
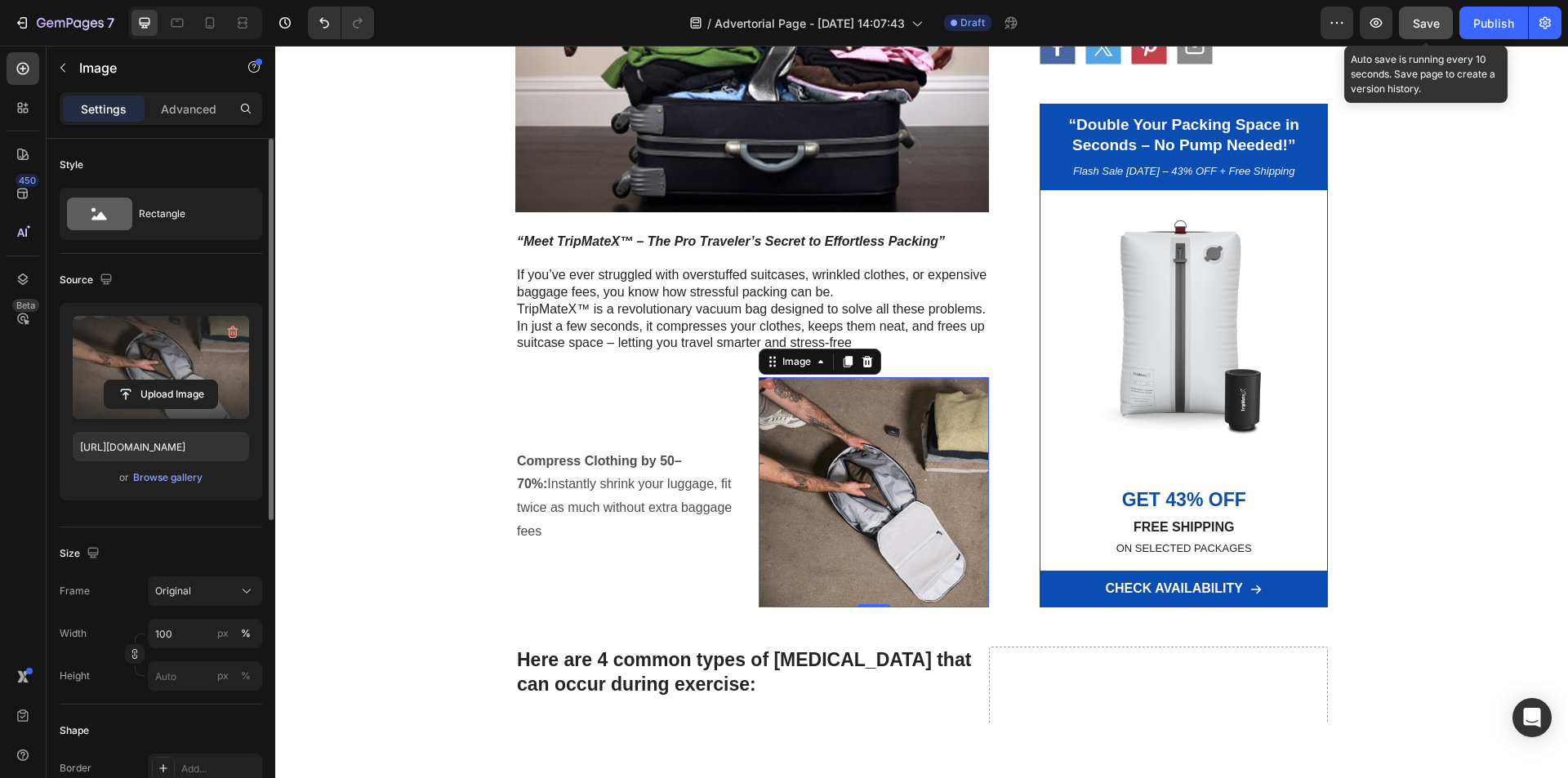
click at [1421, 28] on span "Save" at bounding box center [1426, 23] width 27 height 14
